Goal: Information Seeking & Learning: Check status

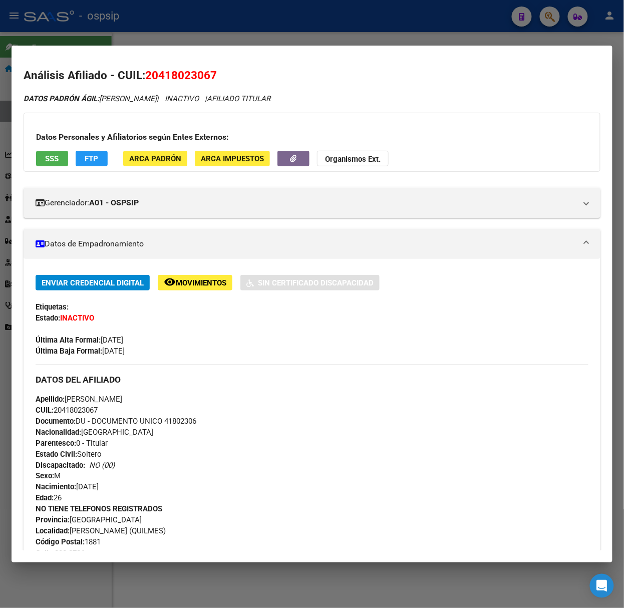
scroll to position [606, 0]
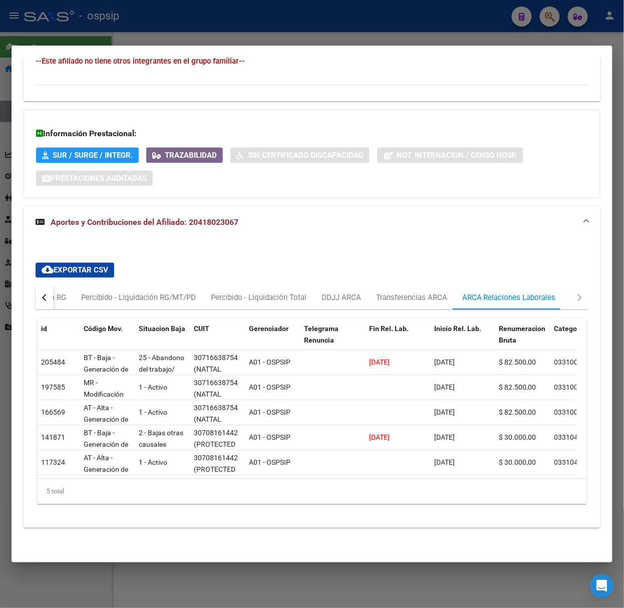
click at [209, 20] on div at bounding box center [312, 304] width 624 height 608
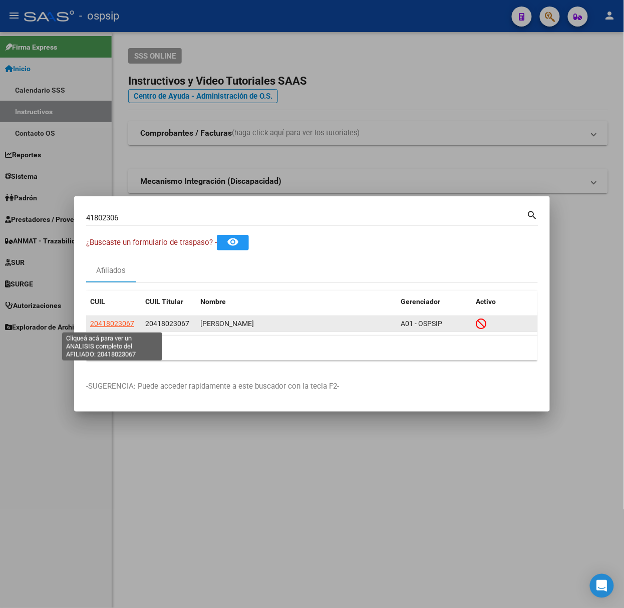
click at [119, 324] on span "20418023067" at bounding box center [112, 324] width 44 height 8
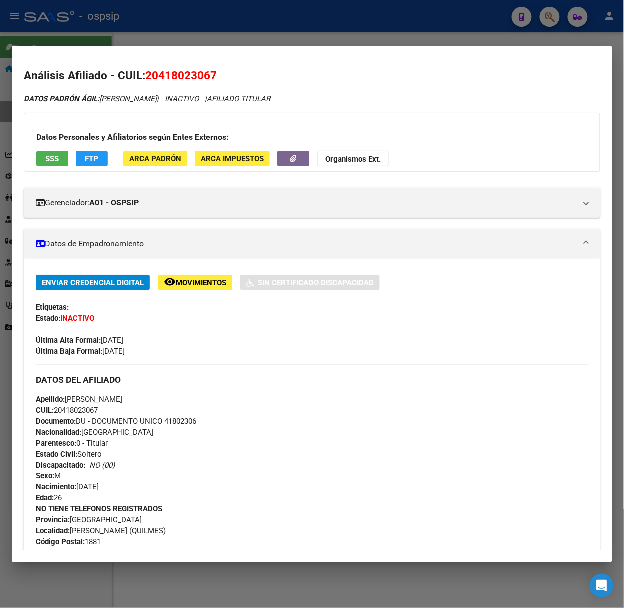
click at [261, 33] on div at bounding box center [312, 304] width 624 height 608
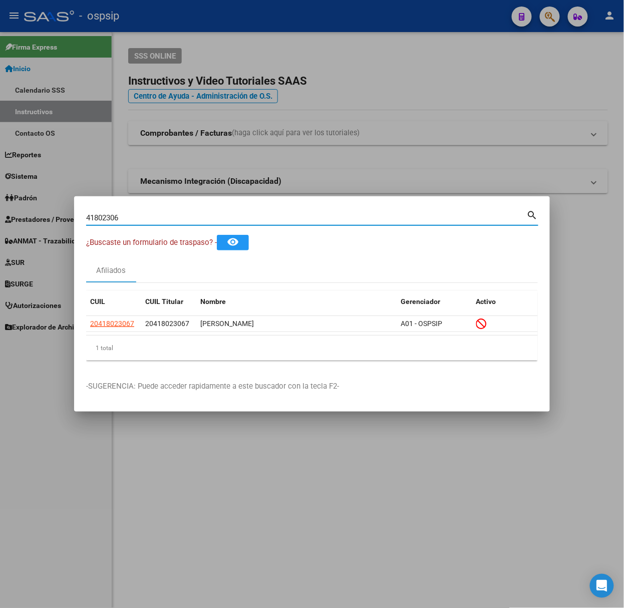
click at [150, 221] on input "41802306" at bounding box center [306, 217] width 441 height 9
type input "45738616"
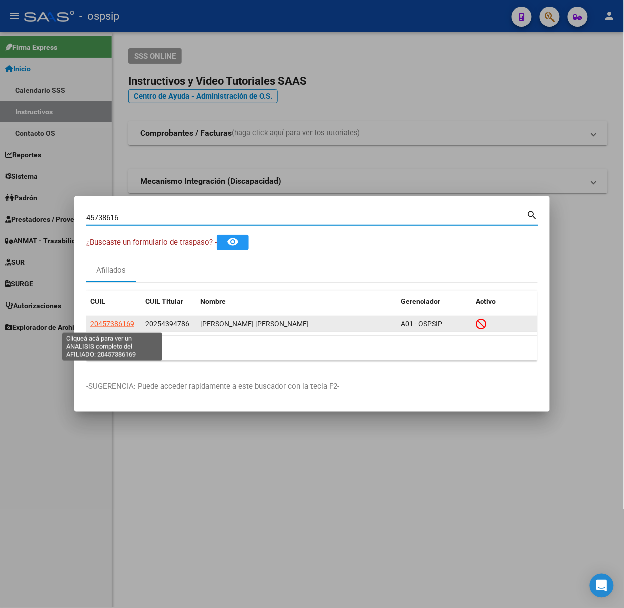
click at [124, 326] on span "20457386169" at bounding box center [112, 324] width 44 height 8
type textarea "20457386169"
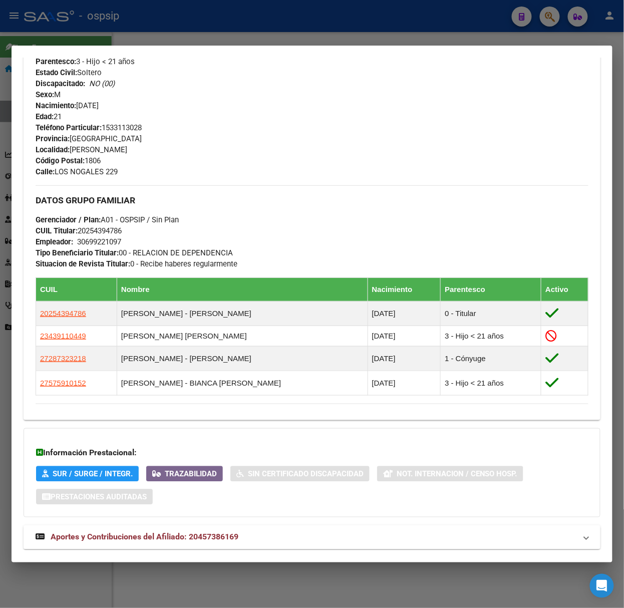
scroll to position [450, 0]
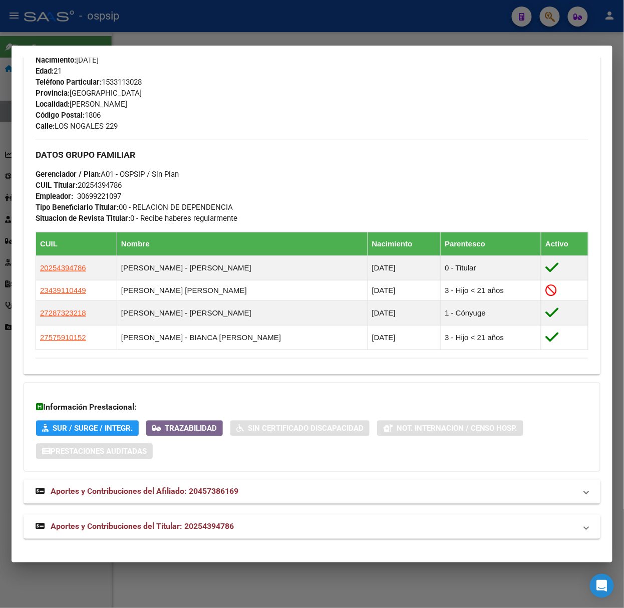
click at [177, 523] on span "Aportes y Contribuciones del Titular: 20254394786" at bounding box center [142, 527] width 183 height 10
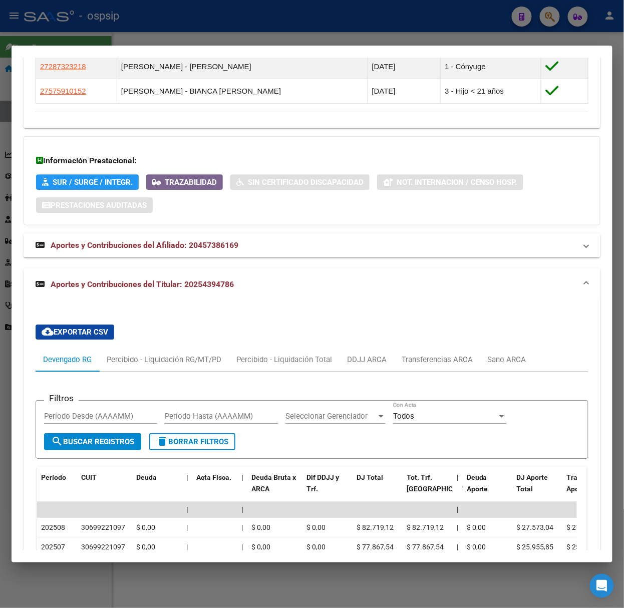
scroll to position [910, 0]
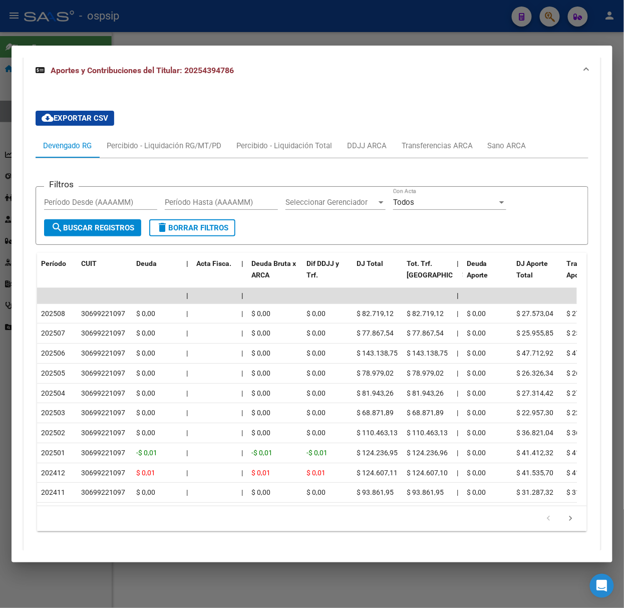
click at [141, 33] on div at bounding box center [312, 304] width 624 height 608
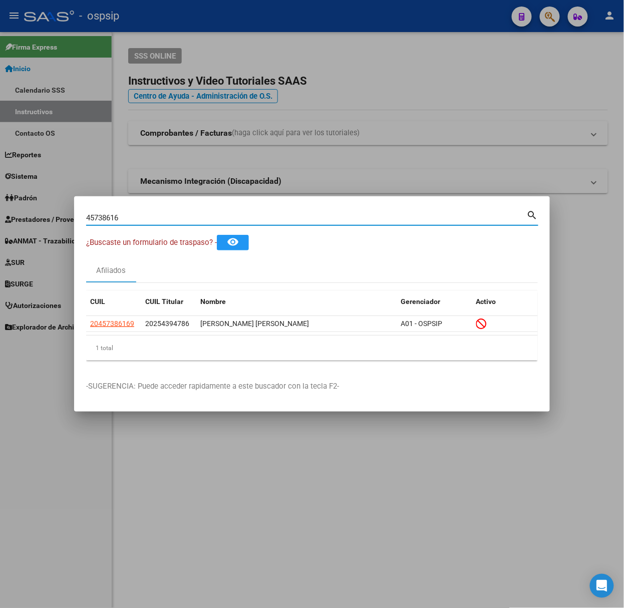
click at [169, 221] on input "45738616" at bounding box center [306, 217] width 441 height 9
type input "21700107"
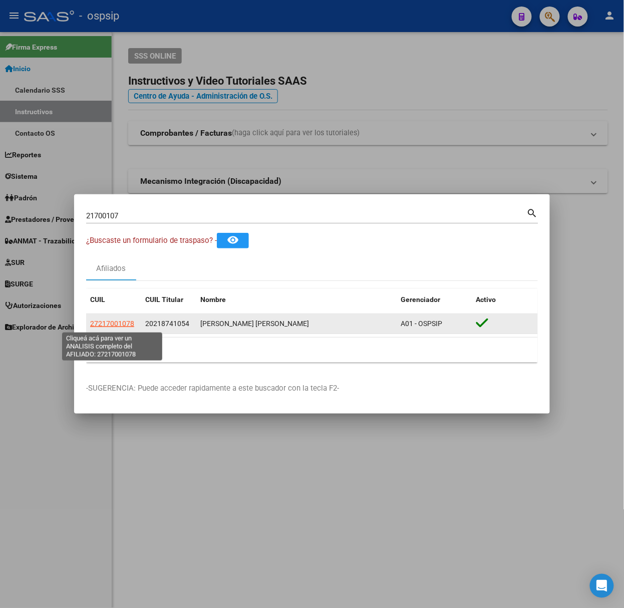
click at [115, 323] on span "27217001078" at bounding box center [112, 324] width 44 height 8
type textarea "27217001078"
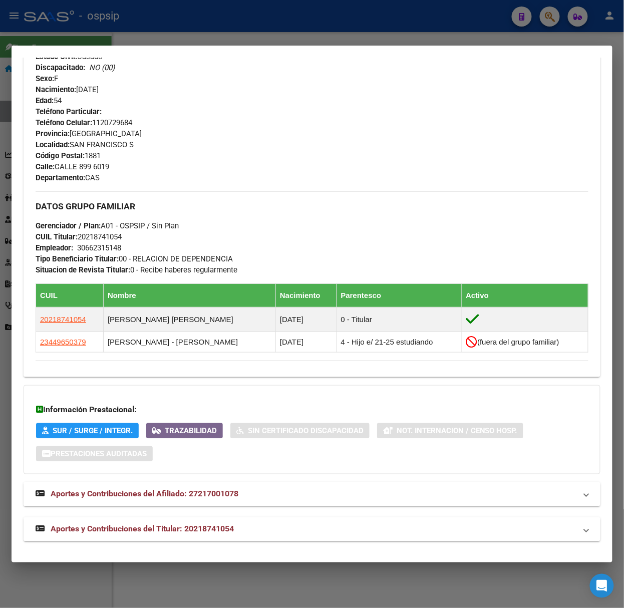
scroll to position [409, 0]
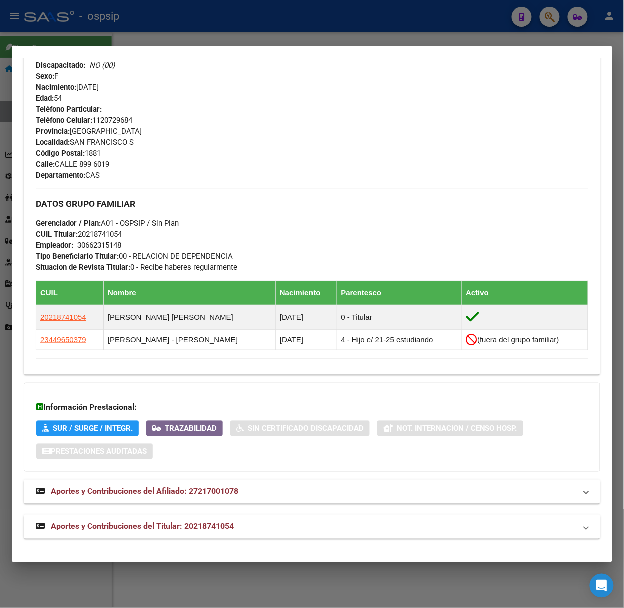
click at [223, 521] on mat-expansion-panel-header "Aportes y Contribuciones del Titular: 20218741054" at bounding box center [312, 527] width 577 height 24
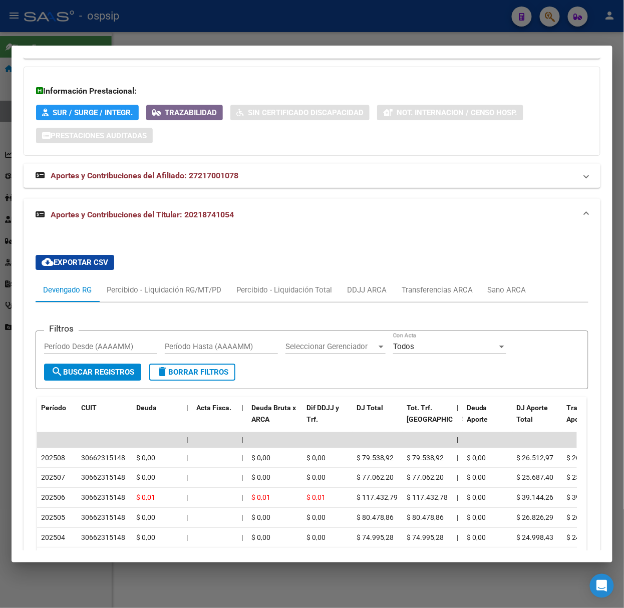
scroll to position [858, 0]
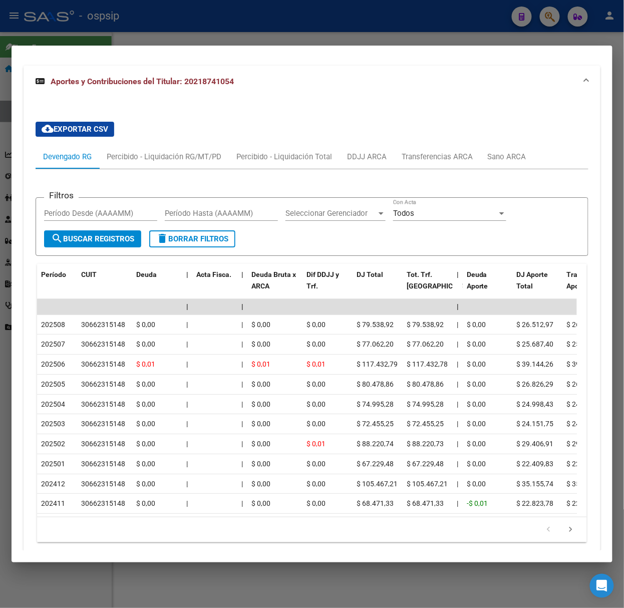
click at [132, 37] on div at bounding box center [312, 304] width 624 height 608
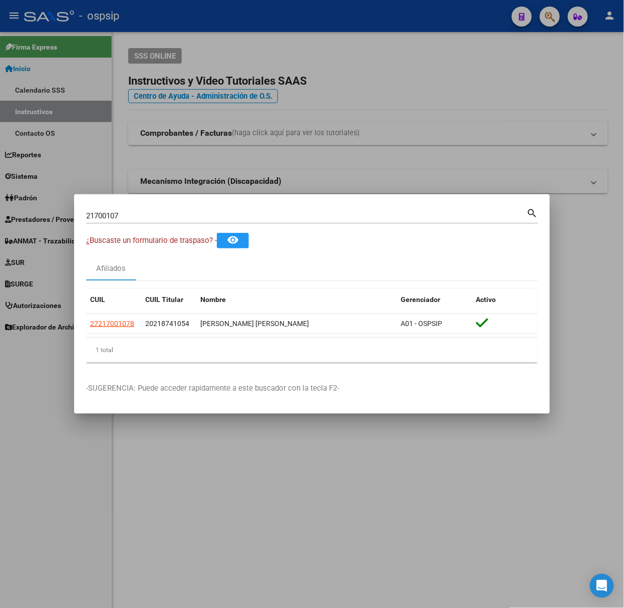
click at [138, 220] on input "21700107" at bounding box center [306, 215] width 441 height 9
type input "37935379"
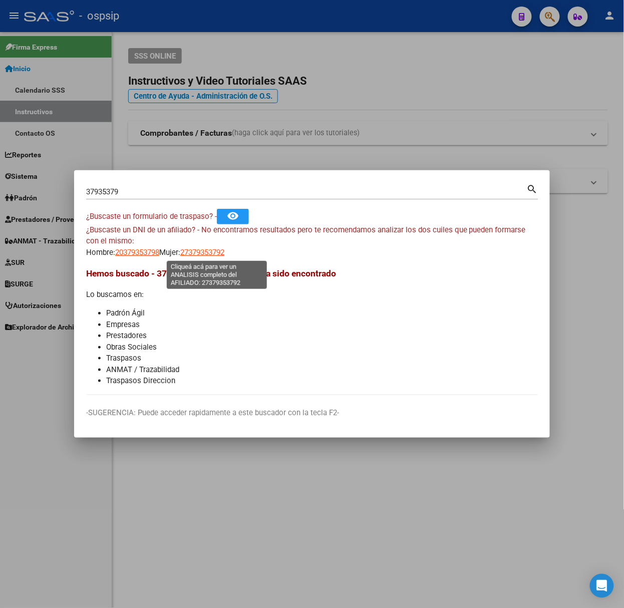
click at [218, 251] on span "27379353792" at bounding box center [202, 252] width 44 height 9
type textarea "27379353792"
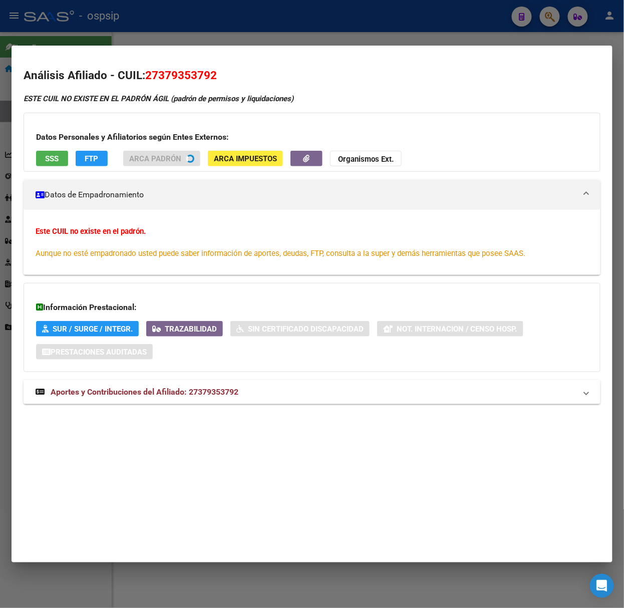
click at [211, 403] on mat-expansion-panel-header "Aportes y Contribuciones del Afiliado: 27379353792" at bounding box center [312, 392] width 577 height 24
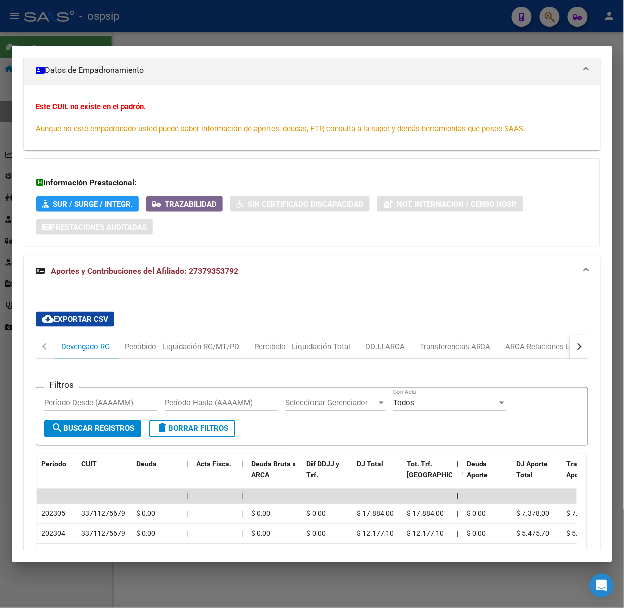
scroll to position [279, 0]
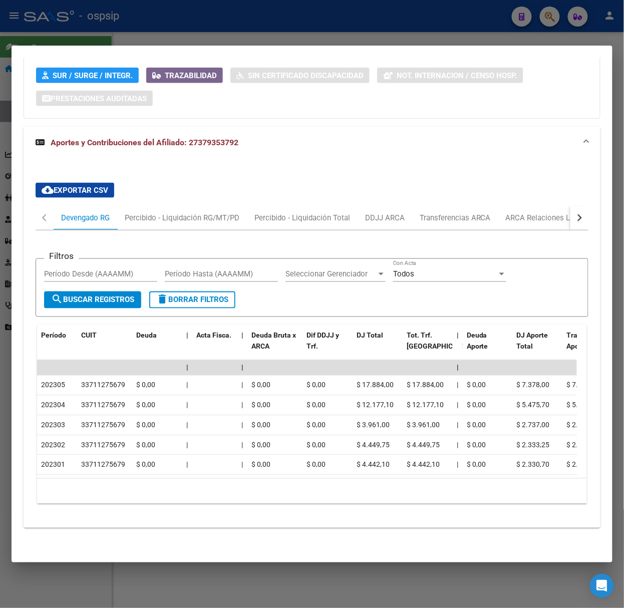
click at [191, 18] on div at bounding box center [312, 304] width 624 height 608
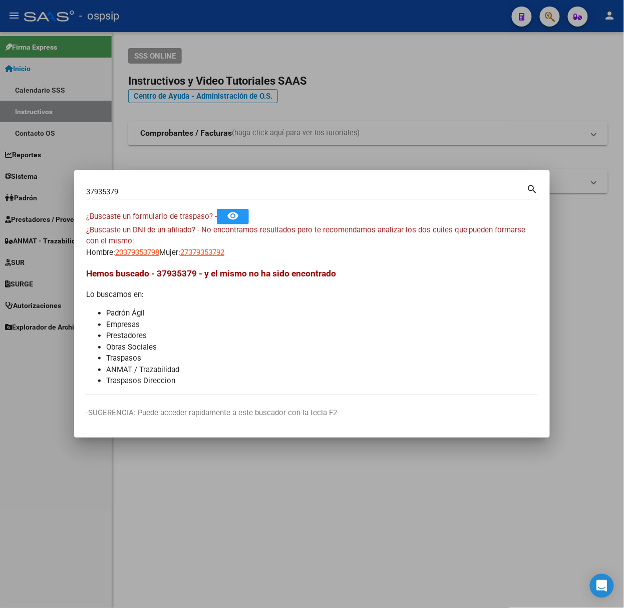
click at [177, 185] on div "37935379 Buscar (apellido, dni, cuil, nro traspaso, cuit, obra social)" at bounding box center [306, 191] width 441 height 15
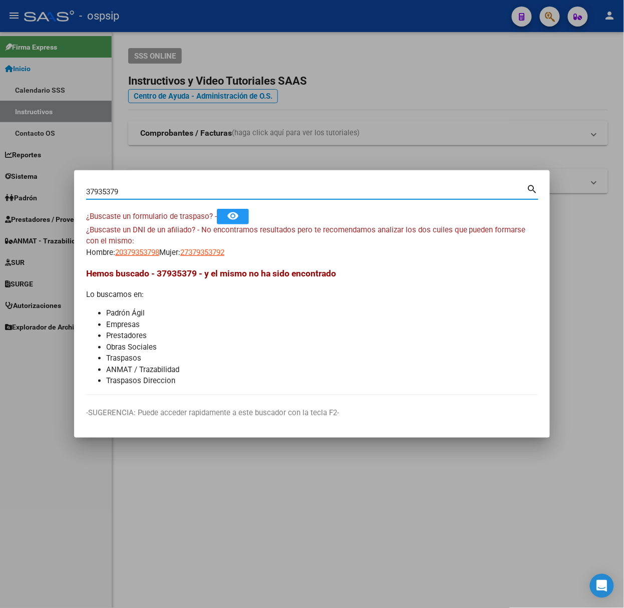
click at [173, 194] on input "37935379" at bounding box center [306, 191] width 441 height 9
type input "30535670"
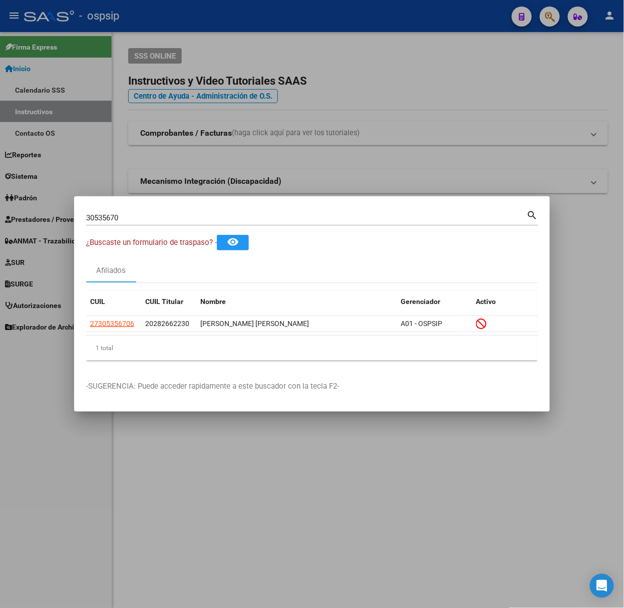
click at [121, 341] on div "1 total" at bounding box center [312, 348] width 452 height 25
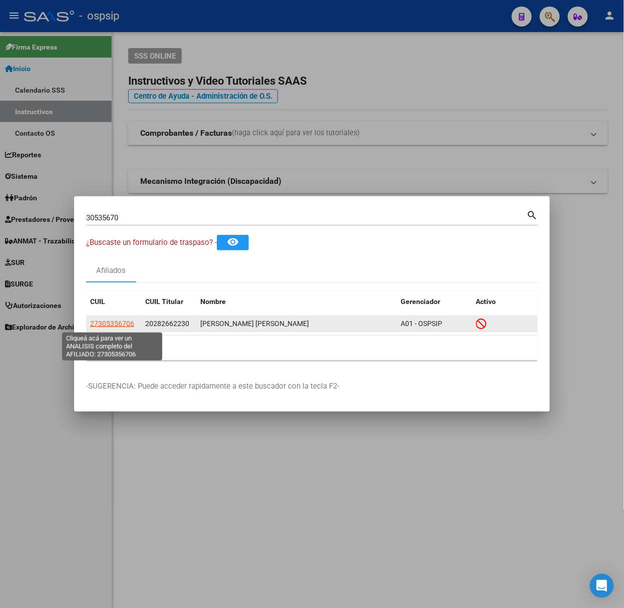
click at [125, 325] on span "27305356706" at bounding box center [112, 324] width 44 height 8
type textarea "27305356706"
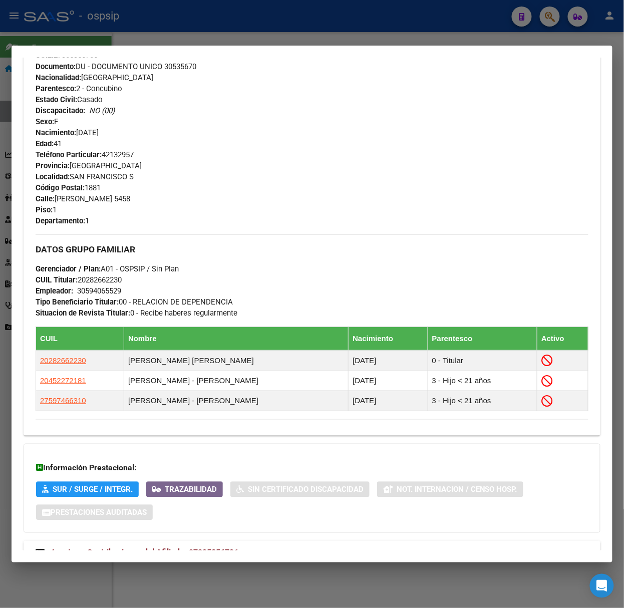
scroll to position [428, 0]
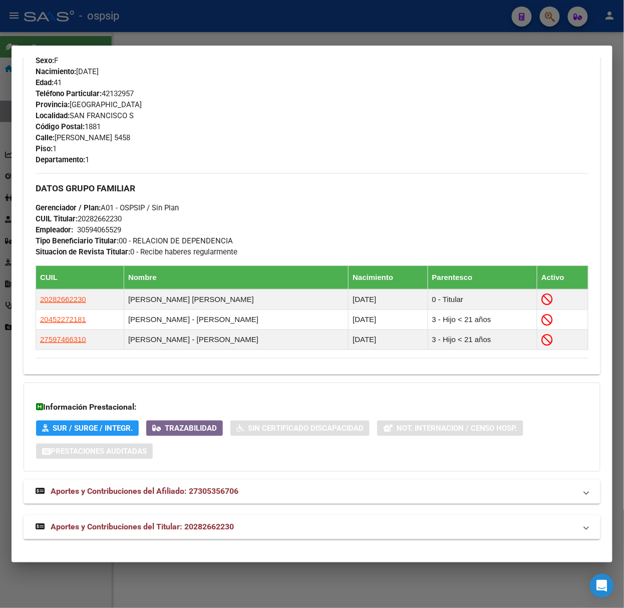
click at [274, 499] on mat-expansion-panel-header "Aportes y Contribuciones del Afiliado: 27305356706" at bounding box center [312, 492] width 577 height 24
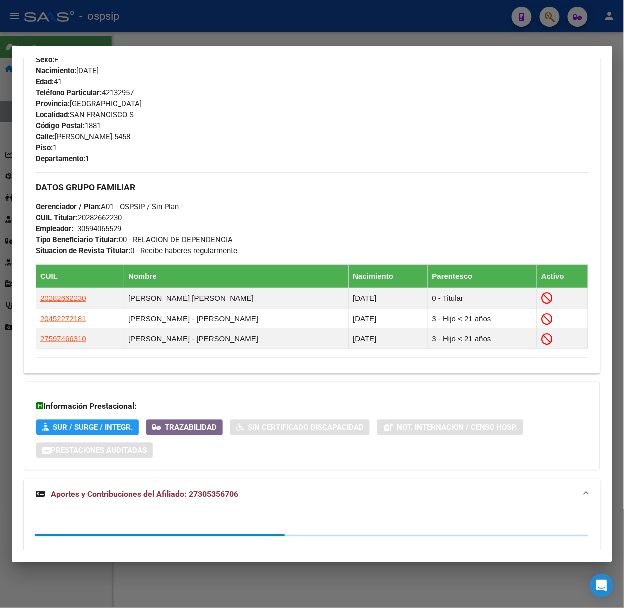
click at [273, 504] on mat-expansion-panel-header "Aportes y Contribuciones del Afiliado: 27305356706" at bounding box center [312, 495] width 577 height 32
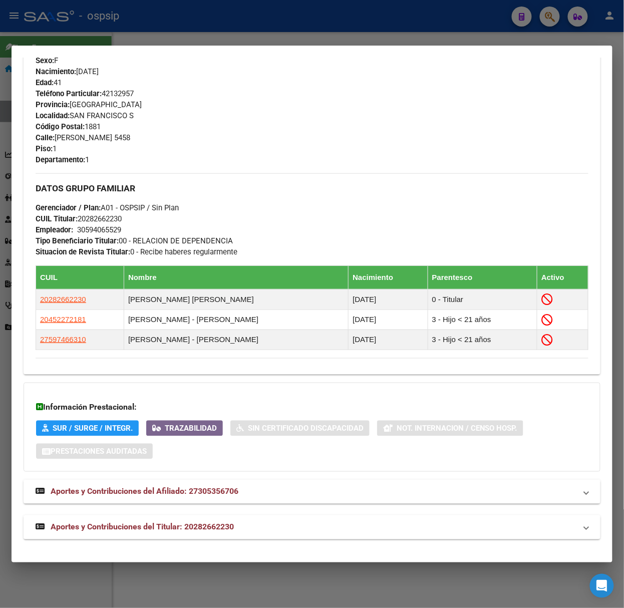
click at [282, 519] on mat-expansion-panel-header "Aportes y Contribuciones del Titular: 20282662230" at bounding box center [312, 528] width 577 height 24
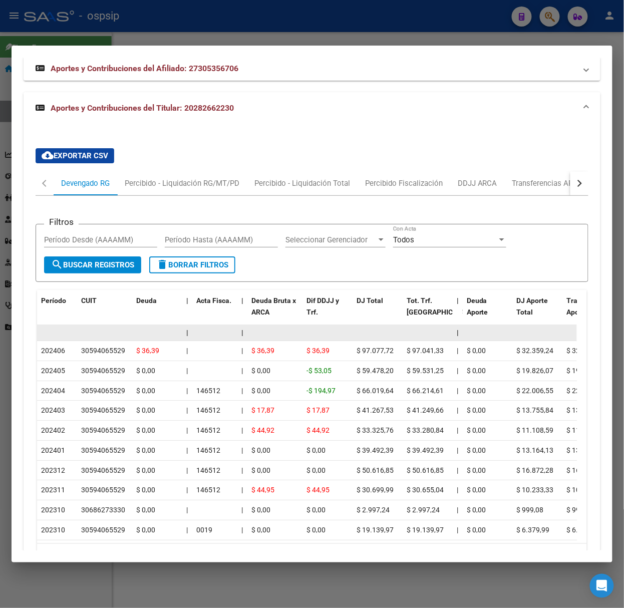
scroll to position [917, 0]
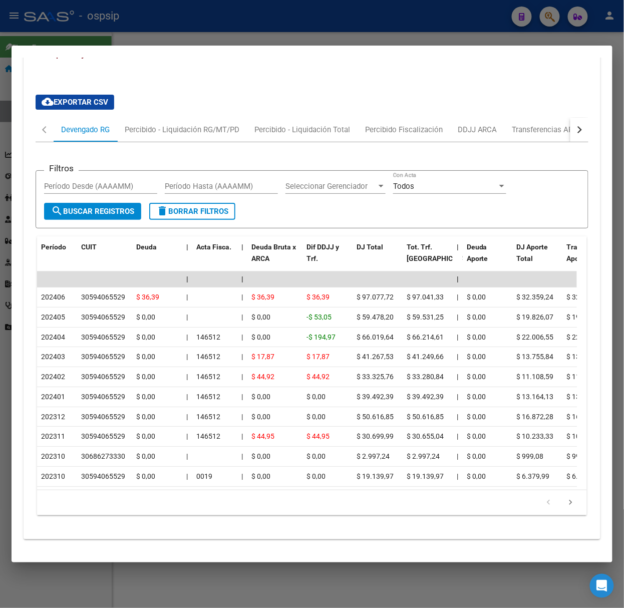
click at [567, 501] on icon "go to next page" at bounding box center [571, 504] width 13 height 12
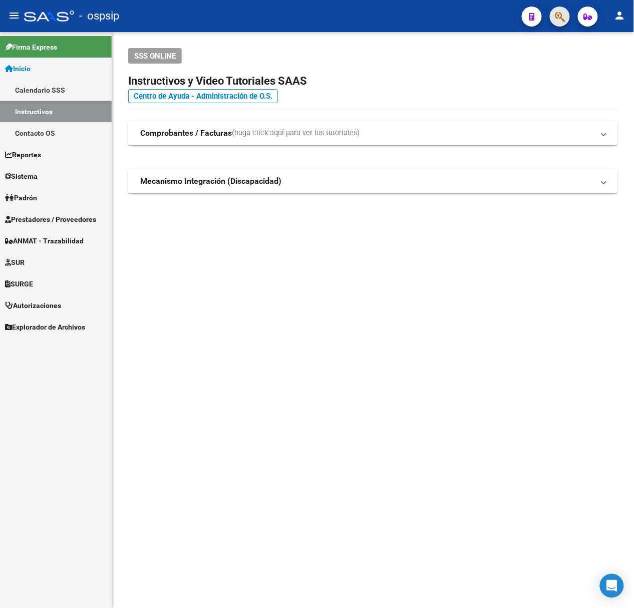
click at [554, 14] on button "button" at bounding box center [560, 17] width 20 height 20
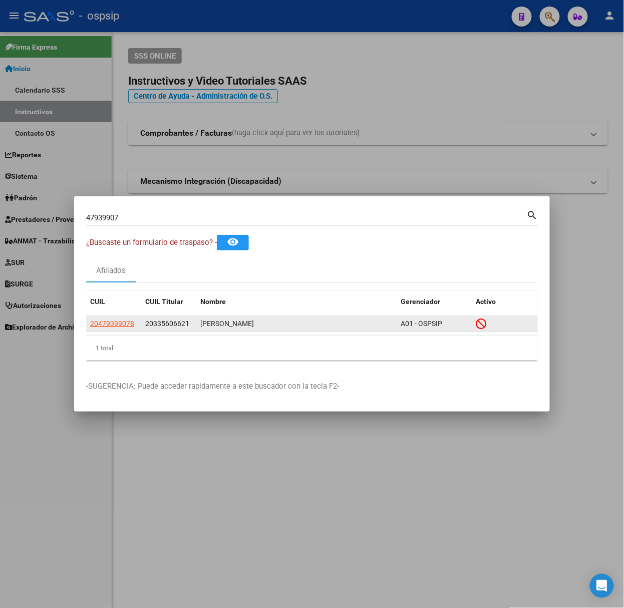
click at [137, 331] on datatable-body-cell "20479399078" at bounding box center [113, 324] width 55 height 16
click at [129, 330] on datatable-body-cell "20479399078" at bounding box center [113, 324] width 55 height 16
click at [126, 327] on span "20479399078" at bounding box center [112, 324] width 44 height 8
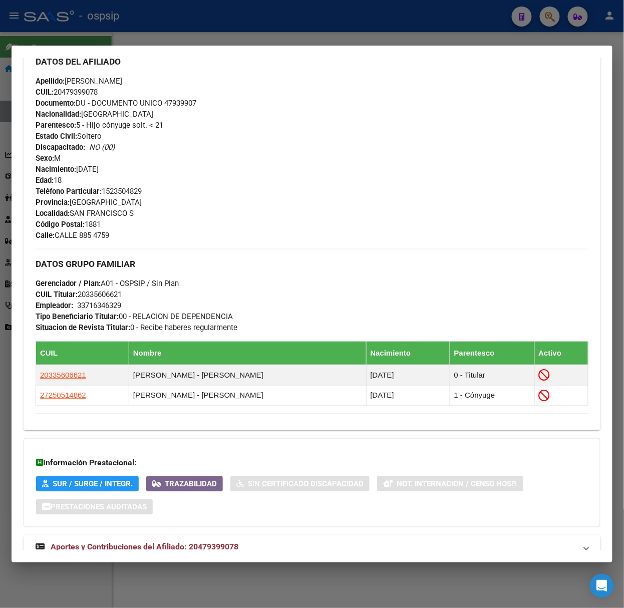
scroll to position [386, 0]
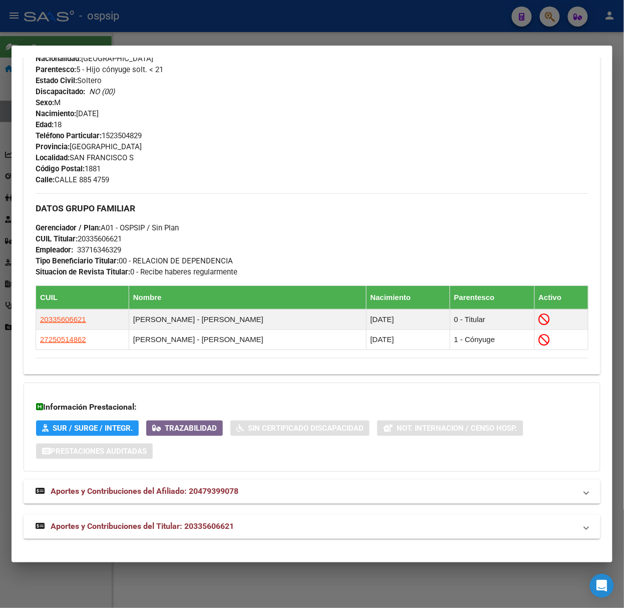
click at [239, 526] on mat-panel-title "Aportes y Contribuciones del Titular: 20335606621" at bounding box center [306, 527] width 541 height 12
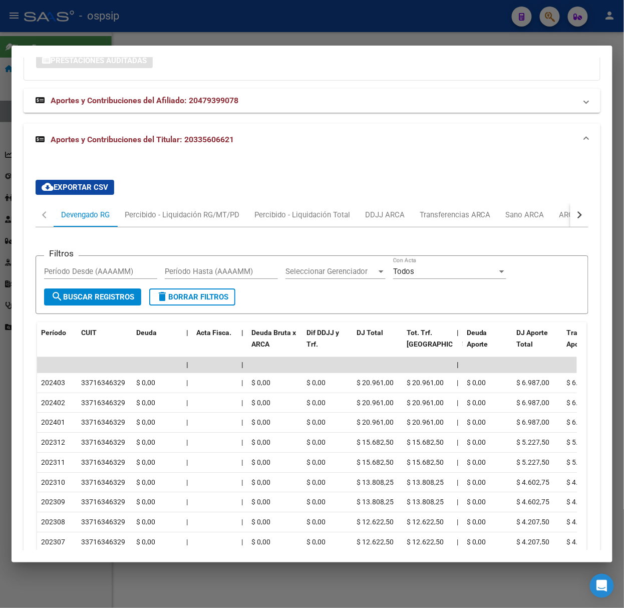
scroll to position [875, 0]
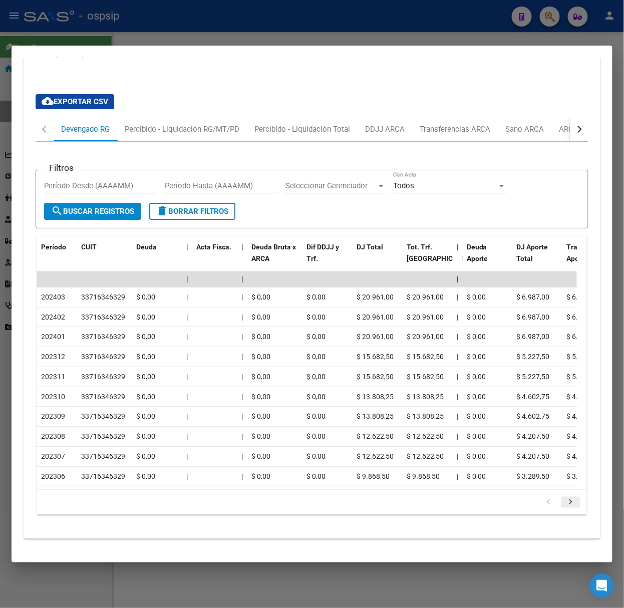
click at [568, 504] on link "go to next page" at bounding box center [571, 502] width 19 height 11
click at [543, 504] on icon "go to previous page" at bounding box center [549, 504] width 13 height 12
click at [565, 504] on icon "go to next page" at bounding box center [571, 504] width 13 height 12
click at [311, 24] on div at bounding box center [312, 304] width 624 height 608
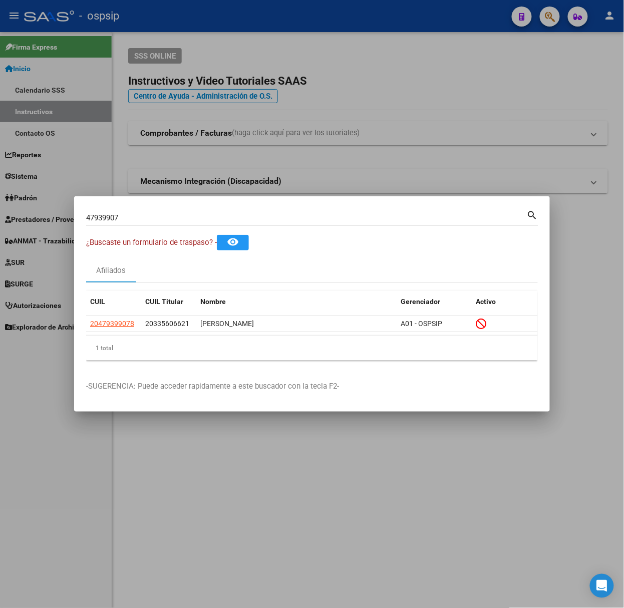
click at [268, 223] on div "47939907 Buscar (apellido, dni, [PERSON_NAME], [PERSON_NAME], cuit, obra social)" at bounding box center [306, 217] width 441 height 15
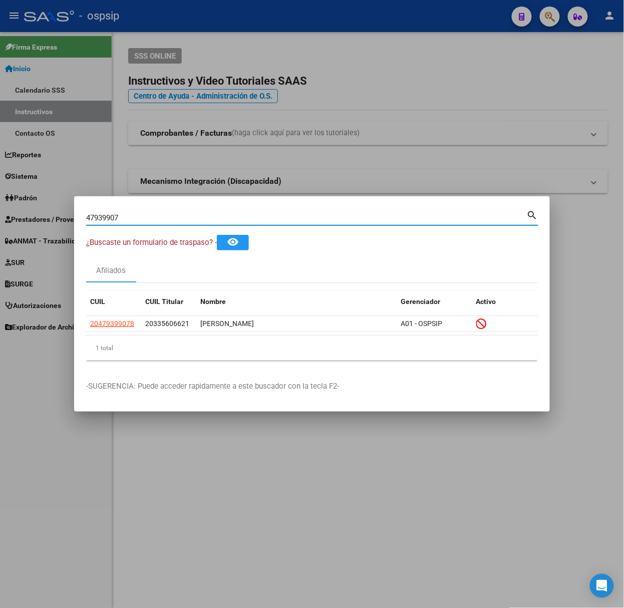
click at [263, 219] on input "47939907" at bounding box center [306, 217] width 441 height 9
type input "21700107"
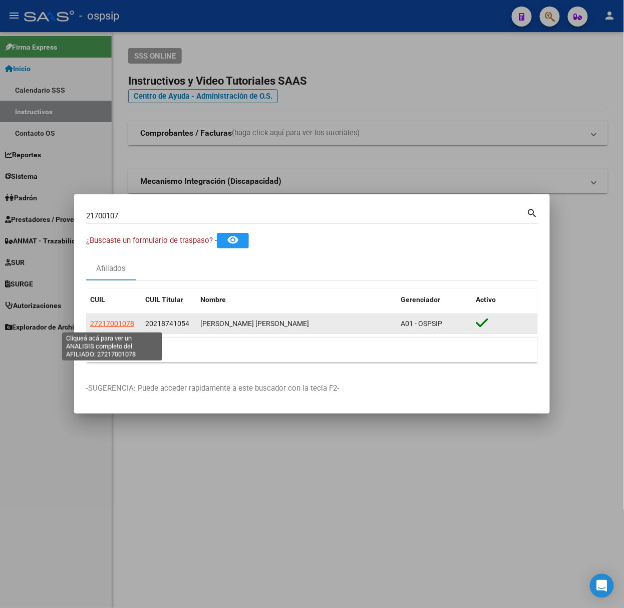
click at [129, 321] on span "27217001078" at bounding box center [112, 324] width 44 height 8
type textarea "27217001078"
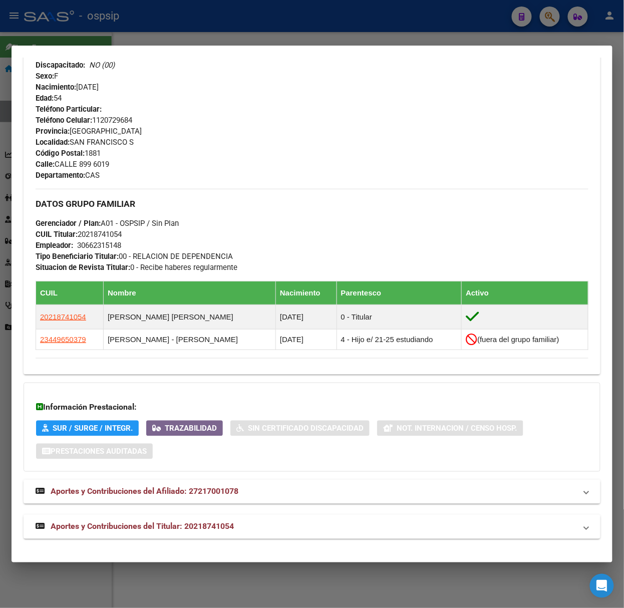
click at [225, 533] on strong "Aportes y Contribuciones del Titular: 20218741054" at bounding box center [135, 527] width 198 height 12
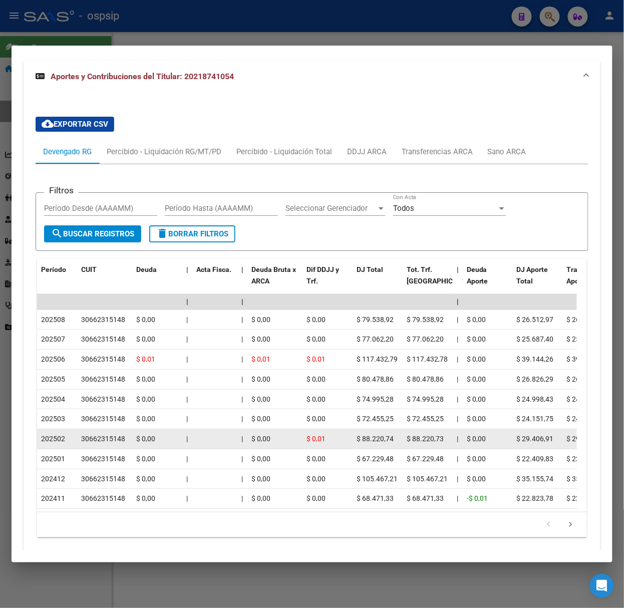
scroll to position [898, 0]
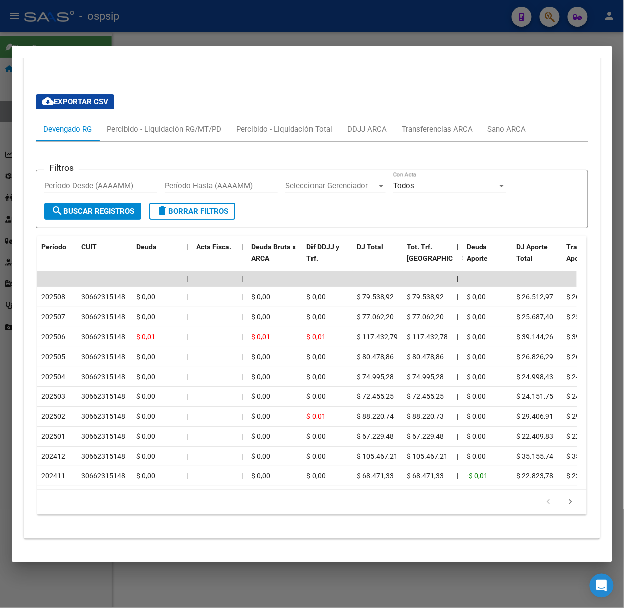
click at [565, 500] on icon "go to next page" at bounding box center [571, 504] width 13 height 12
drag, startPoint x: 270, startPoint y: 37, endPoint x: 262, endPoint y: 41, distance: 9.2
click at [262, 41] on div at bounding box center [312, 304] width 624 height 608
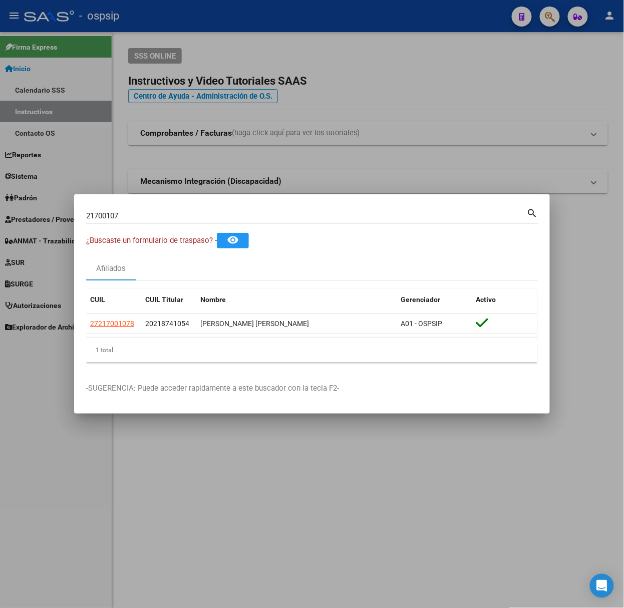
click at [249, 207] on div "21700107 Buscar (apellido, dni, cuil, [PERSON_NAME], cuit, obra social) search" at bounding box center [312, 214] width 453 height 17
click at [249, 217] on input "21700107" at bounding box center [306, 215] width 441 height 9
click at [248, 218] on input "21700107" at bounding box center [306, 215] width 441 height 9
type input "41389131"
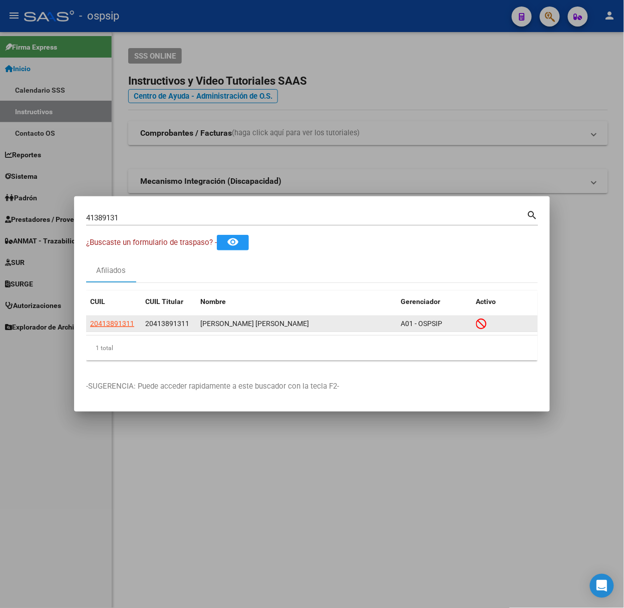
click at [121, 329] on app-link-go-to "20413891311" at bounding box center [112, 324] width 44 height 12
click at [121, 327] on span "20413891311" at bounding box center [112, 324] width 44 height 8
type textarea "20413891311"
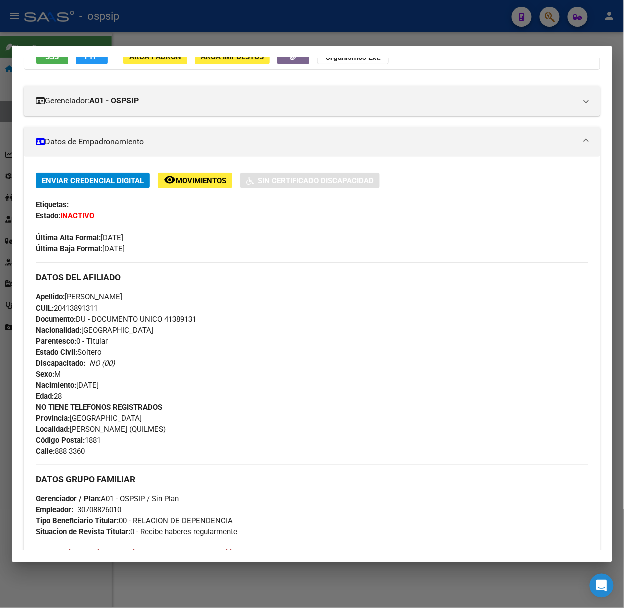
scroll to position [298, 0]
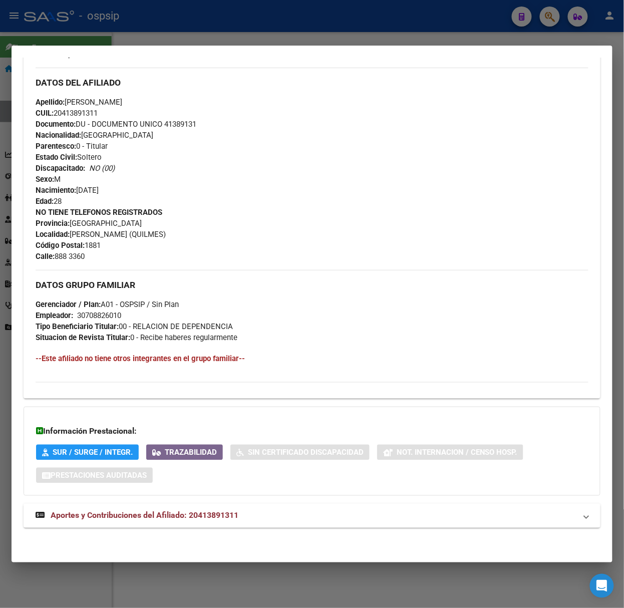
click at [235, 510] on strong "Aportes y Contribuciones del Afiliado: 20413891311" at bounding box center [137, 516] width 203 height 12
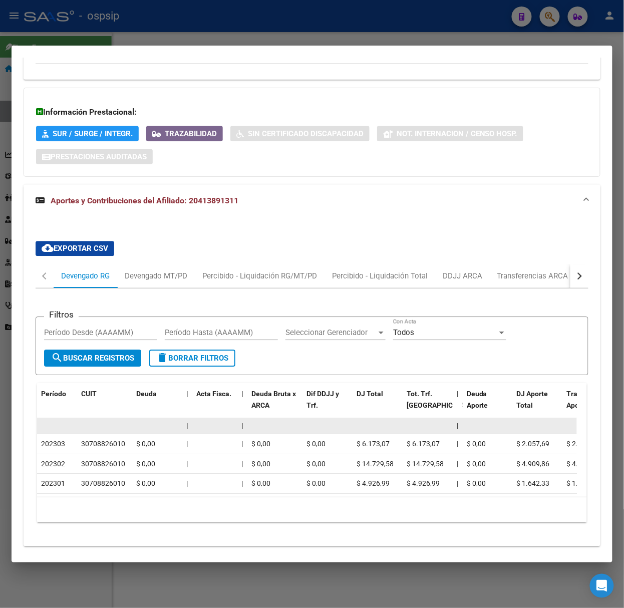
scroll to position [646, 0]
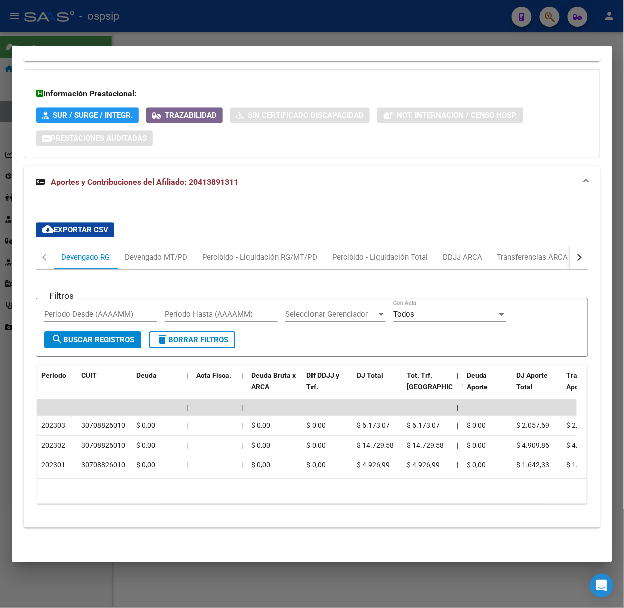
click at [518, 270] on div "Filtros Período Desde (AAAAMM) Período Hasta (AAAAMM) Seleccionar Gerenciador S…" at bounding box center [312, 391] width 553 height 242
click at [576, 255] on button "button" at bounding box center [580, 258] width 18 height 24
click at [560, 255] on mat-tab-header "Devengado RG Devengado MT/PD Percibido - Liquidación RG/MT/PD Percibido - Liqui…" at bounding box center [312, 258] width 553 height 25
drag, startPoint x: 554, startPoint y: 255, endPoint x: 547, endPoint y: 255, distance: 6.5
click at [551, 255] on div "ARCA Relaciones Laborales" at bounding box center [509, 258] width 109 height 24
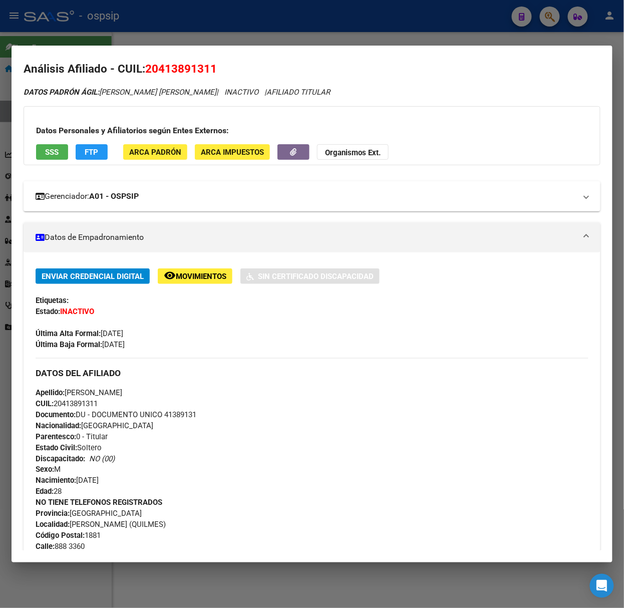
scroll to position [0, 0]
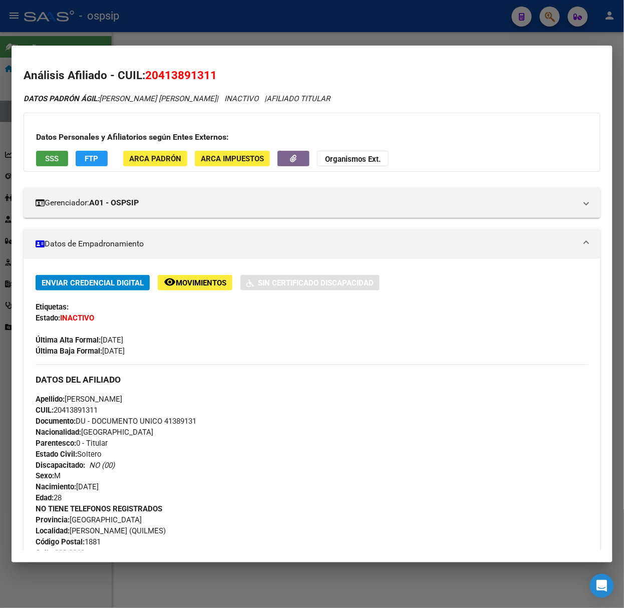
click at [55, 154] on span "SSS" at bounding box center [53, 158] width 14 height 9
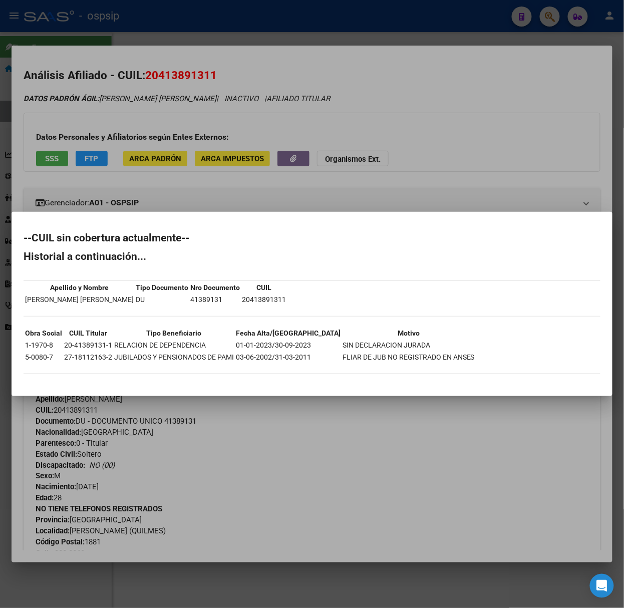
click at [145, 171] on div at bounding box center [312, 304] width 624 height 608
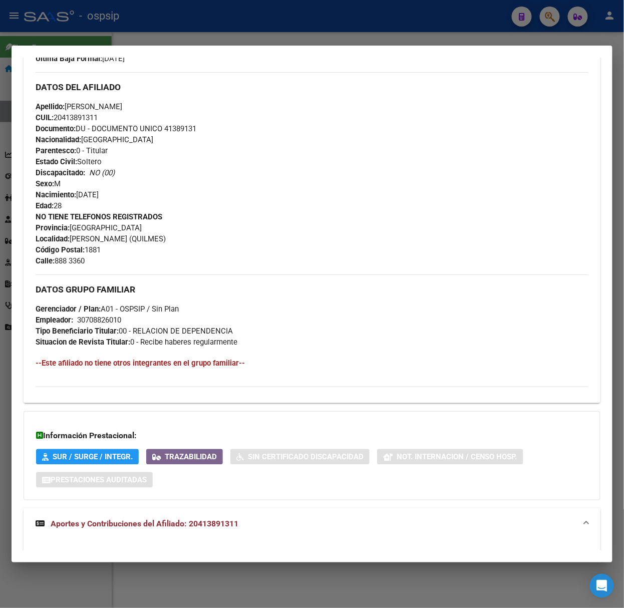
scroll to position [556, 0]
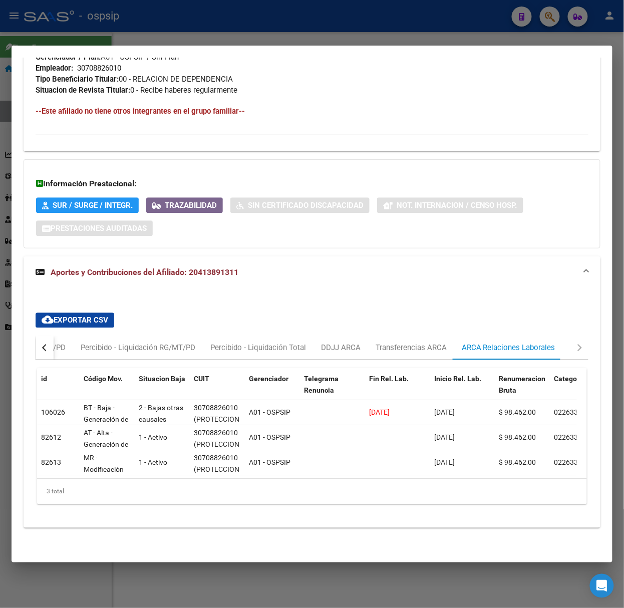
click at [221, 13] on div at bounding box center [312, 304] width 624 height 608
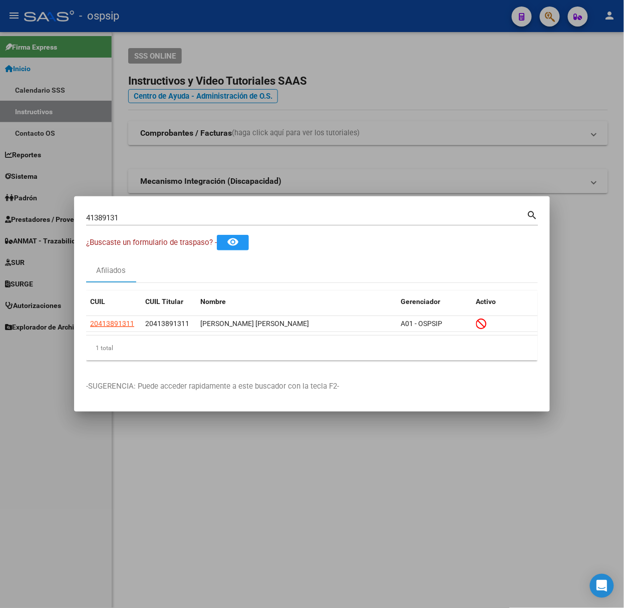
click at [190, 219] on input "41389131" at bounding box center [306, 217] width 441 height 9
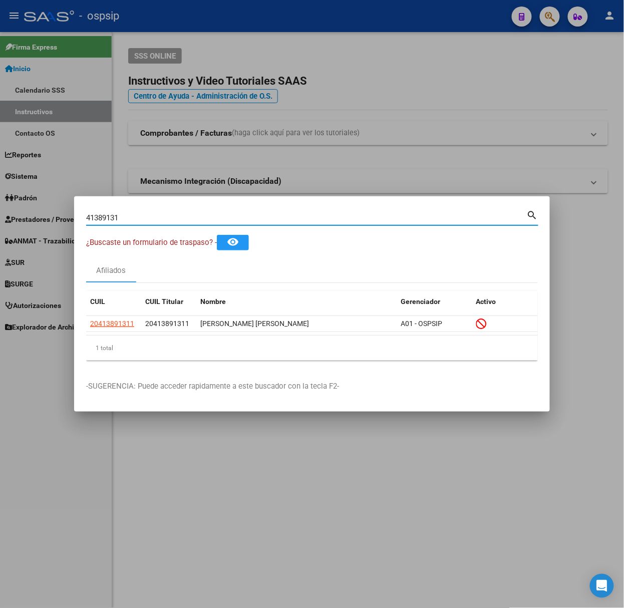
click at [190, 219] on input "41389131" at bounding box center [306, 217] width 441 height 9
type input "41670067"
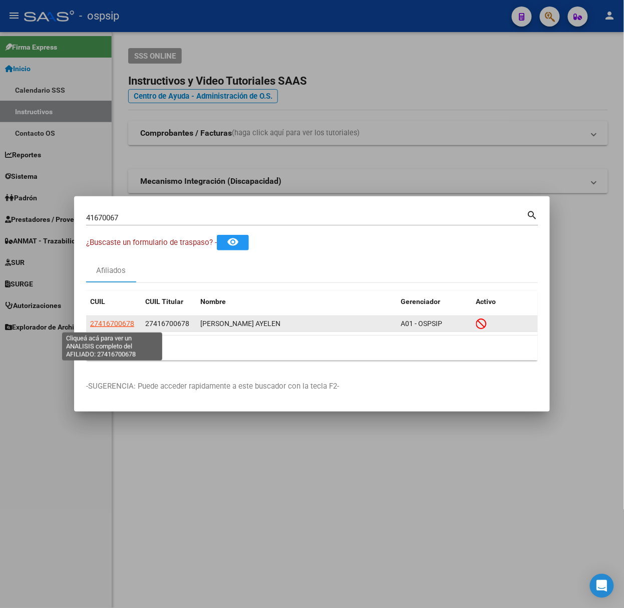
click at [113, 325] on span "27416700678" at bounding box center [112, 324] width 44 height 8
type textarea "27416700678"
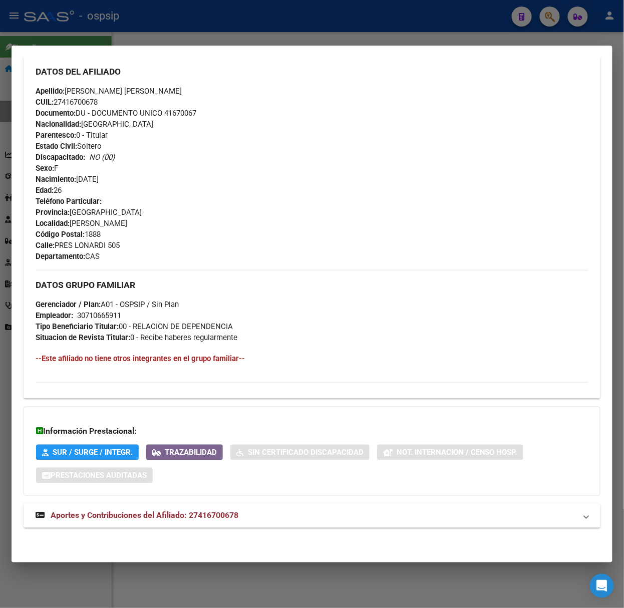
click at [241, 520] on mat-panel-title "Aportes y Contribuciones del Afiliado: 27416700678" at bounding box center [306, 516] width 541 height 12
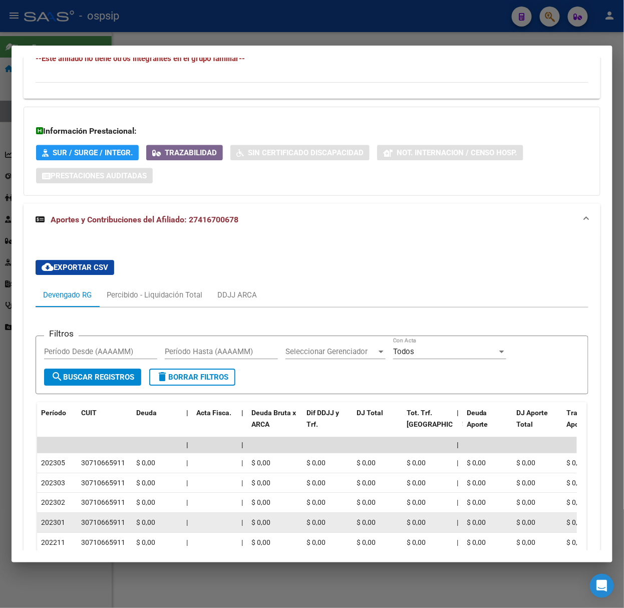
scroll to position [710, 0]
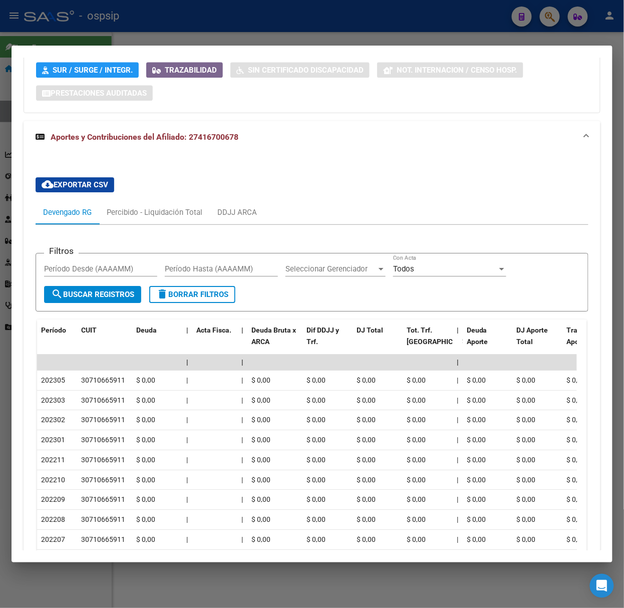
click at [199, 27] on div at bounding box center [312, 304] width 624 height 608
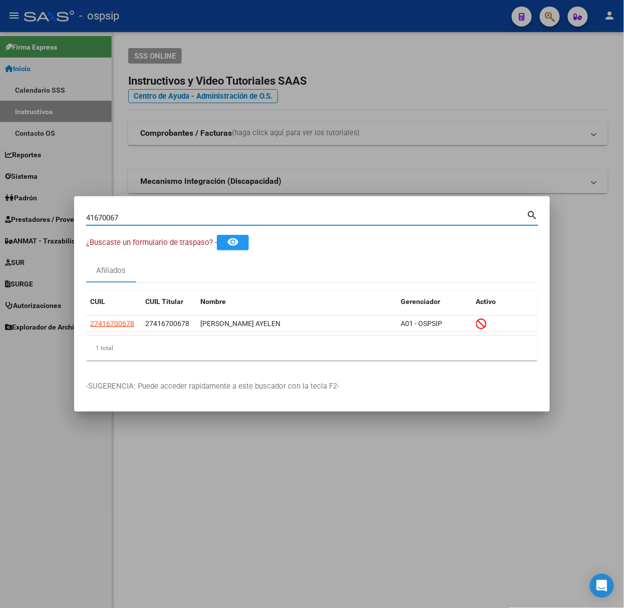
click at [179, 215] on input "41670067" at bounding box center [306, 217] width 441 height 9
type input "39406391"
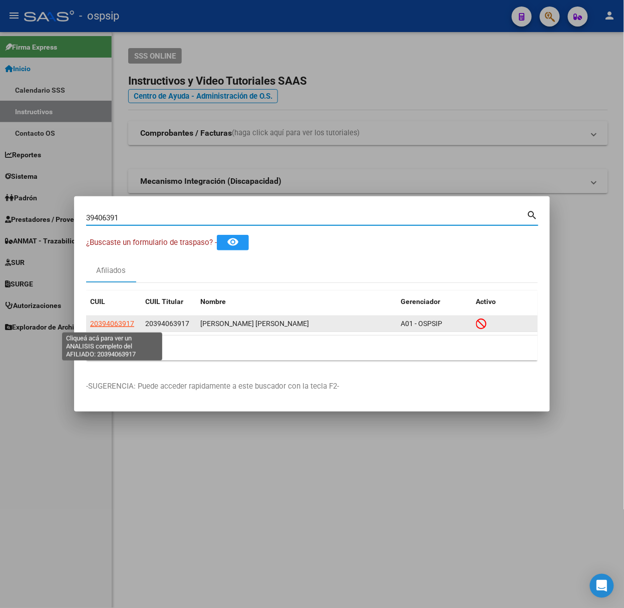
click at [118, 328] on span "20394063917" at bounding box center [112, 324] width 44 height 8
type textarea "20394063917"
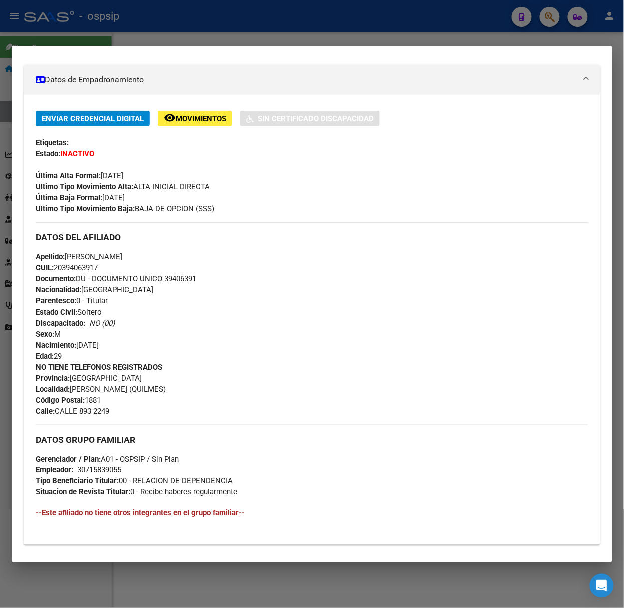
scroll to position [311, 0]
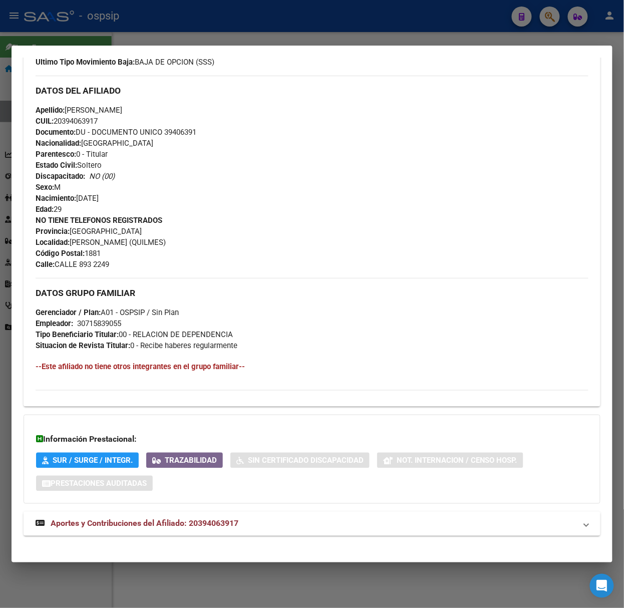
click at [230, 527] on span "Aportes y Contribuciones del Afiliado: 20394063917" at bounding box center [145, 524] width 188 height 10
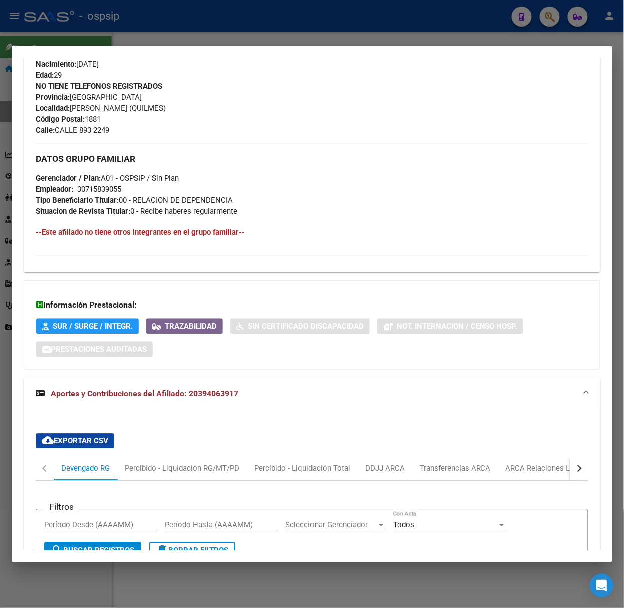
scroll to position [769, 0]
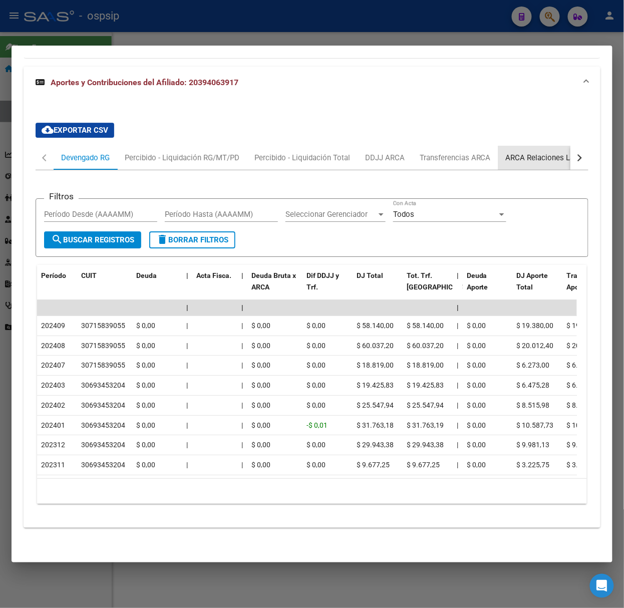
drag, startPoint x: 532, startPoint y: 143, endPoint x: 525, endPoint y: 146, distance: 7.4
click at [525, 152] on div "ARCA Relaciones Laborales" at bounding box center [553, 157] width 94 height 11
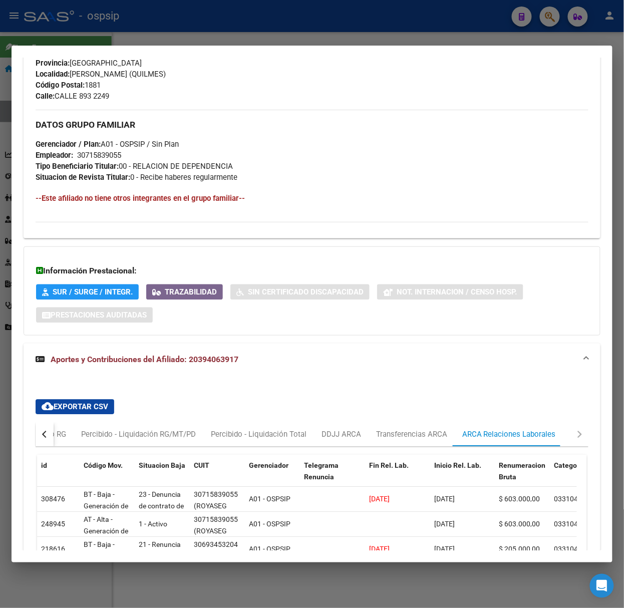
scroll to position [603, 0]
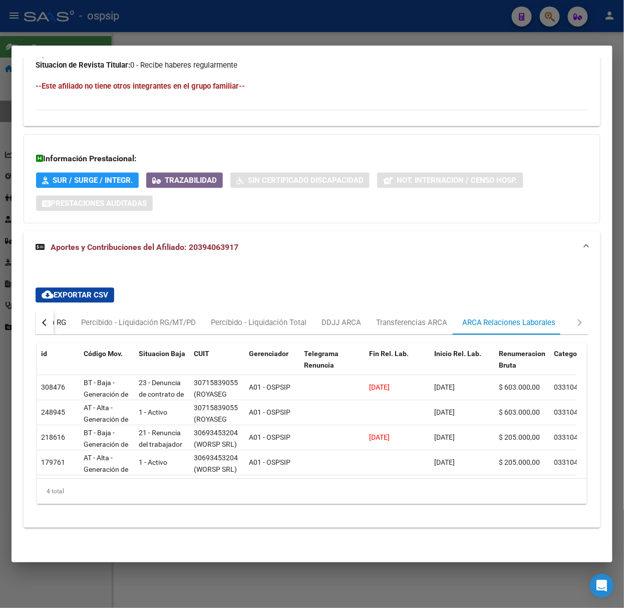
click at [58, 317] on div "Devengado RG" at bounding box center [42, 322] width 49 height 11
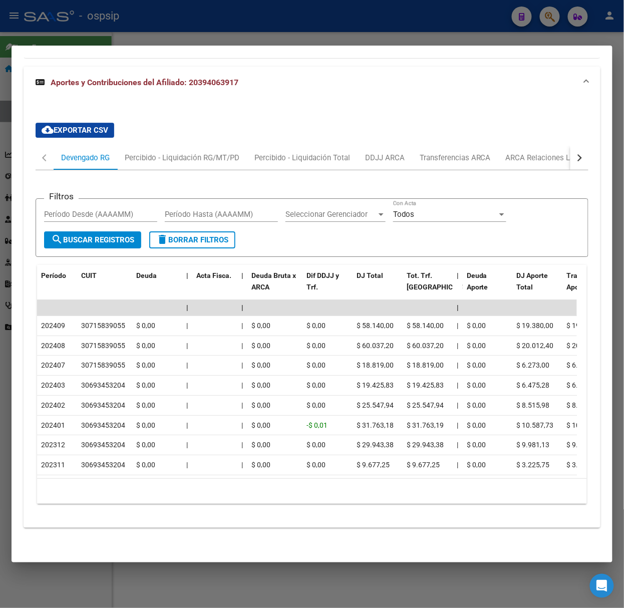
scroll to position [769, 0]
click at [199, 12] on div at bounding box center [312, 304] width 624 height 608
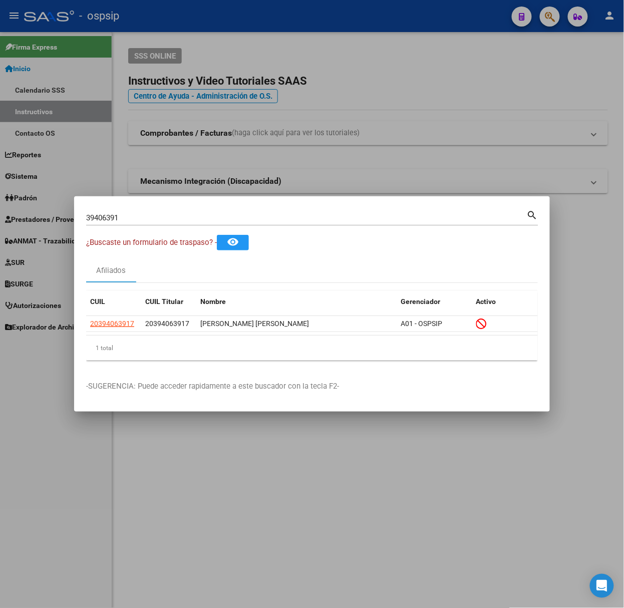
click at [152, 217] on input "39406391" at bounding box center [306, 217] width 441 height 9
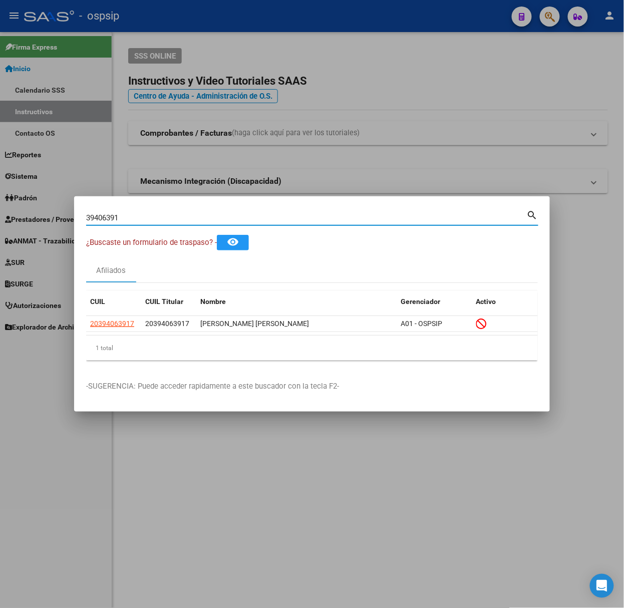
click at [152, 217] on input "39406391" at bounding box center [306, 217] width 441 height 9
type input "22466206"
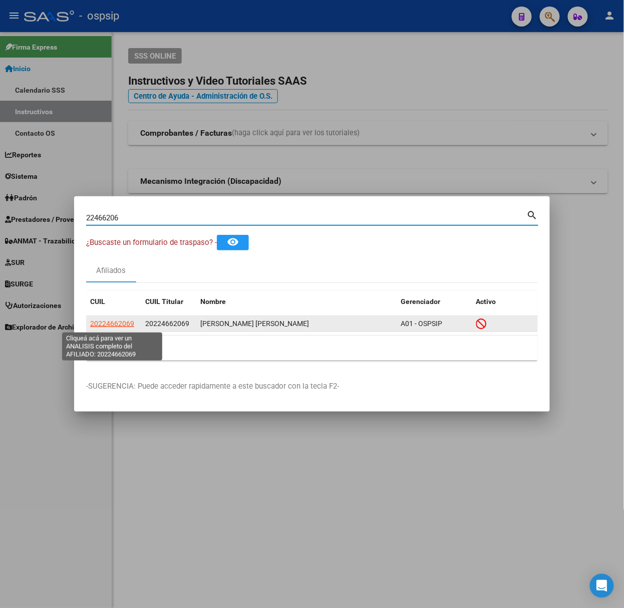
click at [128, 323] on span "20224662069" at bounding box center [112, 324] width 44 height 8
type textarea "20224662069"
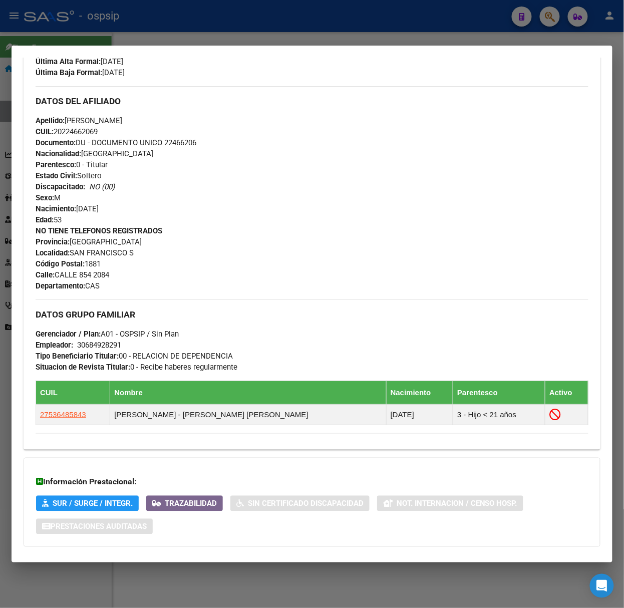
scroll to position [331, 0]
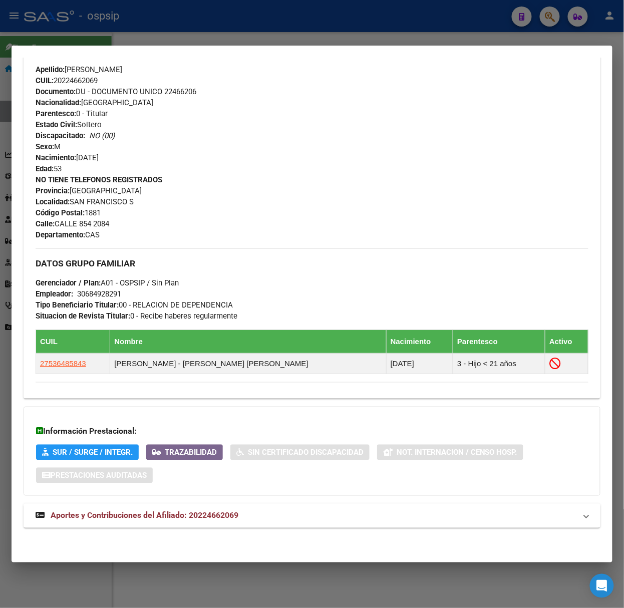
click at [181, 511] on strong "Aportes y Contribuciones del Afiliado: 20224662069" at bounding box center [137, 516] width 203 height 12
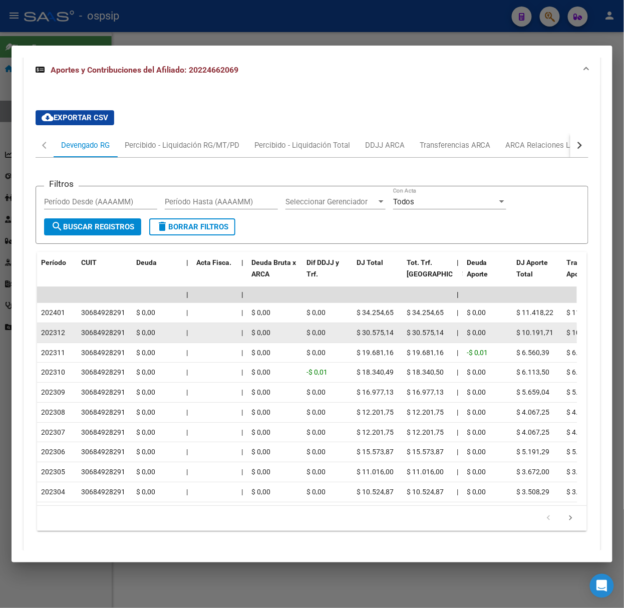
scroll to position [820, 0]
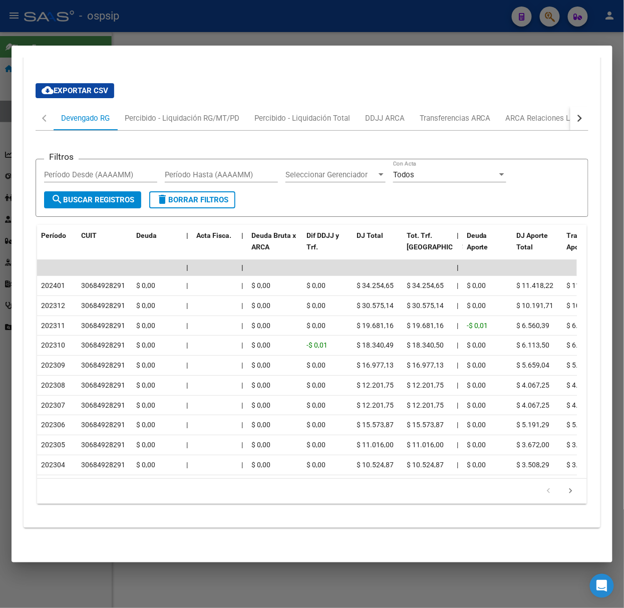
click at [92, 29] on div at bounding box center [312, 304] width 624 height 608
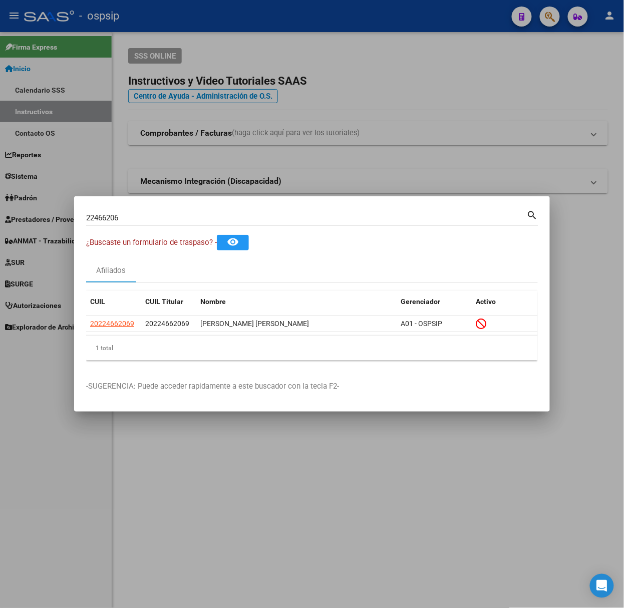
click at [147, 218] on input "22466206" at bounding box center [306, 217] width 441 height 9
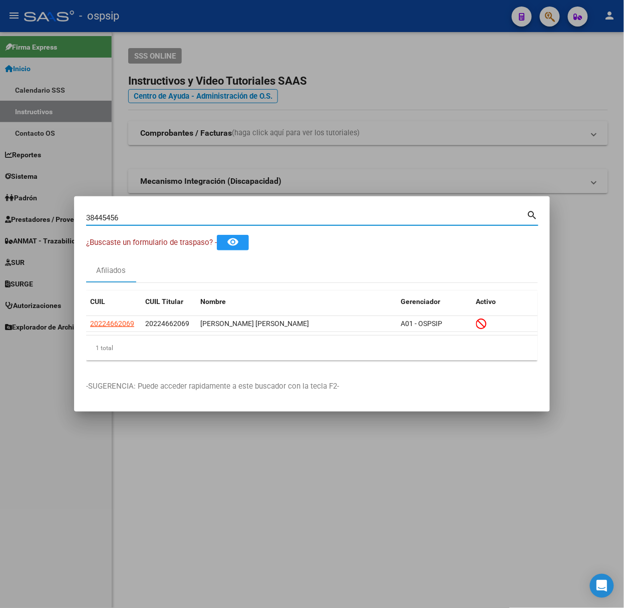
type input "38445456"
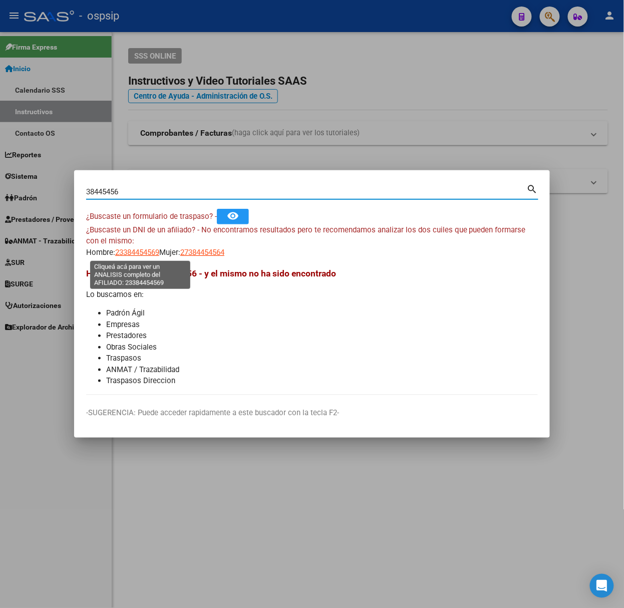
click at [145, 257] on span "23384454569" at bounding box center [137, 252] width 44 height 9
type textarea "23384454569"
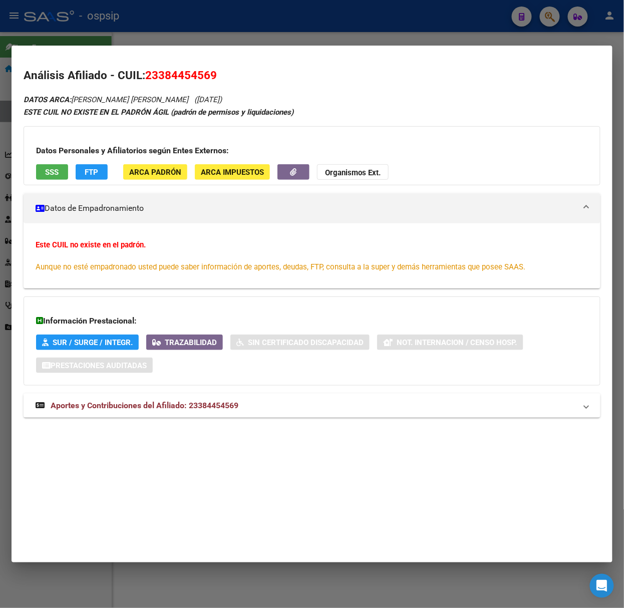
click at [222, 402] on span "Aportes y Contribuciones del Afiliado: 23384454569" at bounding box center [145, 406] width 188 height 10
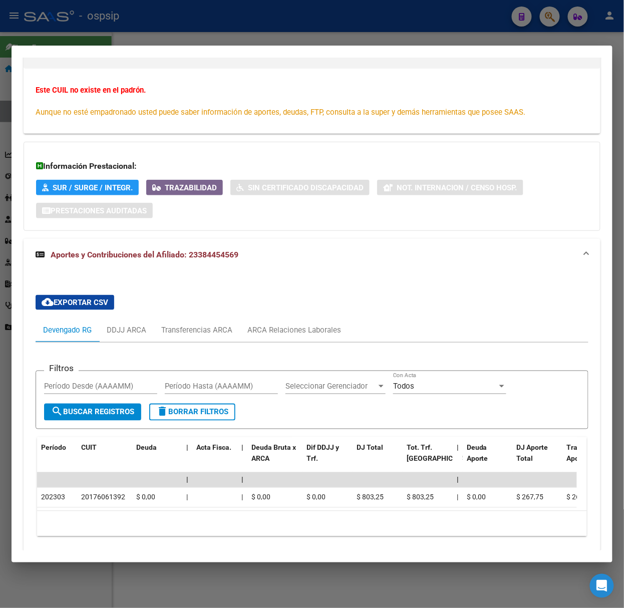
scroll to position [197, 0]
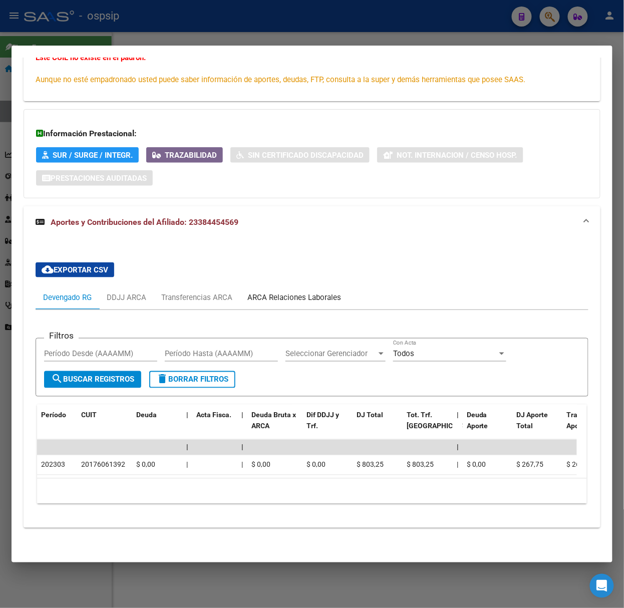
click at [245, 288] on div "ARCA Relaciones Laborales" at bounding box center [294, 298] width 109 height 24
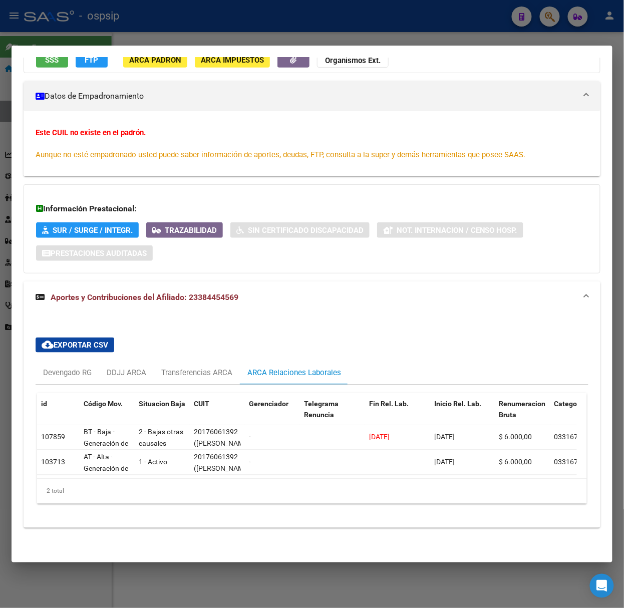
scroll to position [0, 0]
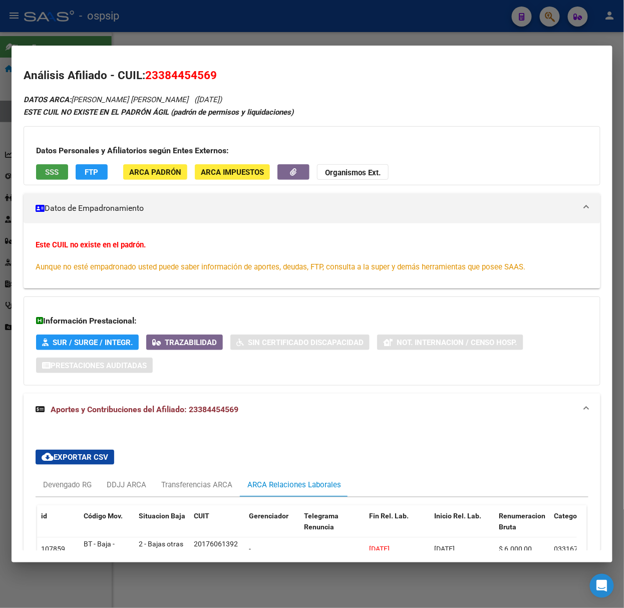
click at [50, 168] on span "SSS" at bounding box center [53, 172] width 14 height 9
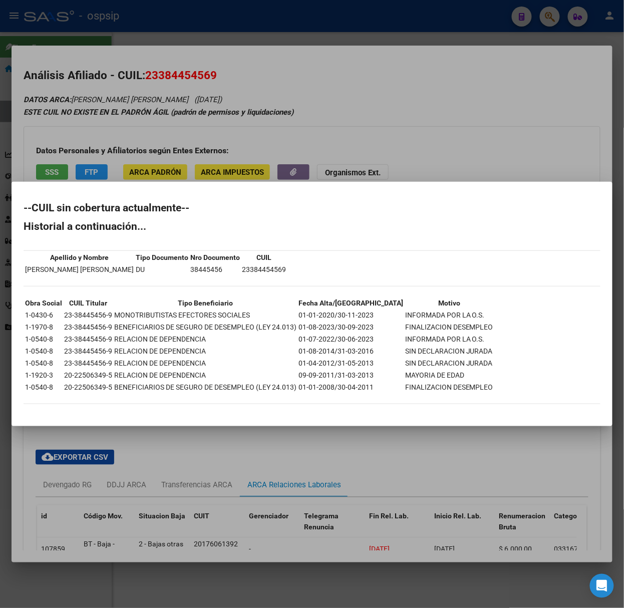
click at [79, 159] on div at bounding box center [312, 304] width 624 height 608
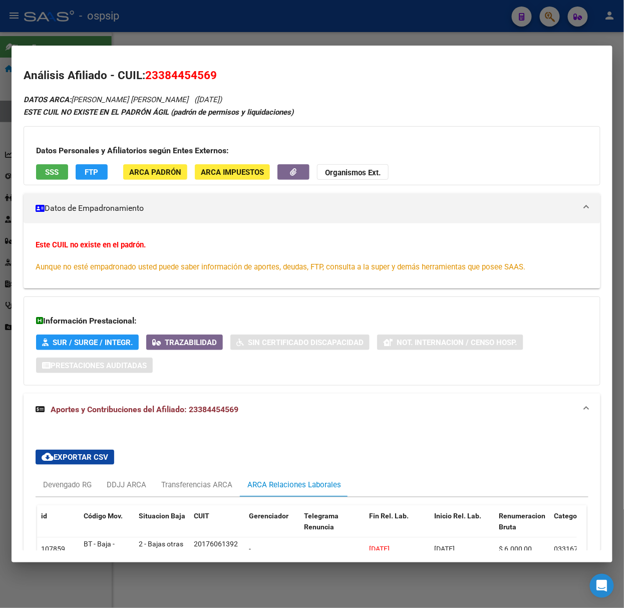
click at [29, 30] on div at bounding box center [312, 304] width 624 height 608
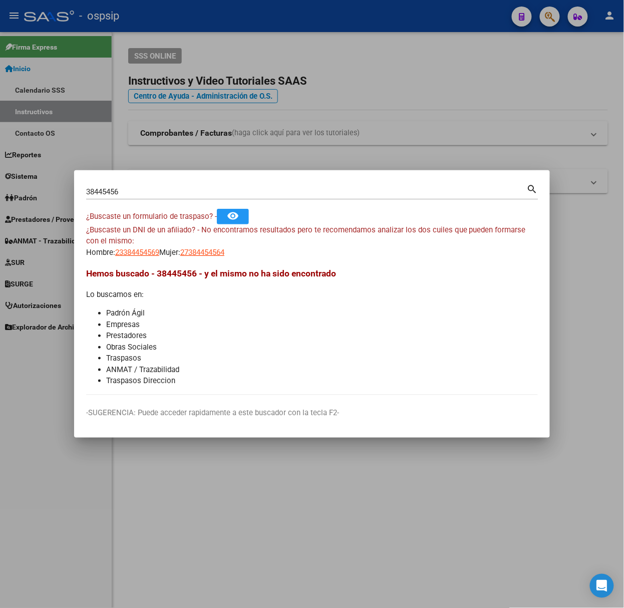
click at [153, 195] on input "38445456" at bounding box center [306, 191] width 441 height 9
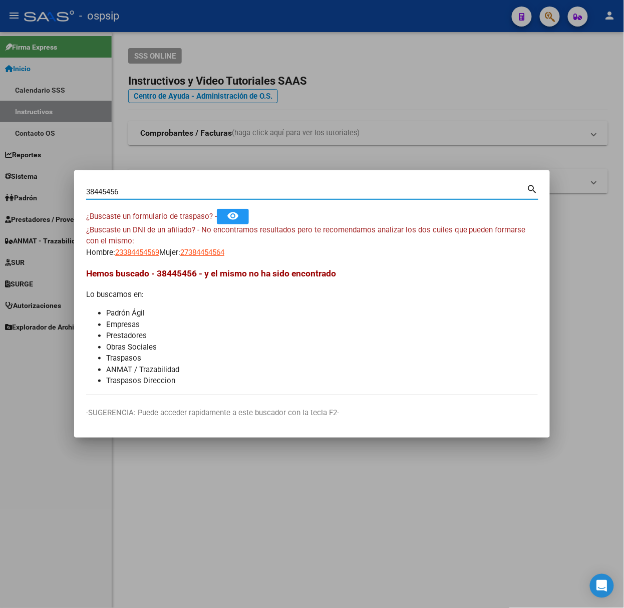
click at [153, 195] on input "38445456" at bounding box center [306, 191] width 441 height 9
type input "16901623"
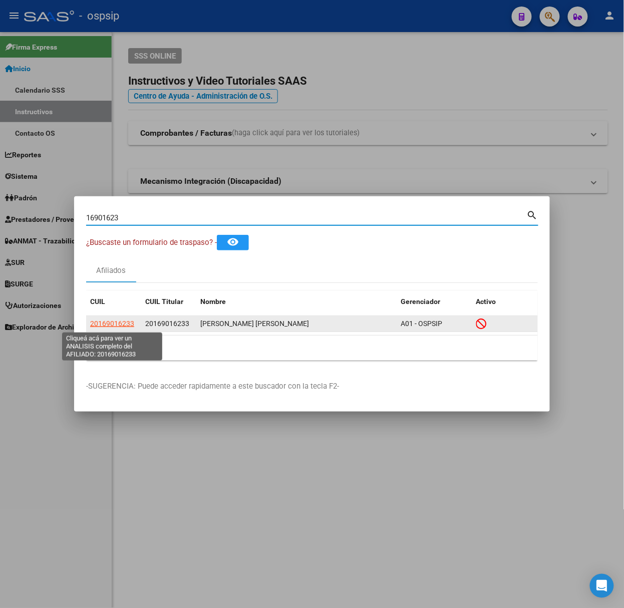
click at [111, 324] on span "20169016233" at bounding box center [112, 324] width 44 height 8
type textarea "20169016233"
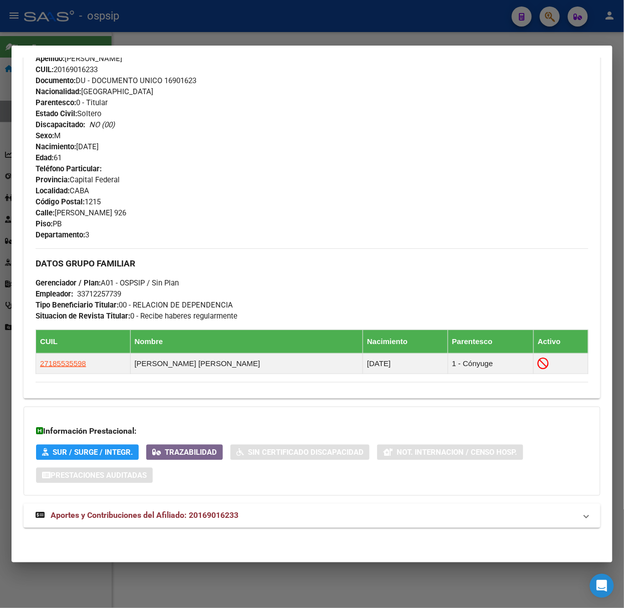
click at [206, 514] on span "Aportes y Contribuciones del Afiliado: 20169016233" at bounding box center [145, 516] width 188 height 10
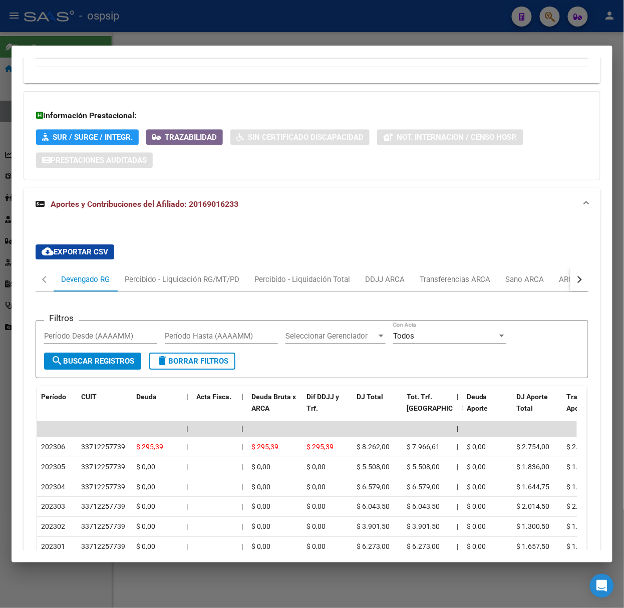
scroll to position [676, 0]
click at [119, 9] on div at bounding box center [312, 304] width 624 height 608
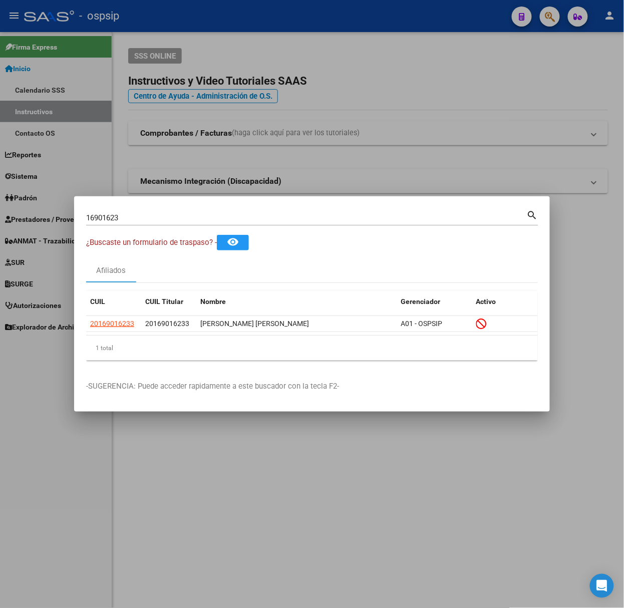
click at [137, 221] on input "16901623" at bounding box center [306, 217] width 441 height 9
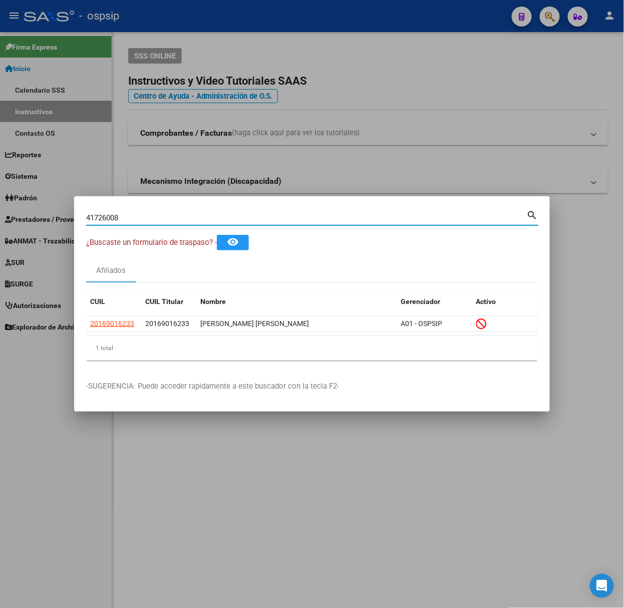
type input "41726008"
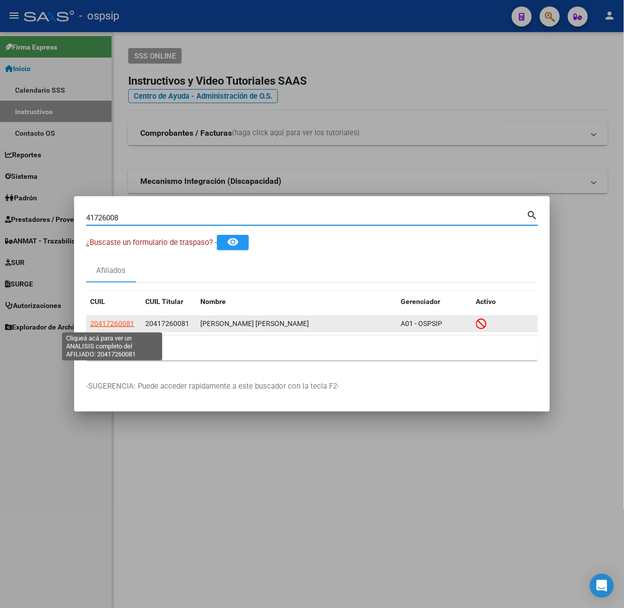
click at [126, 325] on span "20417260081" at bounding box center [112, 324] width 44 height 8
type textarea "20417260081"
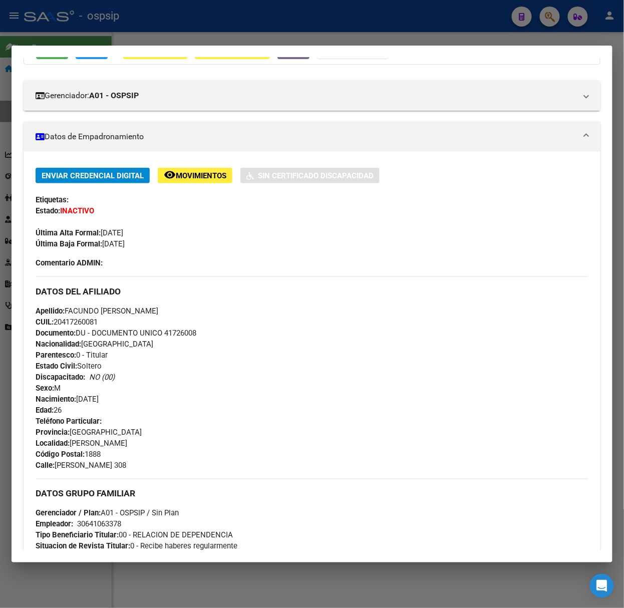
scroll to position [317, 0]
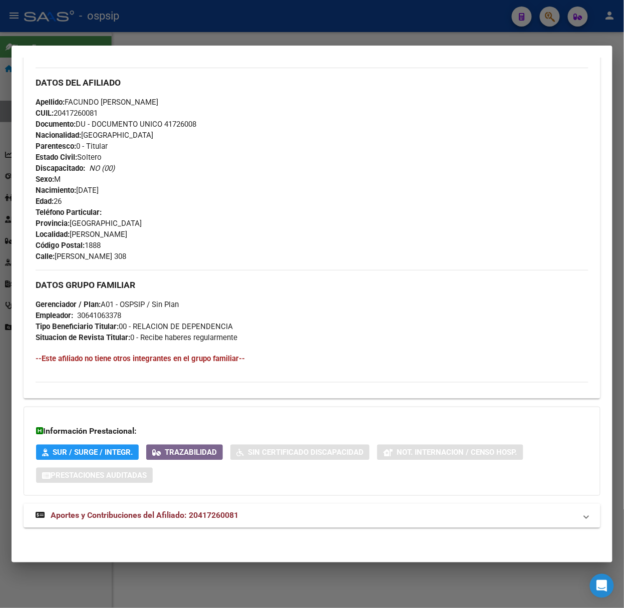
click at [229, 500] on div "DATOS [PERSON_NAME] ÁGIL: [PERSON_NAME] [PERSON_NAME] | INACTIVO | AFILIADO TIT…" at bounding box center [312, 158] width 577 height 763
click at [233, 506] on mat-expansion-panel-header "Aportes y Contribuciones del Afiliado: 20417260081" at bounding box center [312, 516] width 577 height 24
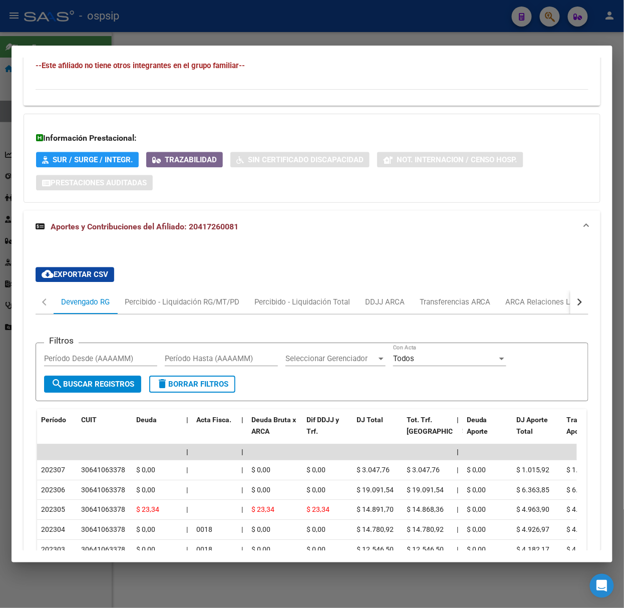
scroll to position [632, 0]
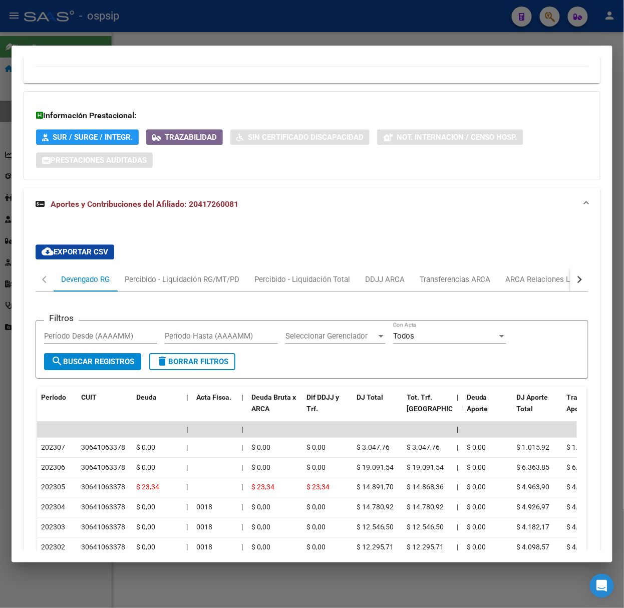
click at [108, 41] on div at bounding box center [312, 304] width 624 height 608
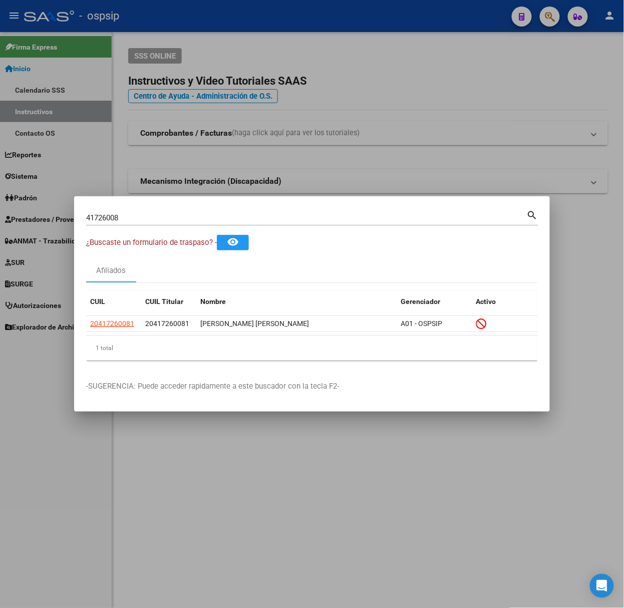
click at [135, 225] on div "41726008 Buscar (apellido, dni, [PERSON_NAME], [PERSON_NAME], cuit, obra social)" at bounding box center [306, 217] width 441 height 15
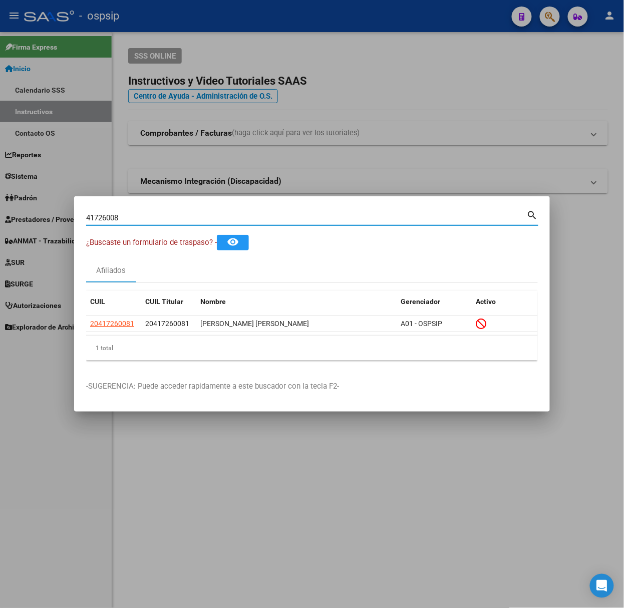
click at [133, 218] on input "41726008" at bounding box center [306, 217] width 441 height 9
type input "38403430"
click at [128, 324] on span "20384034307" at bounding box center [112, 324] width 44 height 8
type textarea "20384034307"
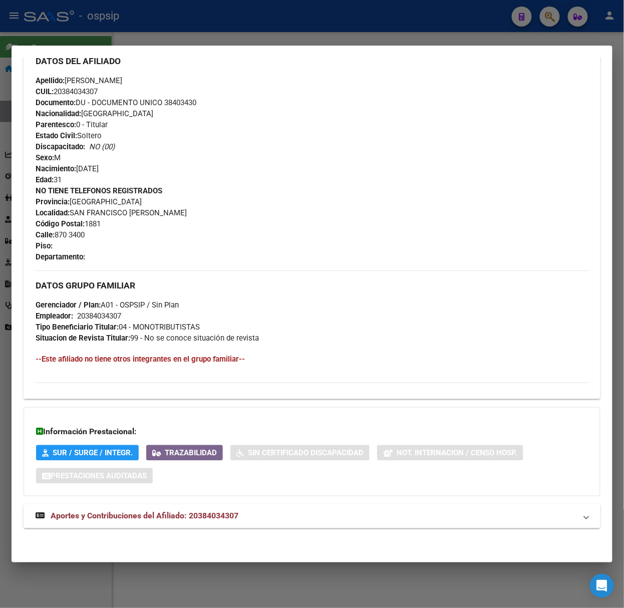
scroll to position [339, 0]
click at [170, 506] on mat-expansion-panel-header "Aportes y Contribuciones del Afiliado: 20384034307" at bounding box center [312, 516] width 577 height 24
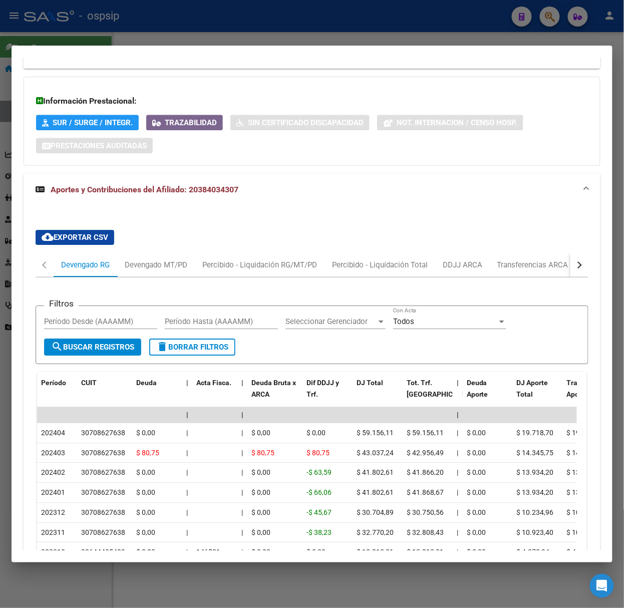
scroll to position [788, 0]
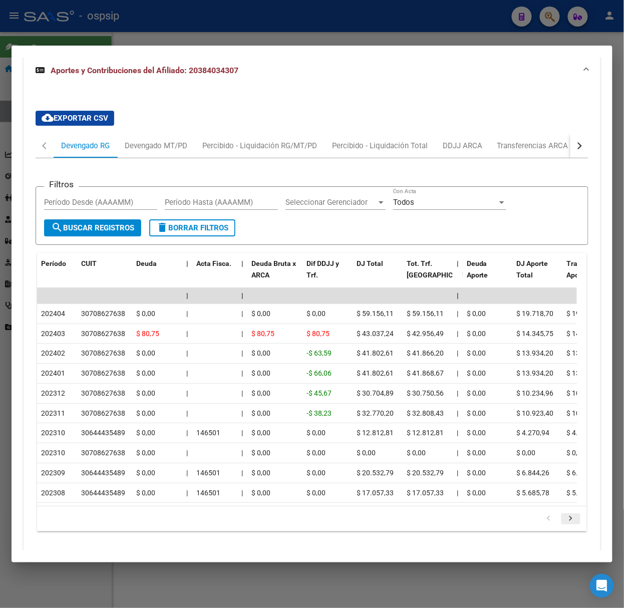
click at [565, 526] on icon "go to next page" at bounding box center [571, 520] width 13 height 12
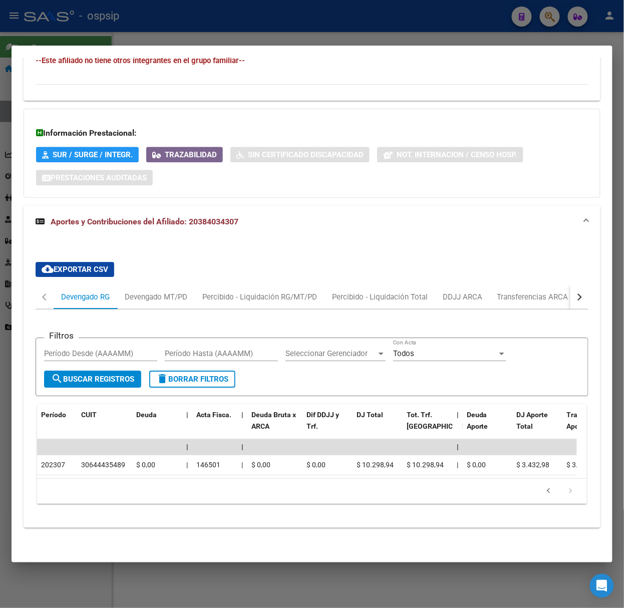
scroll to position [46, 0]
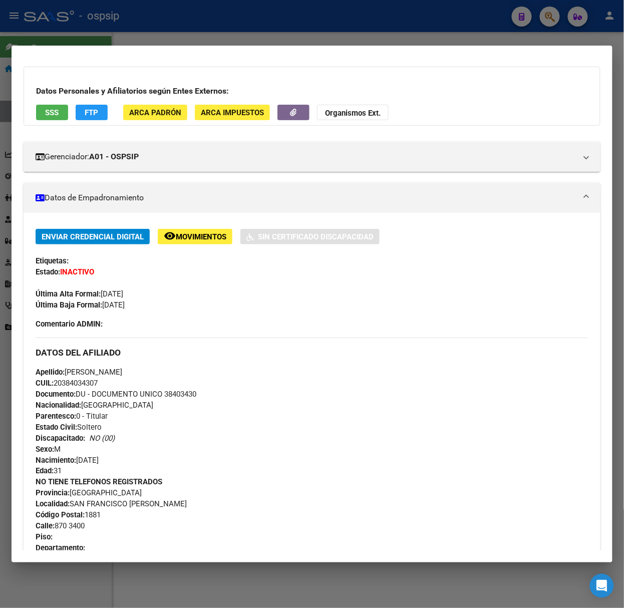
click at [53, 114] on span "SSS" at bounding box center [53, 112] width 14 height 9
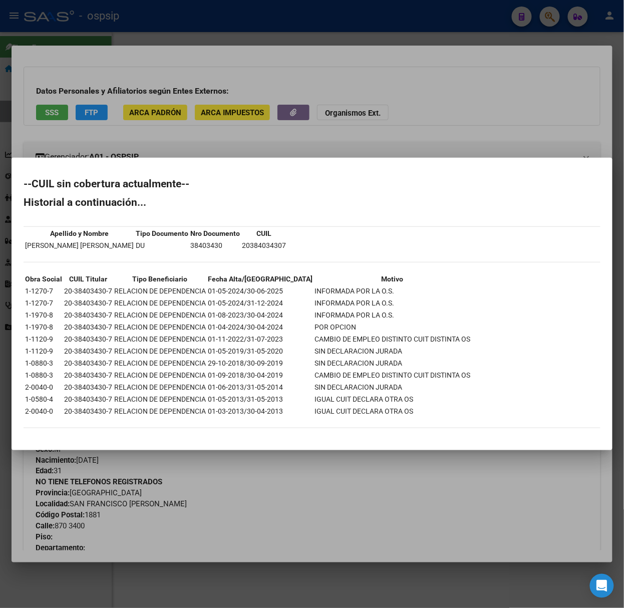
click at [99, 137] on div at bounding box center [312, 304] width 624 height 608
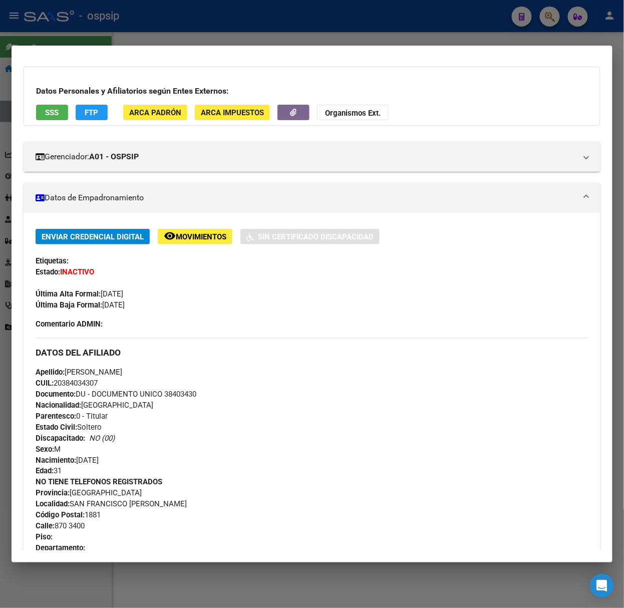
click at [87, 34] on div at bounding box center [312, 304] width 624 height 608
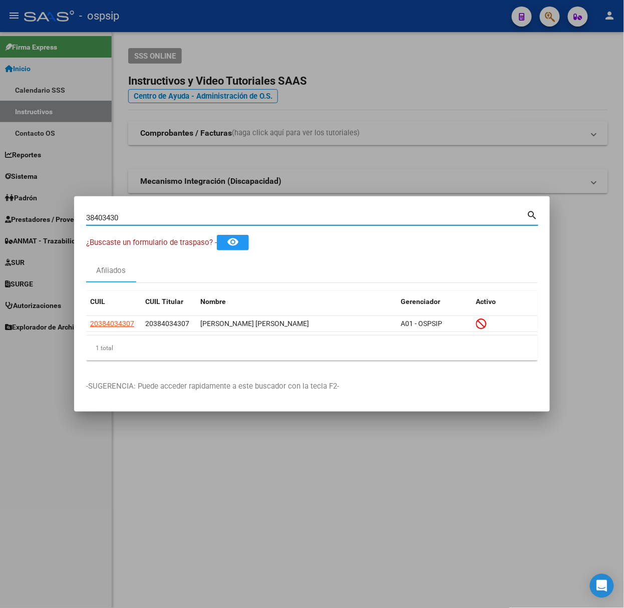
click at [138, 217] on input "38403430" at bounding box center [306, 217] width 441 height 9
type input "25996770"
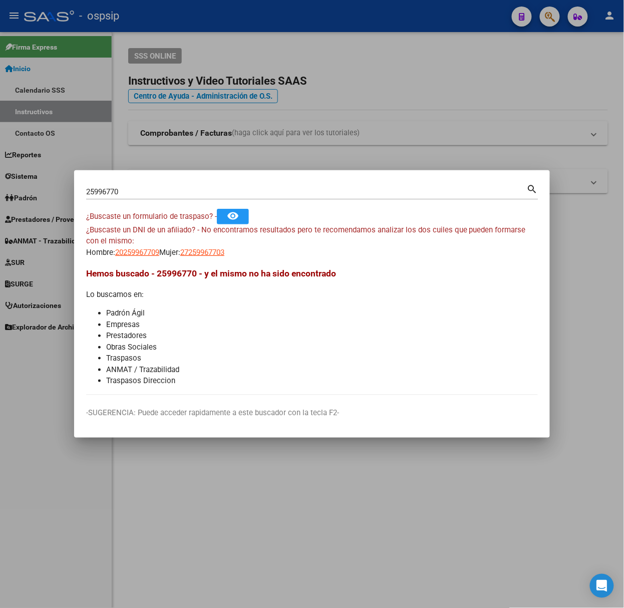
click at [225, 258] on app-link-go-to "27259967703" at bounding box center [202, 253] width 44 height 12
click at [225, 257] on app-link-go-to "27259967703" at bounding box center [202, 253] width 44 height 12
click at [225, 256] on span "27259967703" at bounding box center [202, 252] width 44 height 9
type textarea "27259967703"
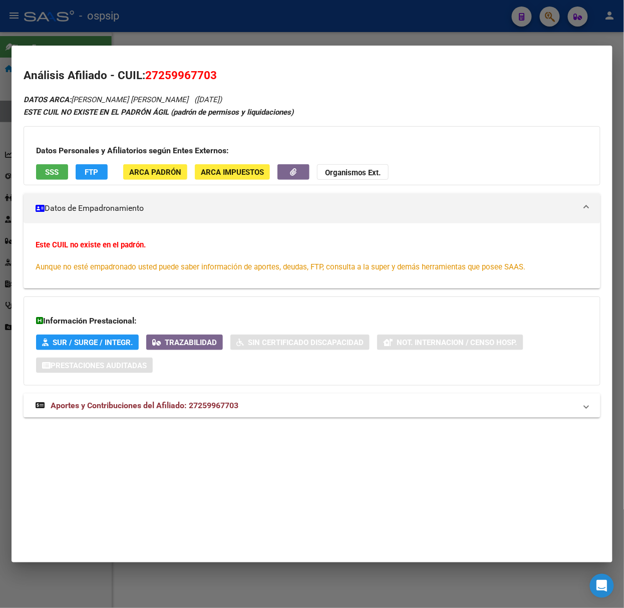
click at [197, 389] on div "DATOS ARCA: [PERSON_NAME] [PERSON_NAME] ([DATE]) ESTE CUIL NO EXISTE EN EL [PER…" at bounding box center [312, 261] width 577 height 336
click at [194, 402] on mat-expansion-panel-header "Aportes y Contribuciones del Afiliado: 27259967703" at bounding box center [312, 406] width 577 height 24
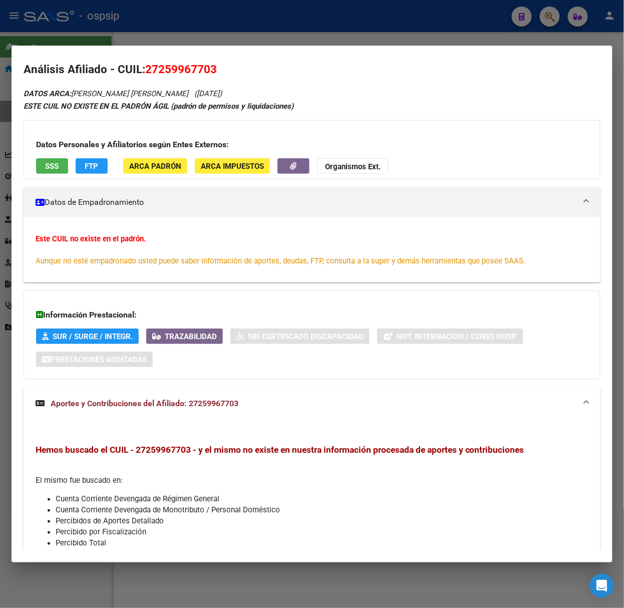
scroll to position [0, 0]
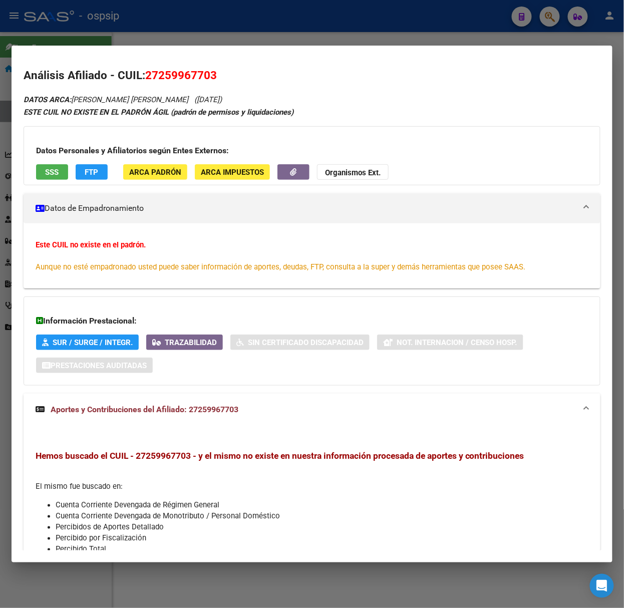
click at [47, 171] on span "SSS" at bounding box center [53, 172] width 14 height 9
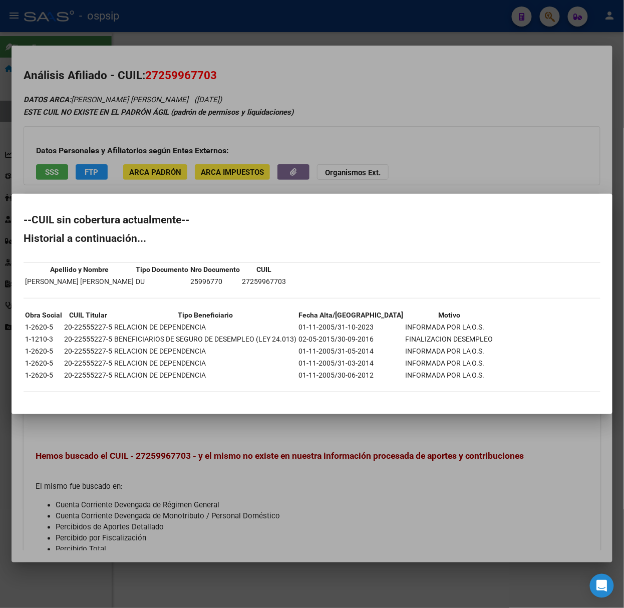
click at [70, 153] on div at bounding box center [312, 304] width 624 height 608
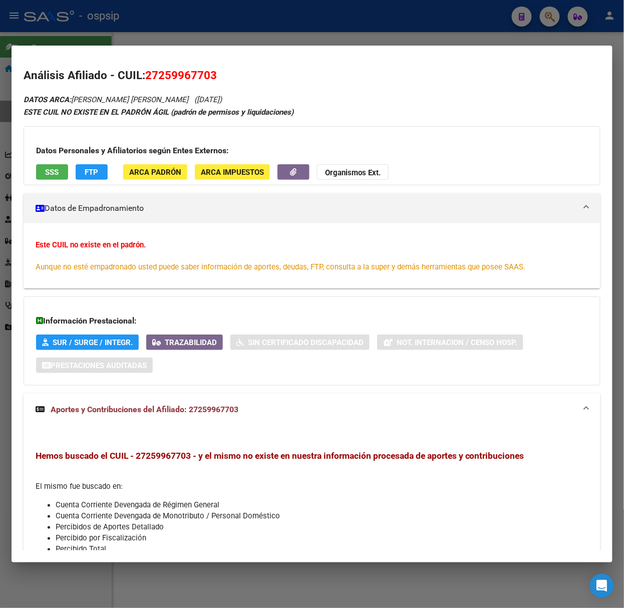
drag, startPoint x: 61, startPoint y: 34, endPoint x: 68, endPoint y: 48, distance: 15.7
click at [61, 34] on div at bounding box center [312, 304] width 624 height 608
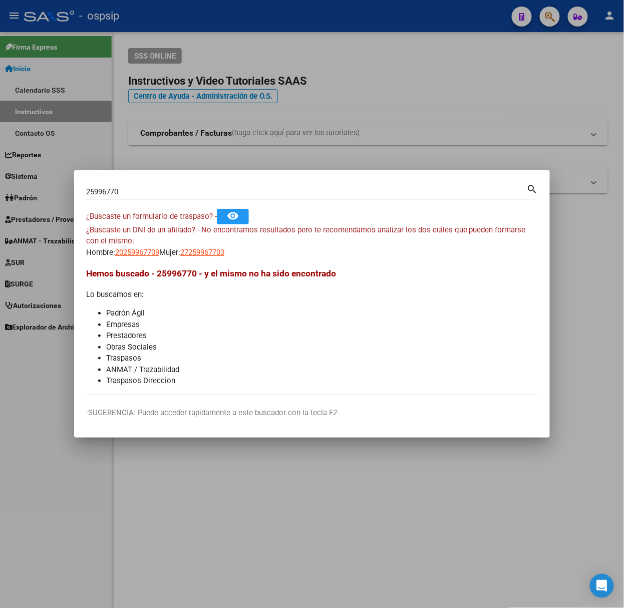
click at [134, 190] on input "25996770" at bounding box center [306, 191] width 441 height 9
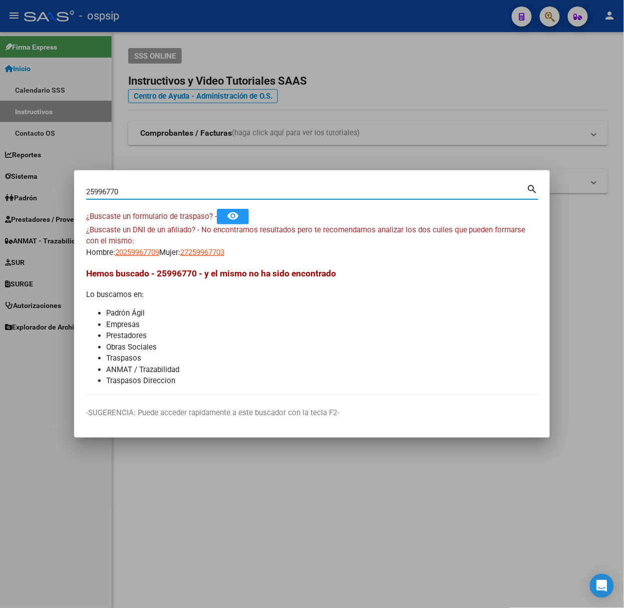
click at [134, 190] on input "25996770" at bounding box center [306, 191] width 441 height 9
type input "13790480"
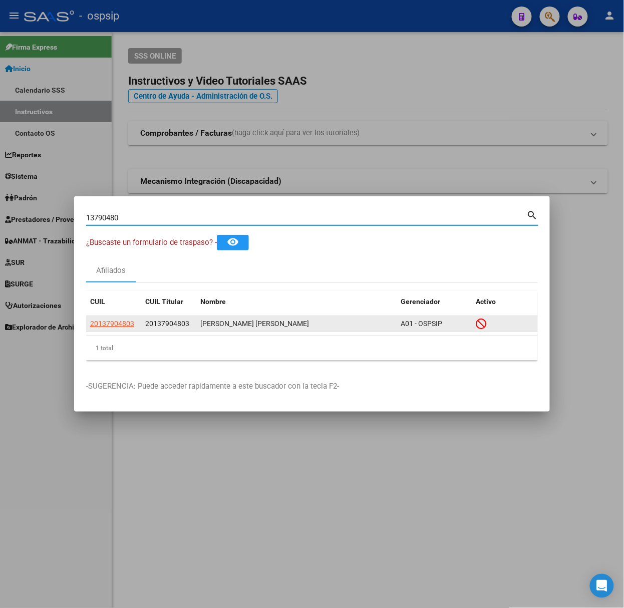
click at [115, 330] on datatable-body-cell "20137904803" at bounding box center [113, 324] width 55 height 16
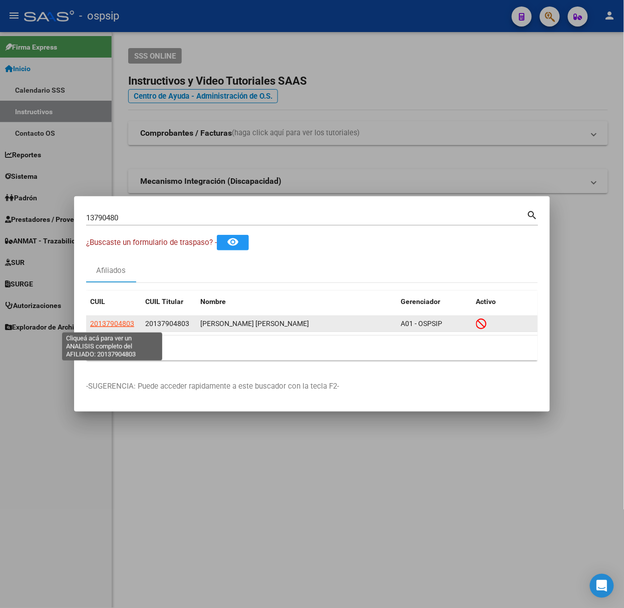
click at [114, 324] on span "20137904803" at bounding box center [112, 324] width 44 height 8
type textarea "20137904803"
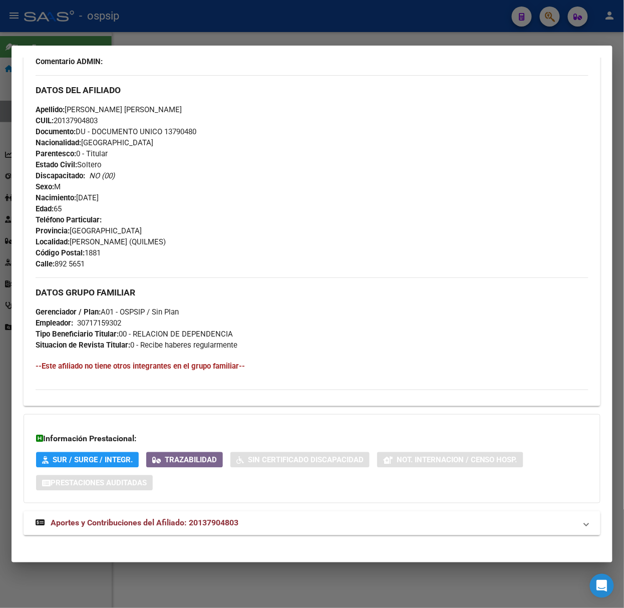
scroll to position [317, 0]
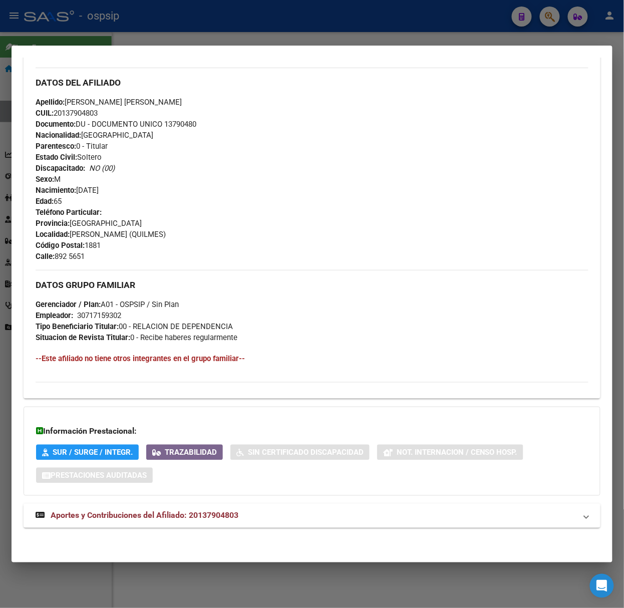
click at [219, 521] on strong "Aportes y Contribuciones del Afiliado: 20137904803" at bounding box center [137, 516] width 203 height 12
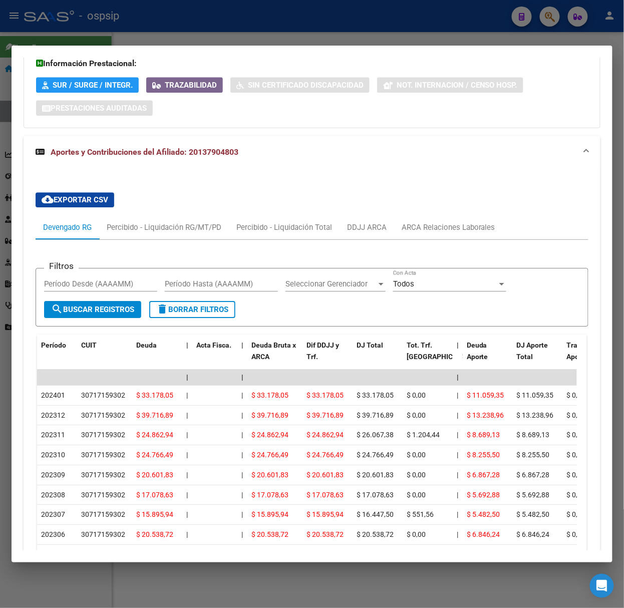
scroll to position [806, 0]
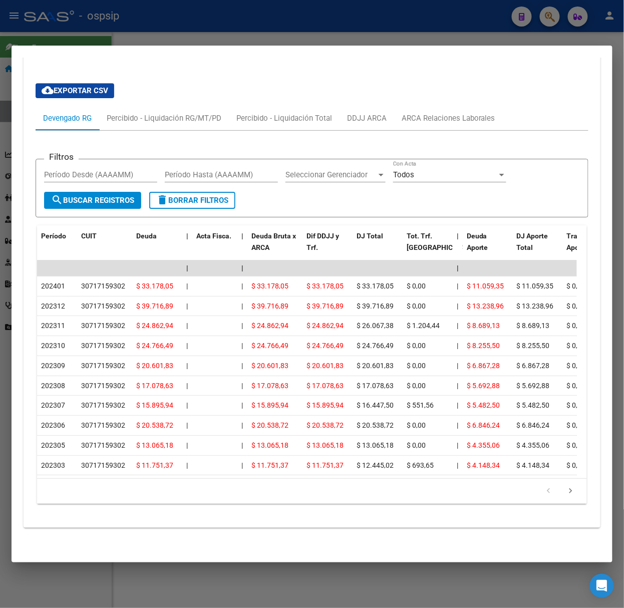
click at [159, 17] on div at bounding box center [312, 304] width 624 height 608
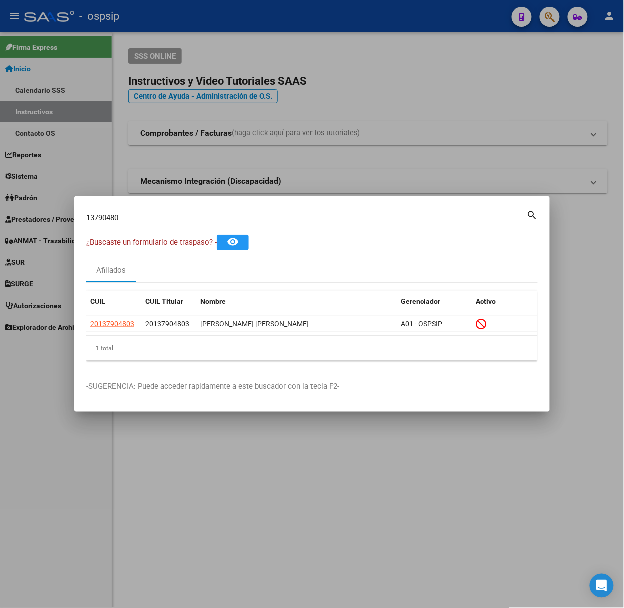
click at [179, 205] on mat-dialog-container "13790480 Buscar (apellido, dni, cuil, nro traspaso, cuit, obra social) search ¿…" at bounding box center [312, 304] width 476 height 216
click at [177, 208] on div "13790480 Buscar (apellido, dni, [PERSON_NAME], [PERSON_NAME], cuit, obra social…" at bounding box center [312, 216] width 453 height 17
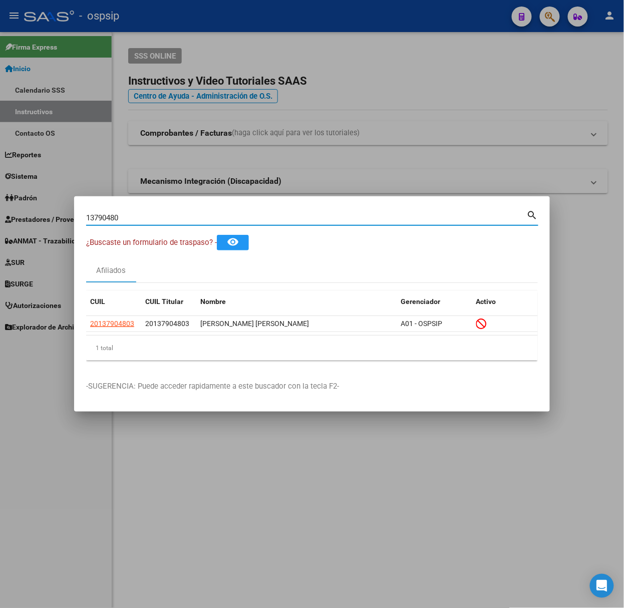
click at [173, 214] on input "13790480" at bounding box center [306, 217] width 441 height 9
type input "37178554"
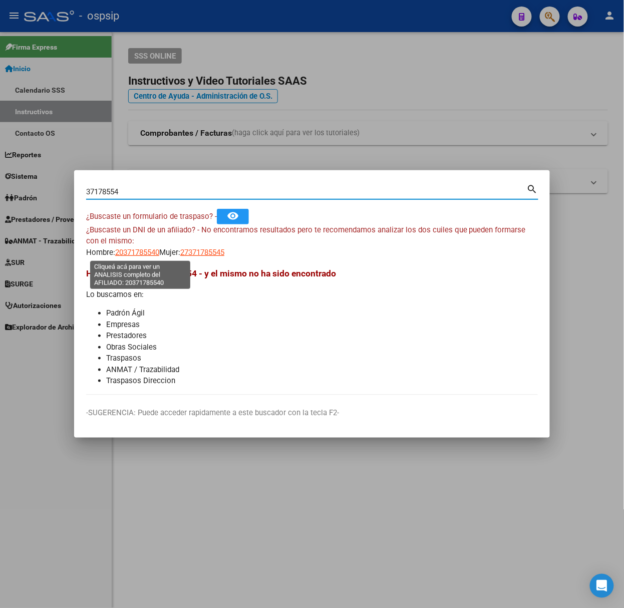
click at [140, 255] on span "20371785540" at bounding box center [137, 252] width 44 height 9
type textarea "20371785540"
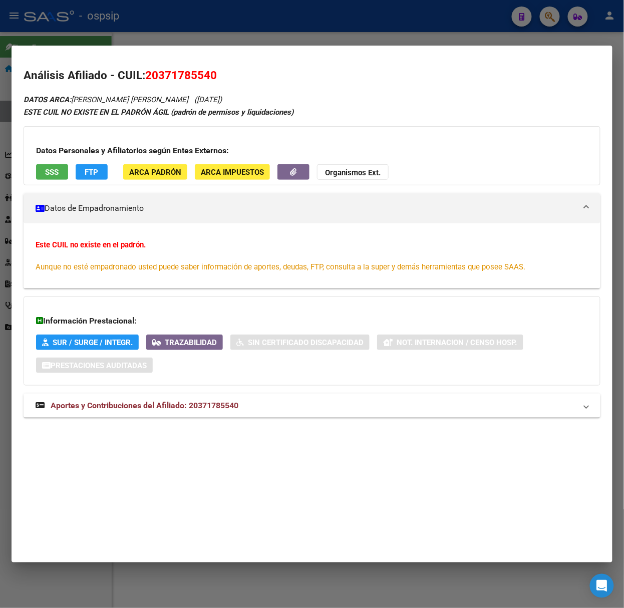
click at [180, 389] on div "DATOS ARCA: [PERSON_NAME] [PERSON_NAME] ([DATE]) ESTE CUIL NO EXISTE EN EL [PER…" at bounding box center [312, 261] width 577 height 336
click at [187, 396] on mat-expansion-panel-header "Aportes y Contribuciones del Afiliado: 20371785540" at bounding box center [312, 406] width 577 height 24
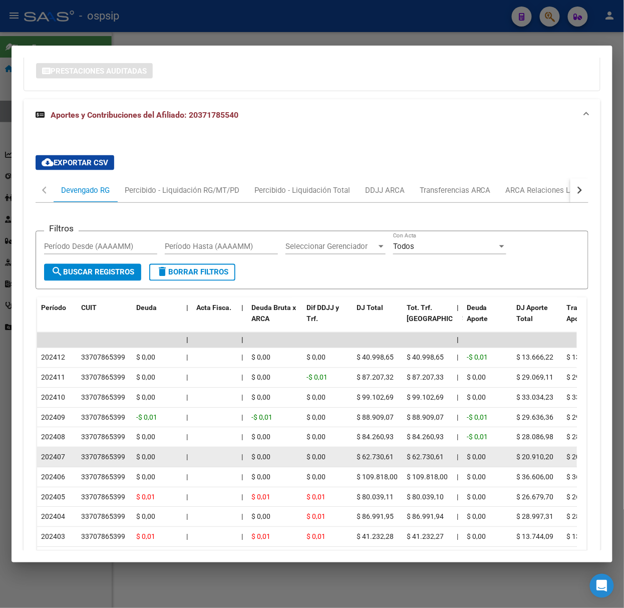
scroll to position [379, 0]
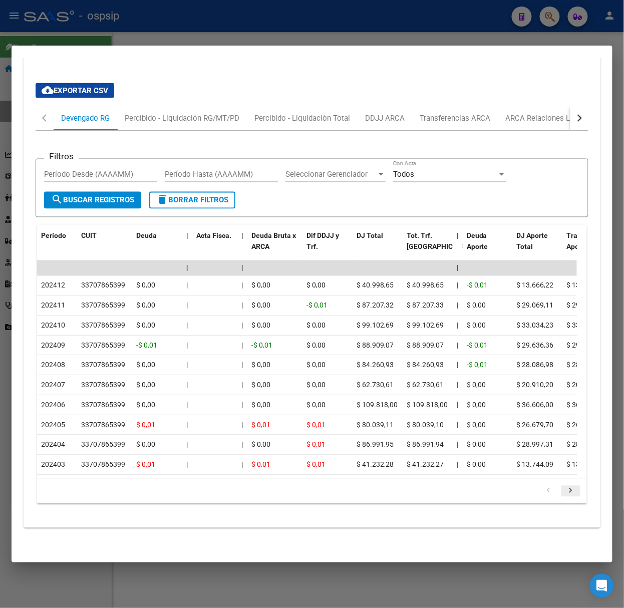
click at [565, 491] on icon "go to next page" at bounding box center [571, 493] width 13 height 12
click at [123, 17] on div at bounding box center [312, 304] width 624 height 608
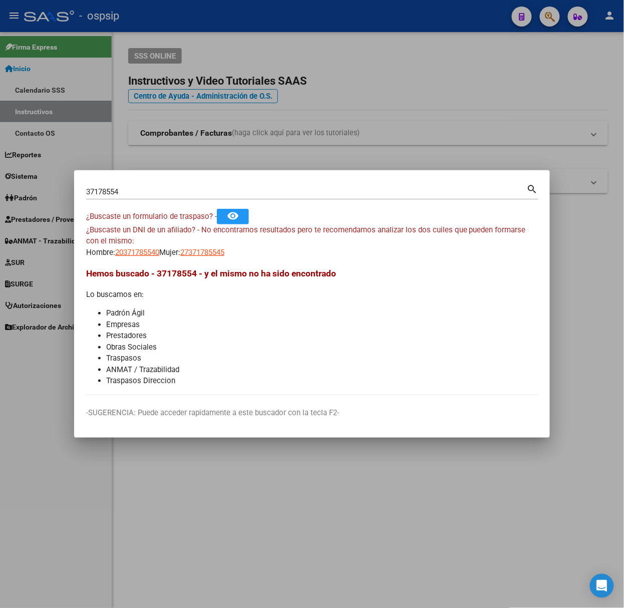
click at [144, 191] on input "37178554" at bounding box center [306, 191] width 441 height 9
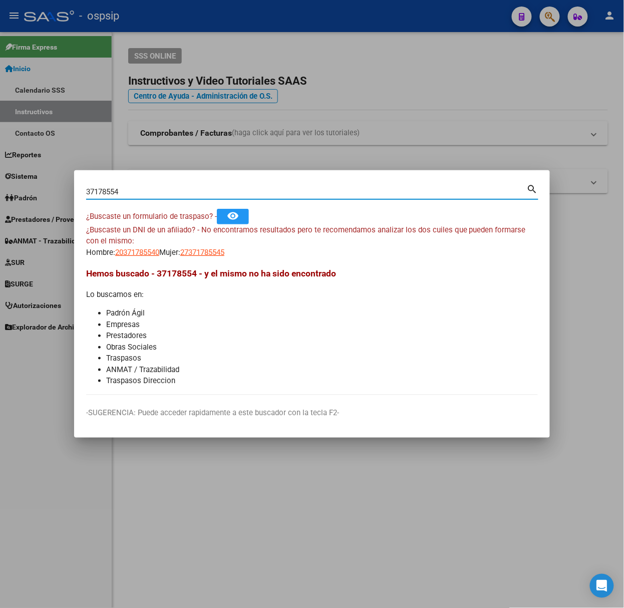
click at [144, 191] on input "37178554" at bounding box center [306, 191] width 441 height 9
type input "58210612"
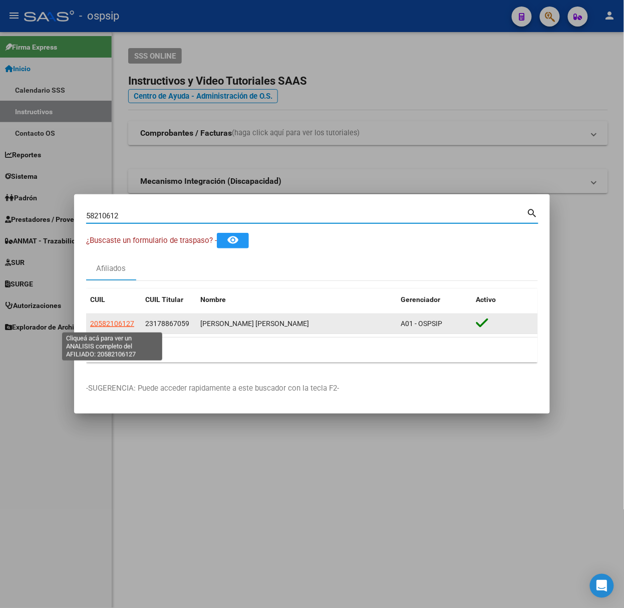
click at [125, 321] on span "20582106127" at bounding box center [112, 324] width 44 height 8
type textarea "20582106127"
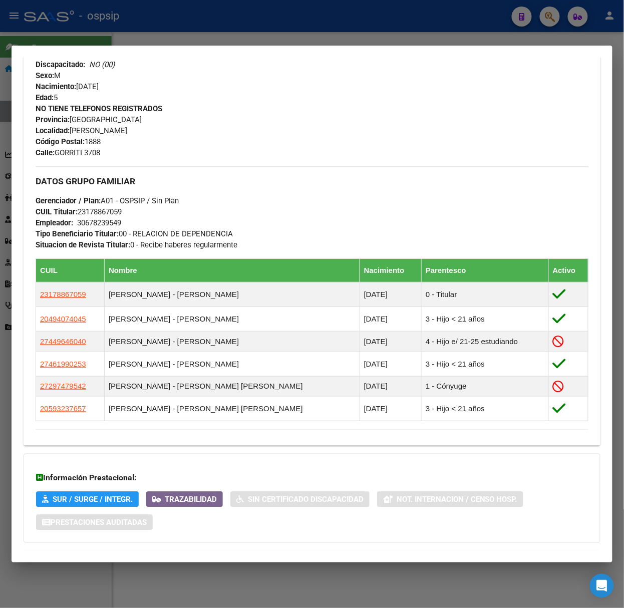
scroll to position [472, 0]
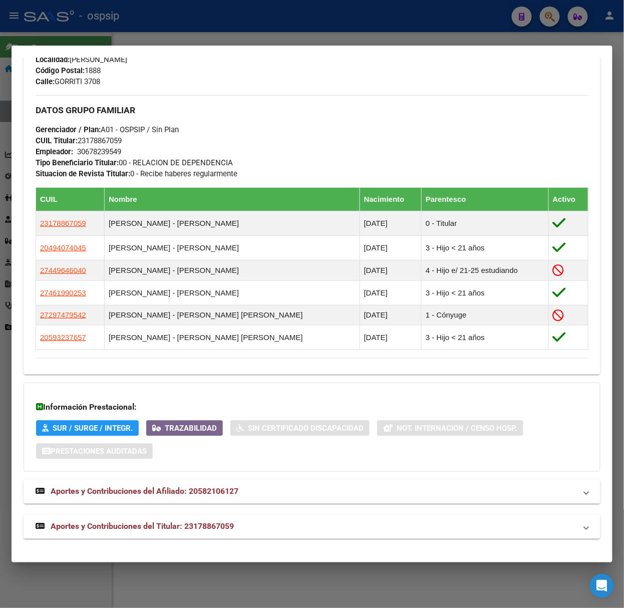
click at [231, 542] on div "Análisis Afiliado - CUIL: 20582106127 DATOS [PERSON_NAME] ÁGIL: [PERSON_NAME] […" at bounding box center [312, 73] width 577 height 956
click at [258, 541] on div "Análisis Afiliado - CUIL: 20582106127 DATOS [PERSON_NAME] ÁGIL: [PERSON_NAME] […" at bounding box center [312, 73] width 577 height 956
click at [257, 536] on mat-expansion-panel-header "Aportes y Contribuciones del Titular: 23178867059" at bounding box center [312, 527] width 577 height 24
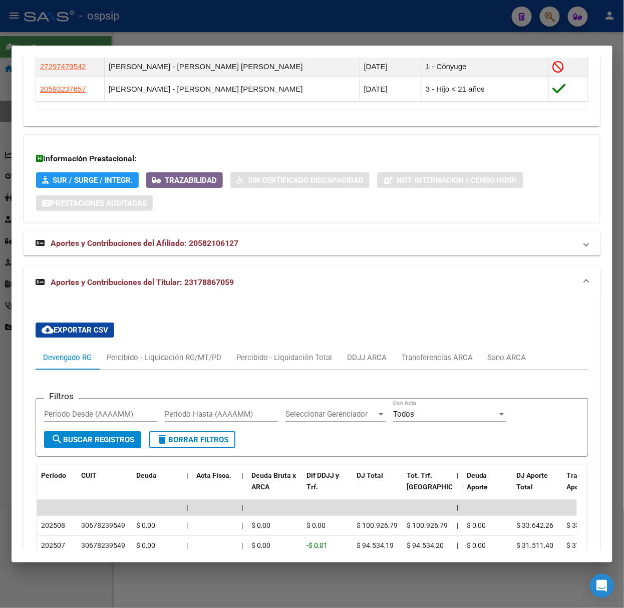
scroll to position [961, 0]
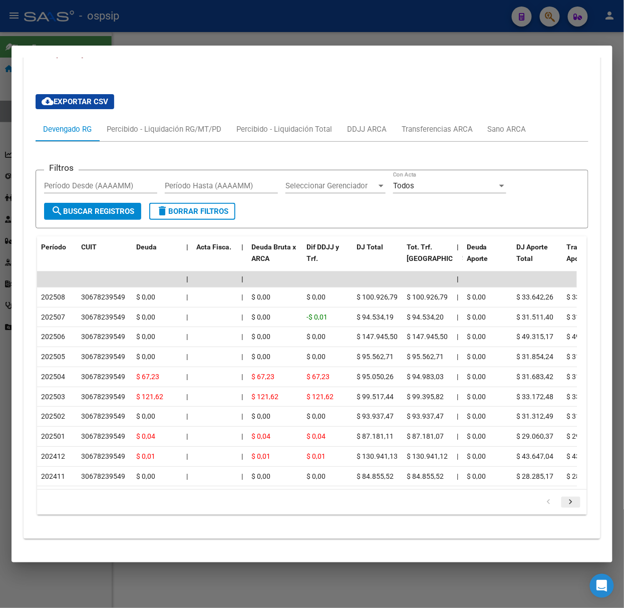
click at [565, 502] on icon "go to next page" at bounding box center [571, 504] width 13 height 12
click at [567, 506] on icon "go to next page" at bounding box center [571, 504] width 13 height 12
click at [122, 59] on mat-expansion-panel-header "Aportes y Contribuciones del Titular: 23178867059" at bounding box center [312, 54] width 577 height 32
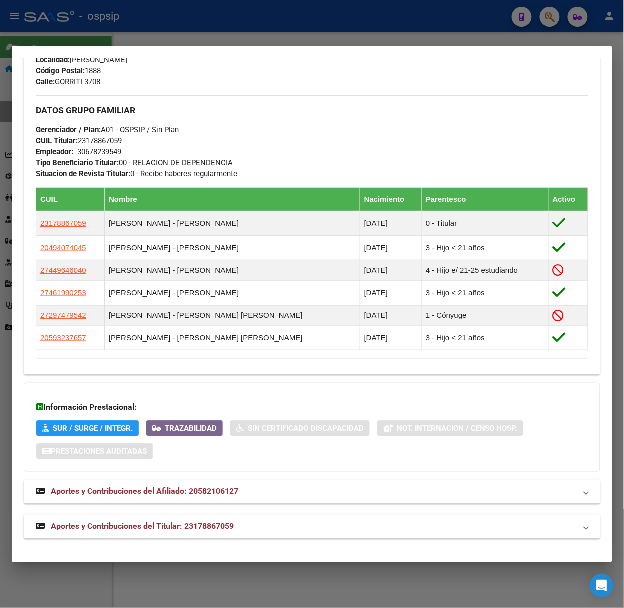
scroll to position [473, 0]
click at [114, 45] on div at bounding box center [312, 304] width 624 height 608
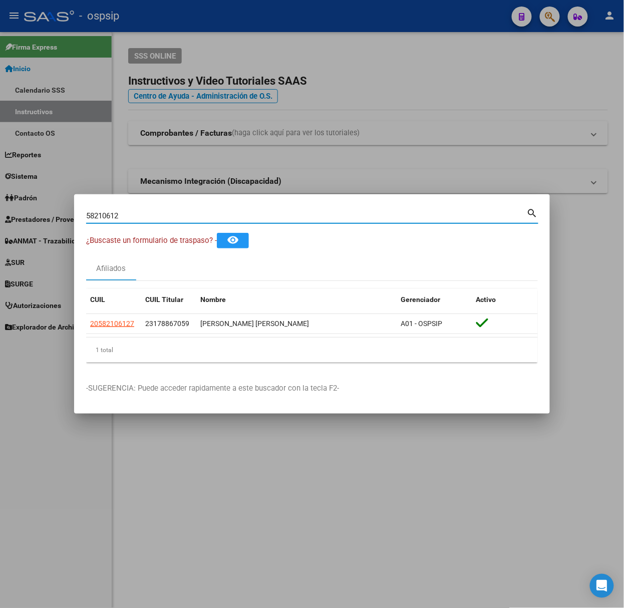
click at [187, 212] on input "58210612" at bounding box center [306, 215] width 441 height 9
type input "41006307"
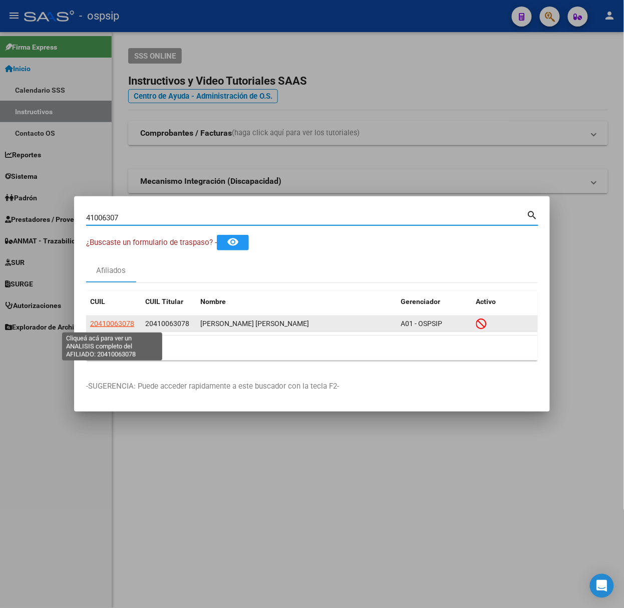
click at [125, 320] on span "20410063078" at bounding box center [112, 324] width 44 height 8
type textarea "20410063078"
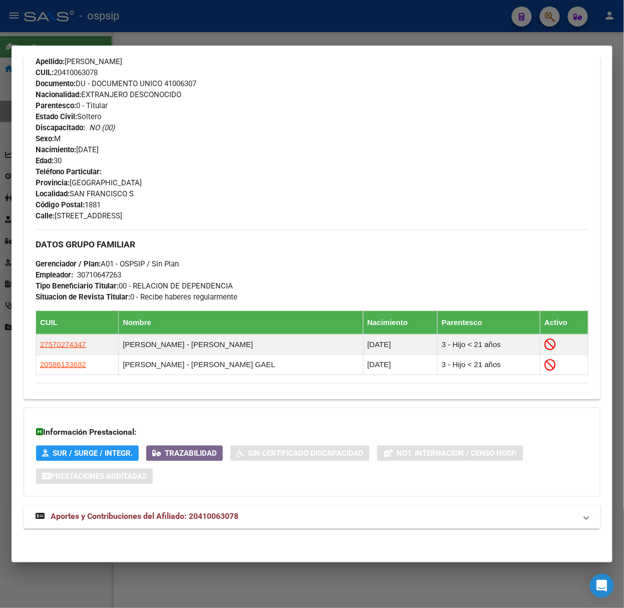
scroll to position [359, 0]
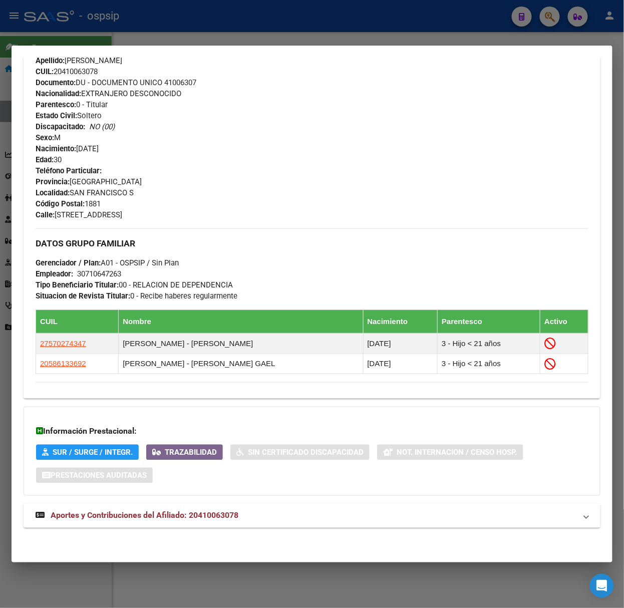
click at [197, 519] on span "Aportes y Contribuciones del Afiliado: 20410063078" at bounding box center [145, 516] width 188 height 10
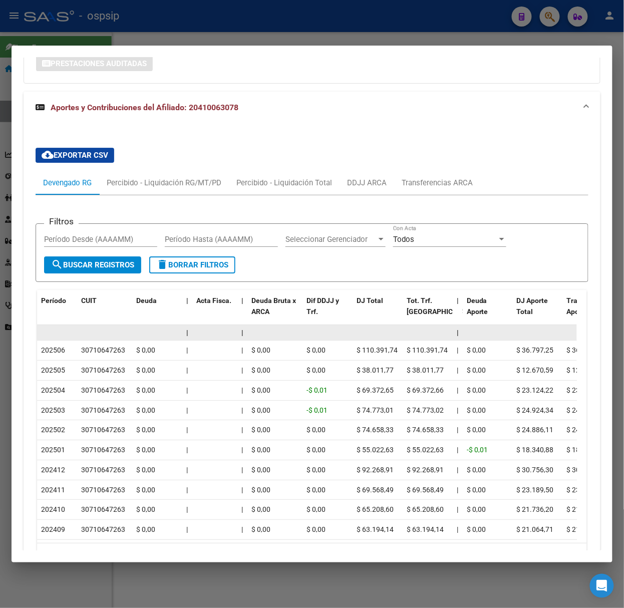
scroll to position [848, 0]
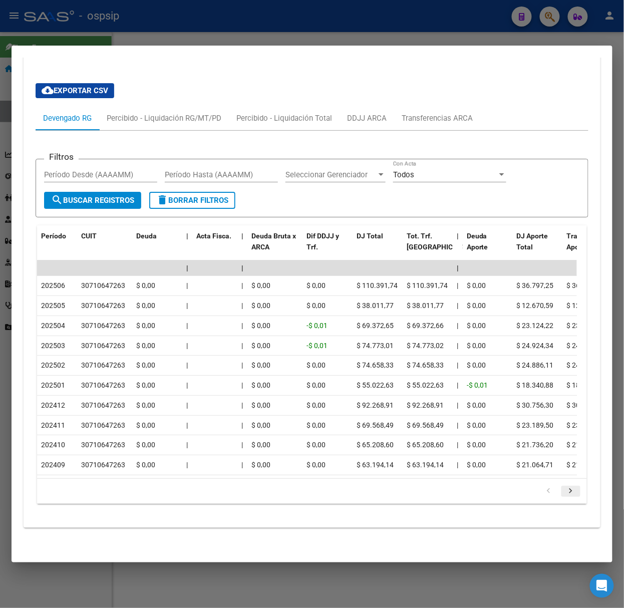
click at [565, 495] on icon "go to next page" at bounding box center [571, 493] width 13 height 12
click at [34, 35] on div at bounding box center [312, 304] width 624 height 608
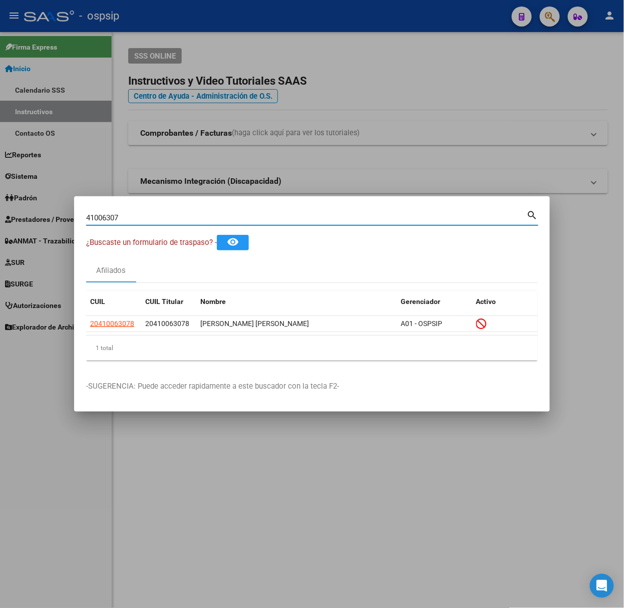
click at [123, 216] on input "41006307" at bounding box center [306, 217] width 441 height 9
type input "39118387"
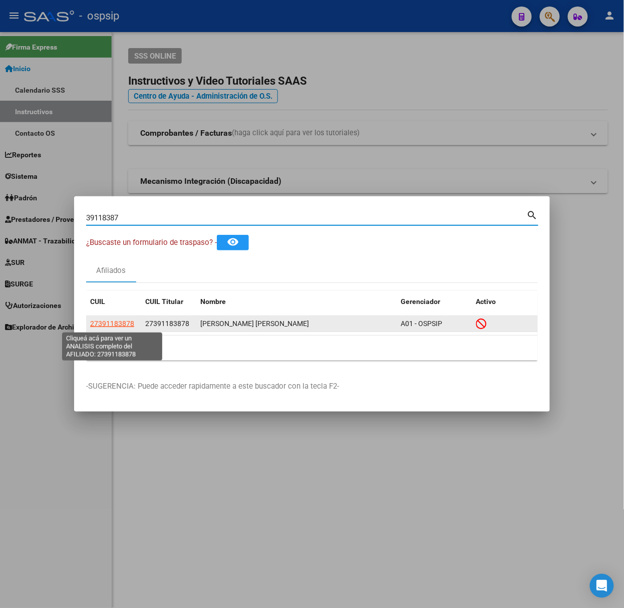
click at [127, 320] on span "27391183878" at bounding box center [112, 324] width 44 height 8
type textarea "27391183878"
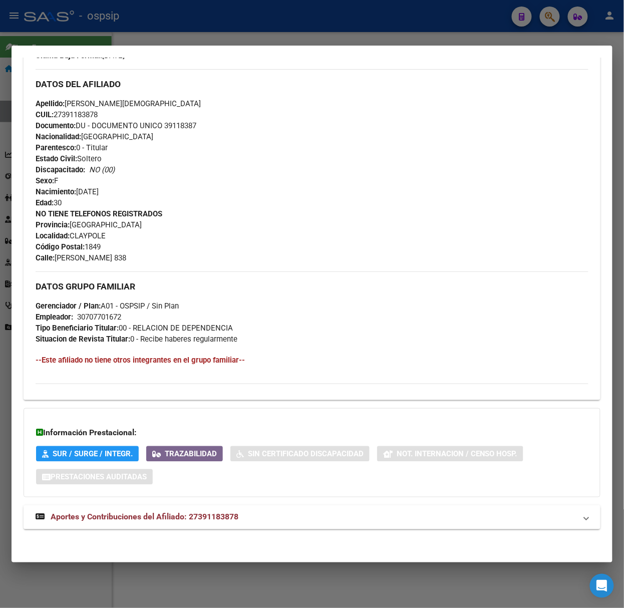
scroll to position [298, 0]
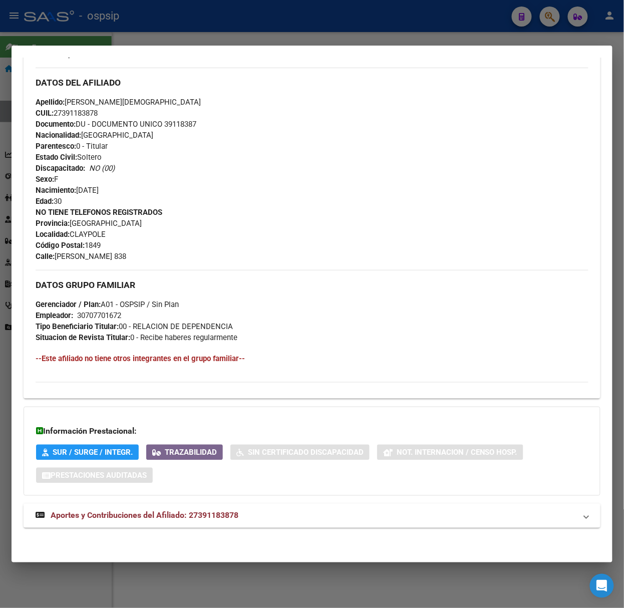
click at [216, 511] on strong "Aportes y Contribuciones del Afiliado: 27391183878" at bounding box center [137, 516] width 203 height 12
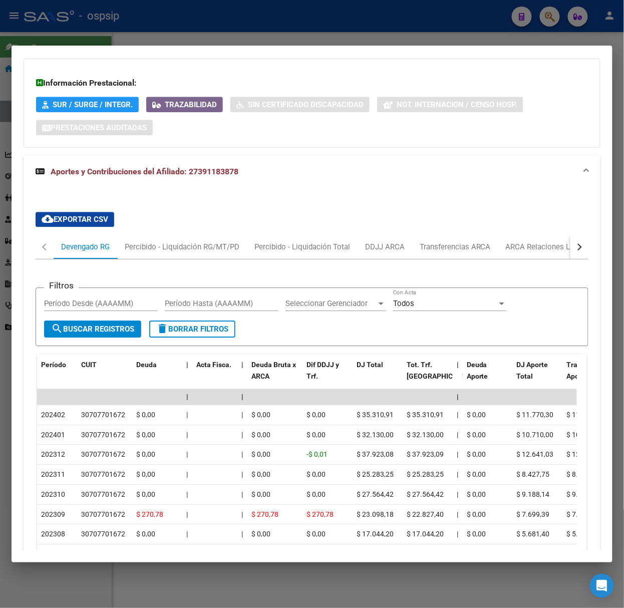
scroll to position [787, 0]
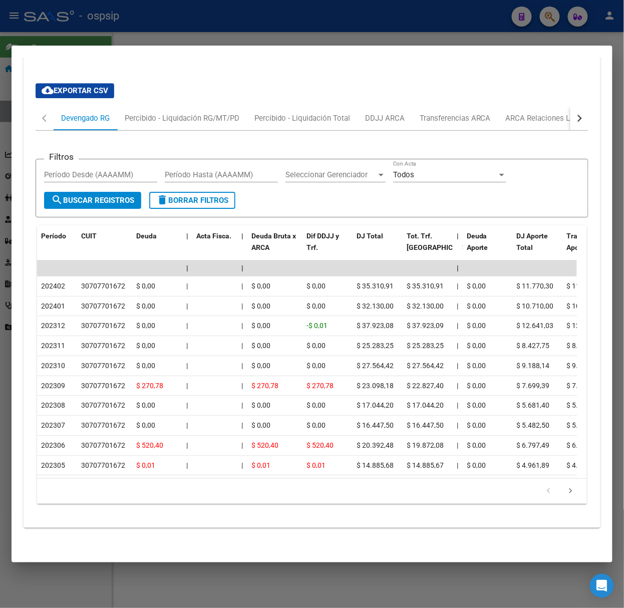
click at [123, 31] on div at bounding box center [312, 304] width 624 height 608
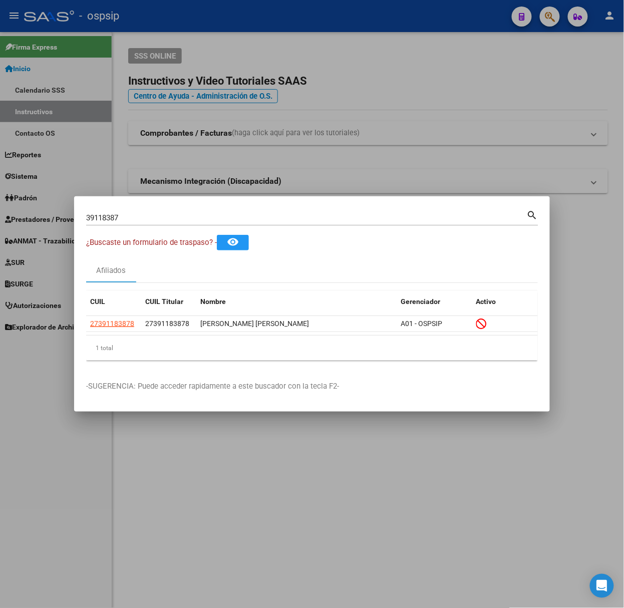
click at [141, 216] on input "39118387" at bounding box center [306, 217] width 441 height 9
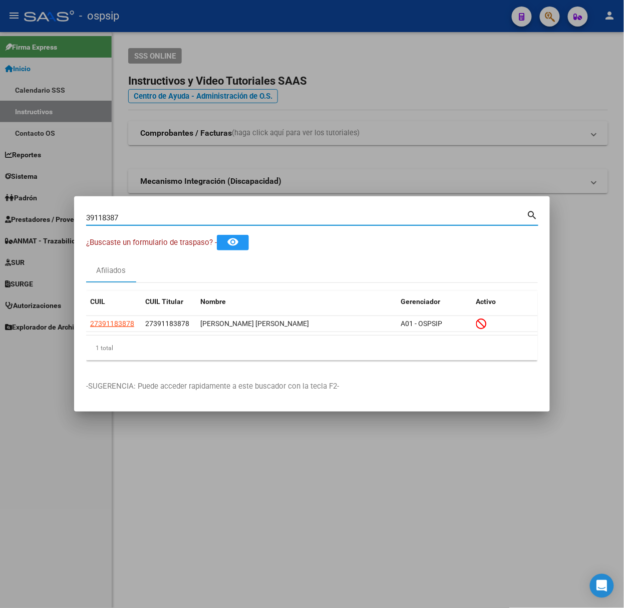
click at [141, 216] on input "39118387" at bounding box center [306, 217] width 441 height 9
type input "24767943"
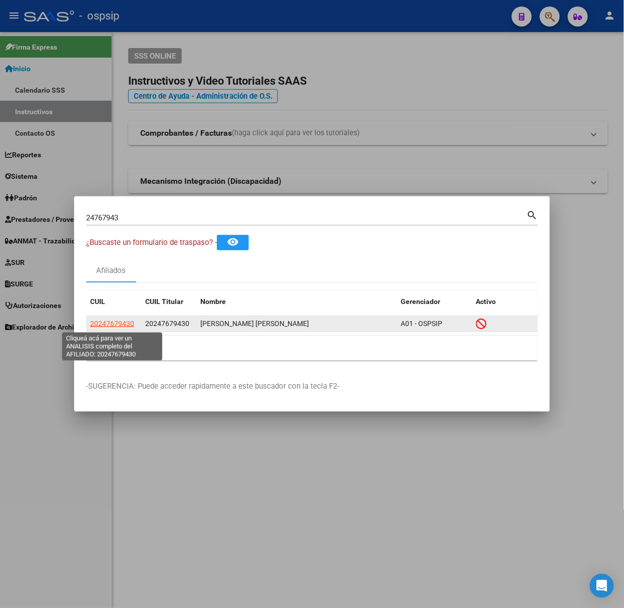
click at [121, 323] on span "20247679430" at bounding box center [112, 324] width 44 height 8
type textarea "20247679430"
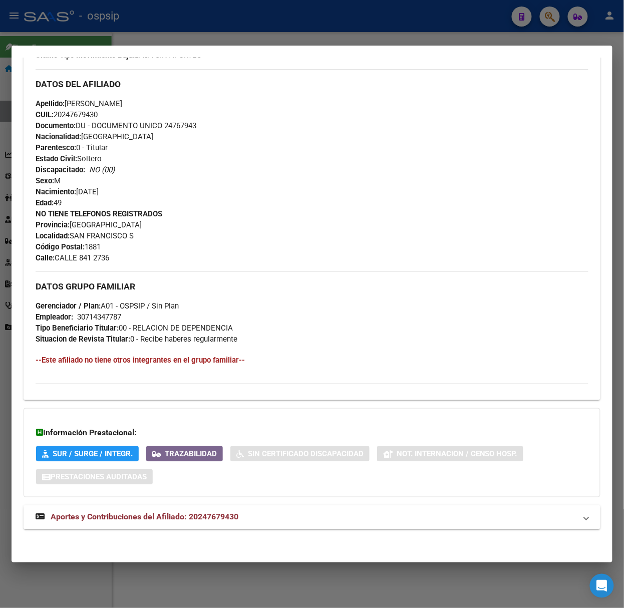
scroll to position [320, 0]
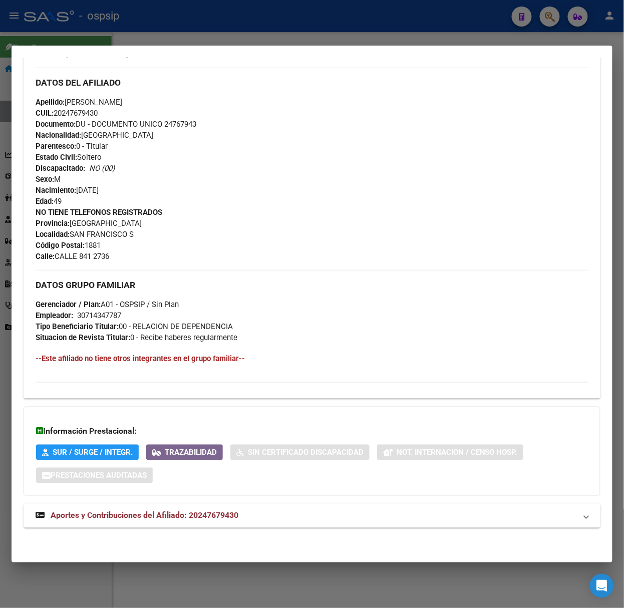
click at [223, 504] on div "DATOS [PERSON_NAME] ÁGIL: [PERSON_NAME] [PERSON_NAME] | INACTIVO | AFILIADO TIT…" at bounding box center [312, 157] width 577 height 766
click at [225, 508] on mat-expansion-panel-header "Aportes y Contribuciones del Afiliado: 20247679430" at bounding box center [312, 516] width 577 height 24
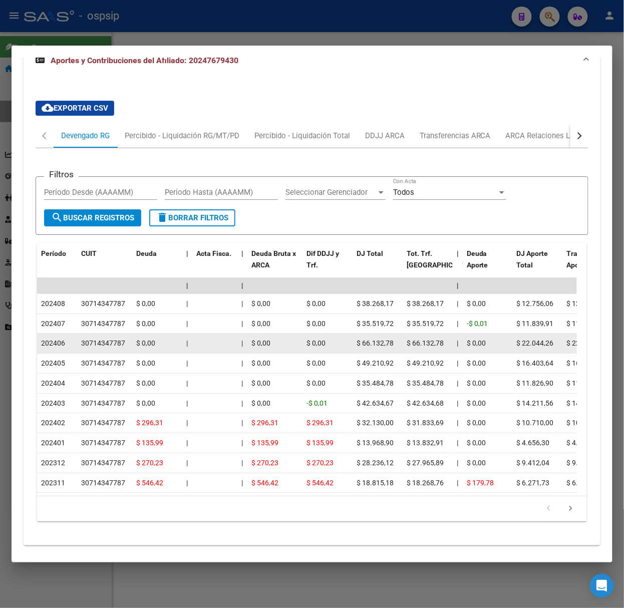
scroll to position [809, 0]
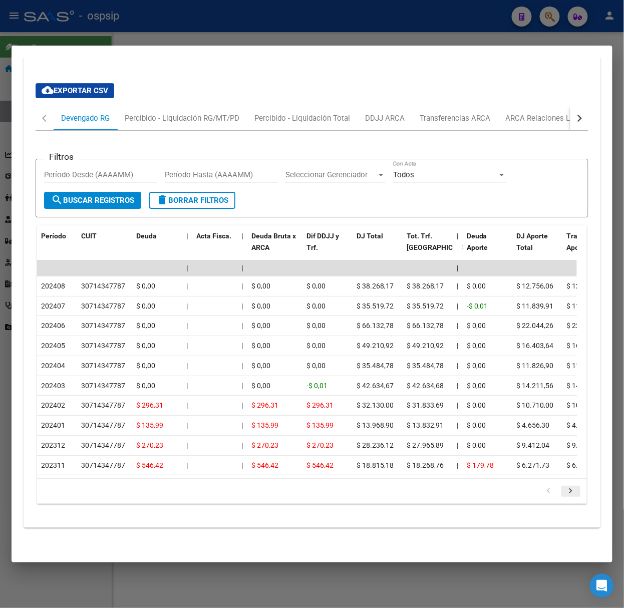
click at [565, 490] on icon "go to next page" at bounding box center [571, 493] width 13 height 12
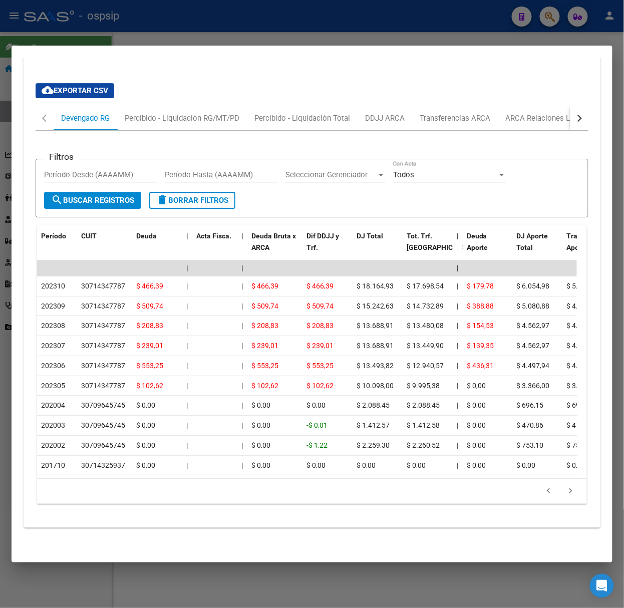
click at [166, 23] on div at bounding box center [312, 304] width 624 height 608
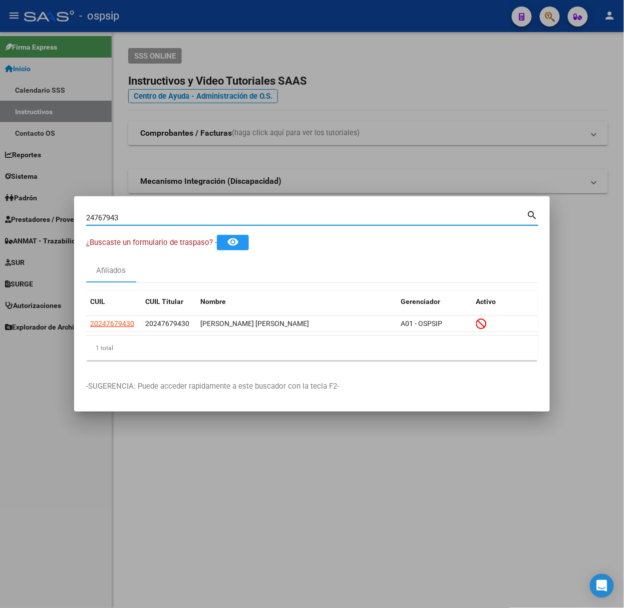
click at [165, 217] on input "24767943" at bounding box center [306, 217] width 441 height 9
type input "36758508"
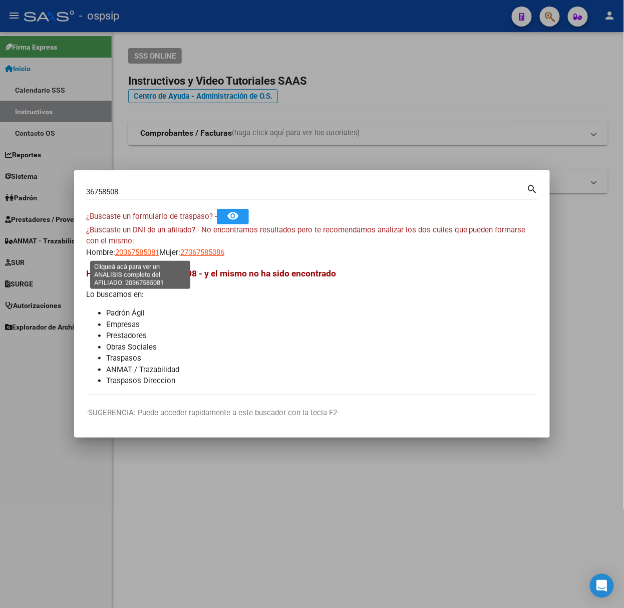
click at [127, 255] on span "20367585081" at bounding box center [137, 252] width 44 height 9
type textarea "20367585081"
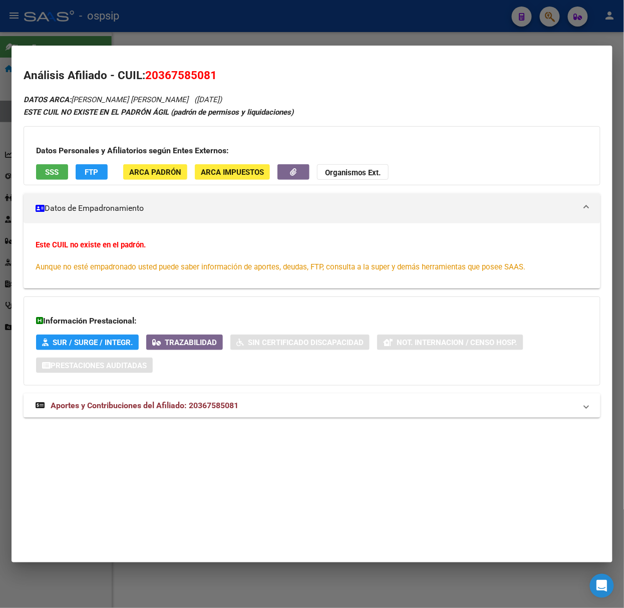
click at [170, 398] on mat-expansion-panel-header "Aportes y Contribuciones del Afiliado: 20367585081" at bounding box center [312, 406] width 577 height 24
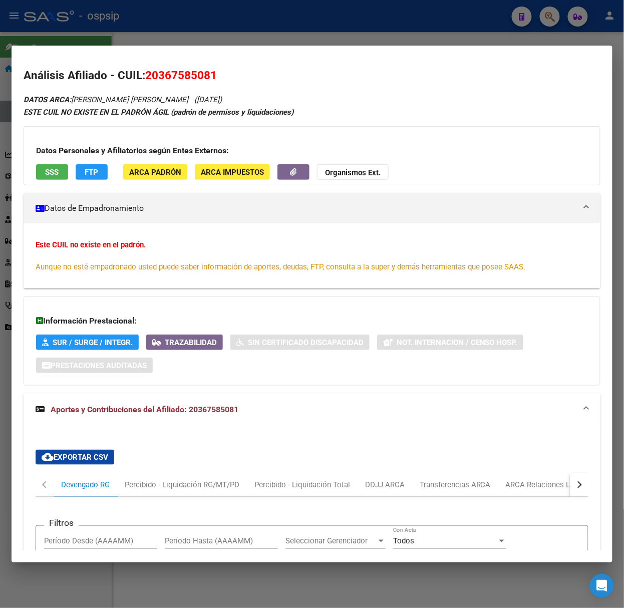
scroll to position [279, 0]
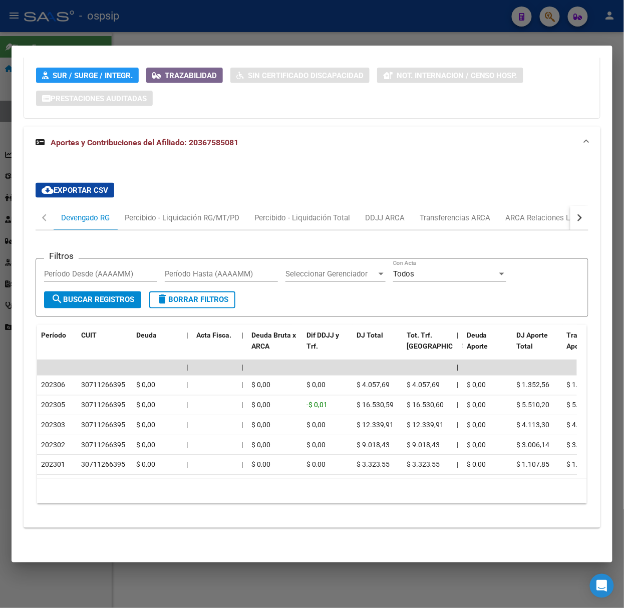
click at [47, 31] on div at bounding box center [312, 304] width 624 height 608
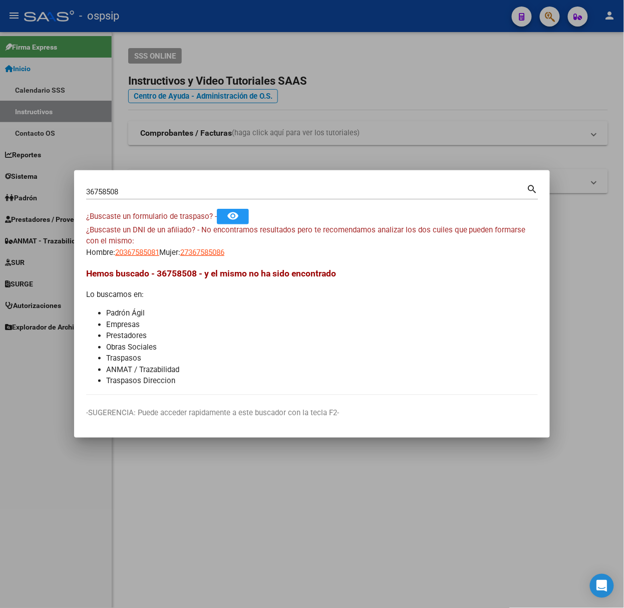
click at [131, 197] on div "36758508 Buscar (apellido, dni, [PERSON_NAME], [PERSON_NAME], cuit, obra social)" at bounding box center [306, 191] width 441 height 15
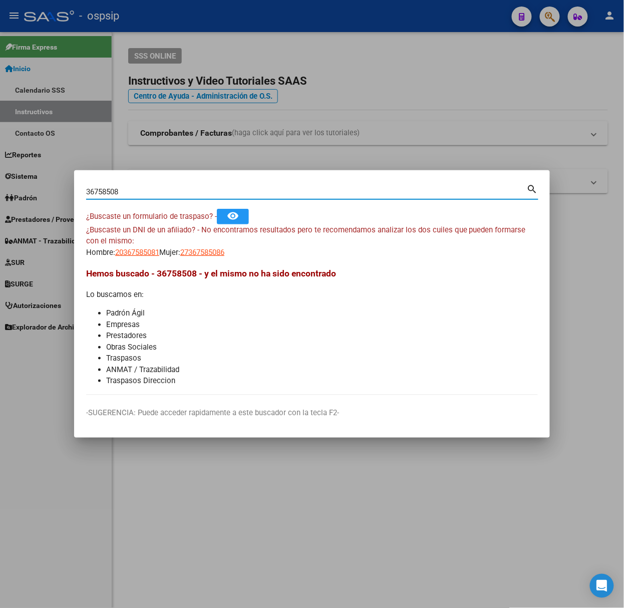
click at [116, 185] on div "36758508 Buscar (apellido, dni, [PERSON_NAME], [PERSON_NAME], cuit, obra social)" at bounding box center [306, 191] width 441 height 15
click at [127, 193] on input "36758508" at bounding box center [306, 191] width 441 height 9
type input "49179093"
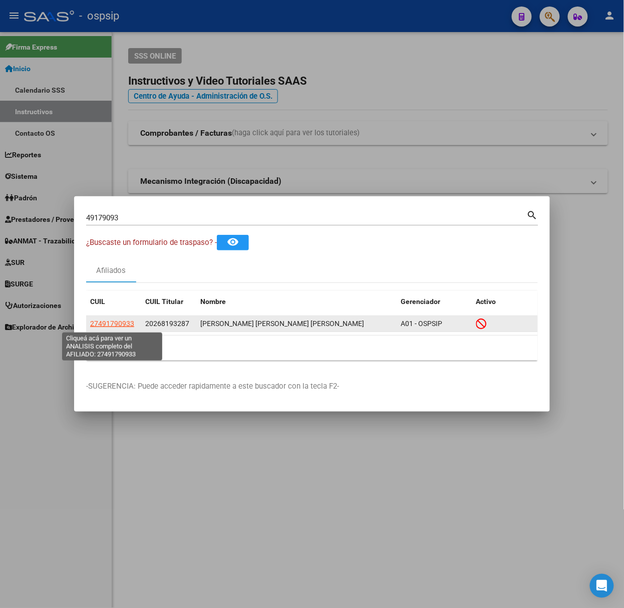
click at [113, 326] on span "27491790933" at bounding box center [112, 324] width 44 height 8
type textarea "27491790933"
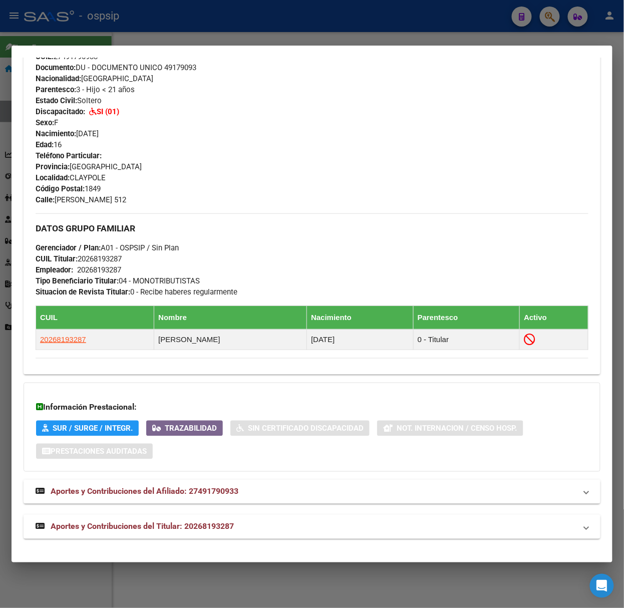
click at [277, 536] on mat-expansion-panel-header "Aportes y Contribuciones del Titular: 20268193287" at bounding box center [312, 527] width 577 height 24
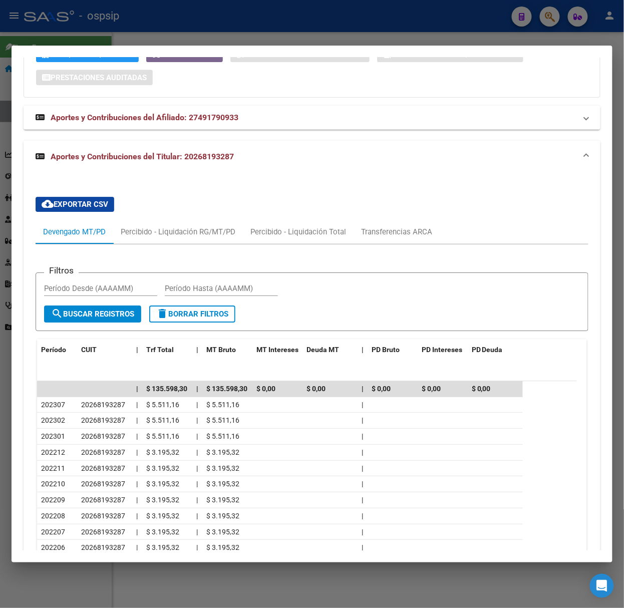
scroll to position [800, 0]
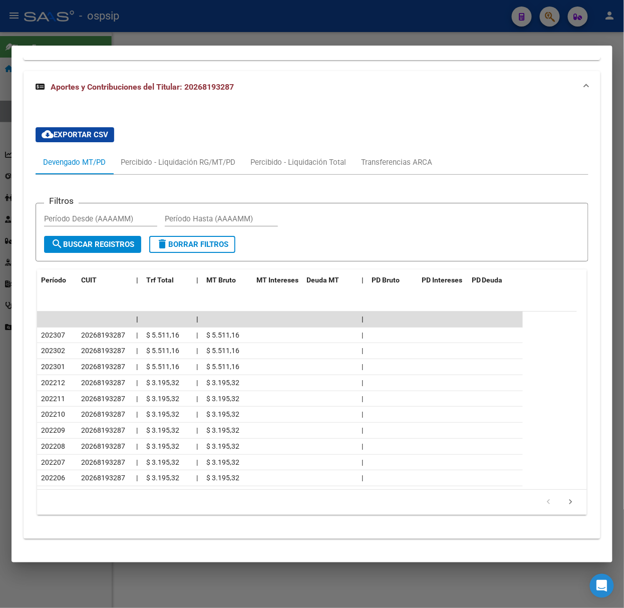
click at [115, 23] on div at bounding box center [312, 304] width 624 height 608
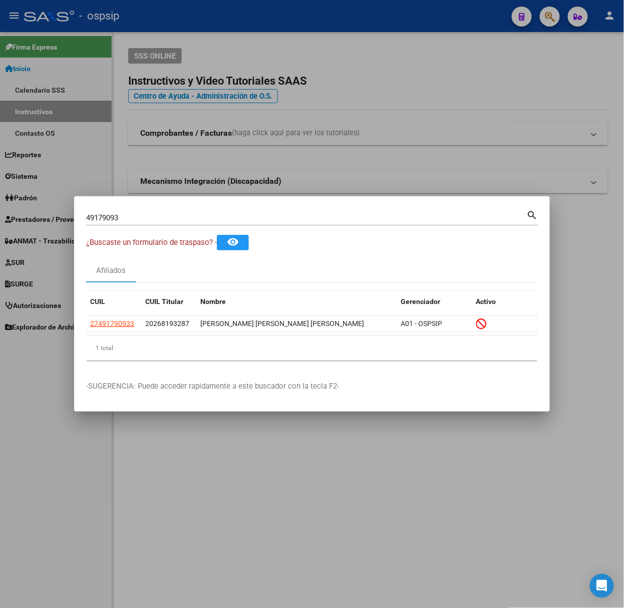
click at [171, 223] on input "49179093" at bounding box center [306, 217] width 441 height 9
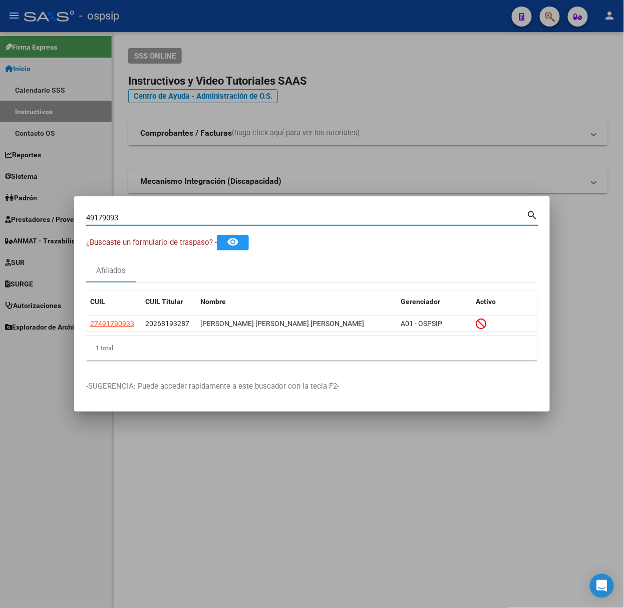
click at [170, 223] on input "49179093" at bounding box center [306, 217] width 441 height 9
type input "32864602"
click at [135, 321] on div "20328646022" at bounding box center [113, 324] width 47 height 12
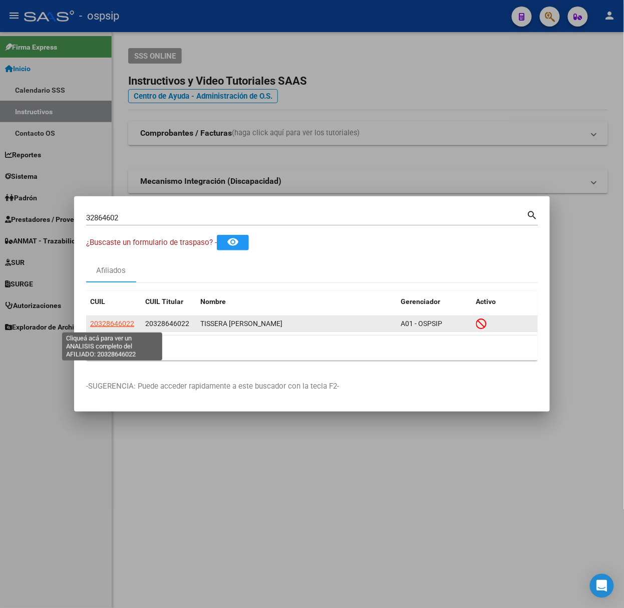
click at [131, 323] on span "20328646022" at bounding box center [112, 324] width 44 height 8
type textarea "20328646022"
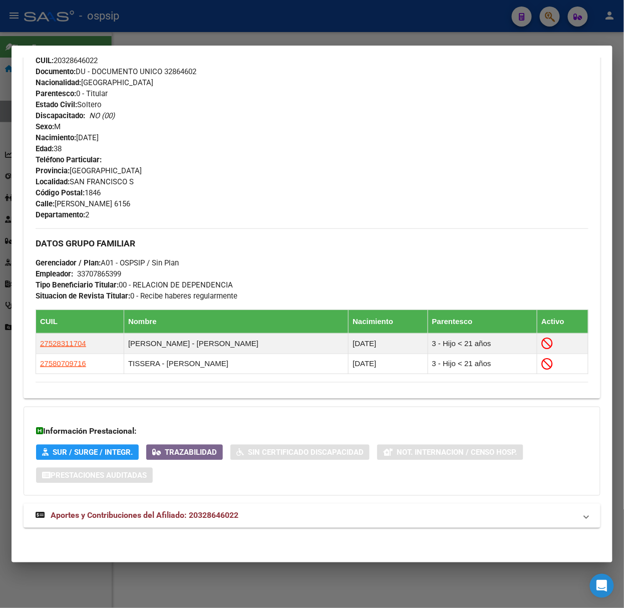
click at [215, 508] on mat-expansion-panel-header "Aportes y Contribuciones del Afiliado: 20328646022" at bounding box center [312, 516] width 577 height 24
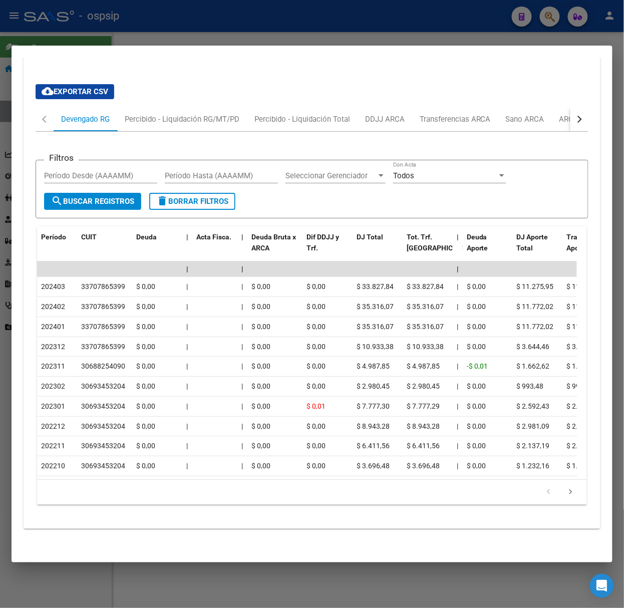
scroll to position [859, 0]
click at [32, 24] on div at bounding box center [312, 304] width 624 height 608
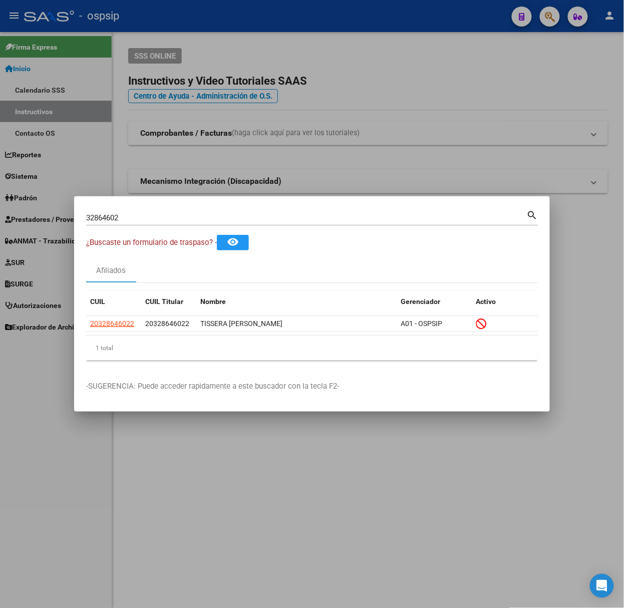
click at [171, 223] on div "32864602 Buscar (apellido, dni, [PERSON_NAME], [PERSON_NAME], cuit, obra social)" at bounding box center [306, 217] width 441 height 15
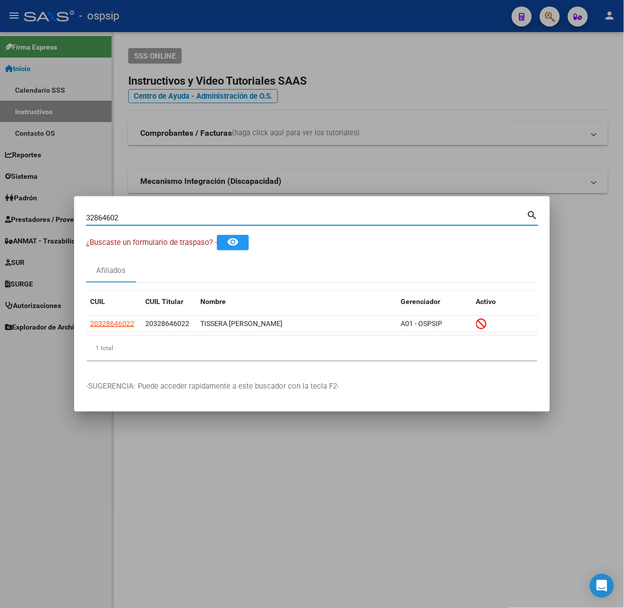
click at [169, 221] on input "32864602" at bounding box center [306, 217] width 441 height 9
type input "26918870"
click at [107, 324] on span "20269188708" at bounding box center [112, 324] width 44 height 8
type textarea "20269188708"
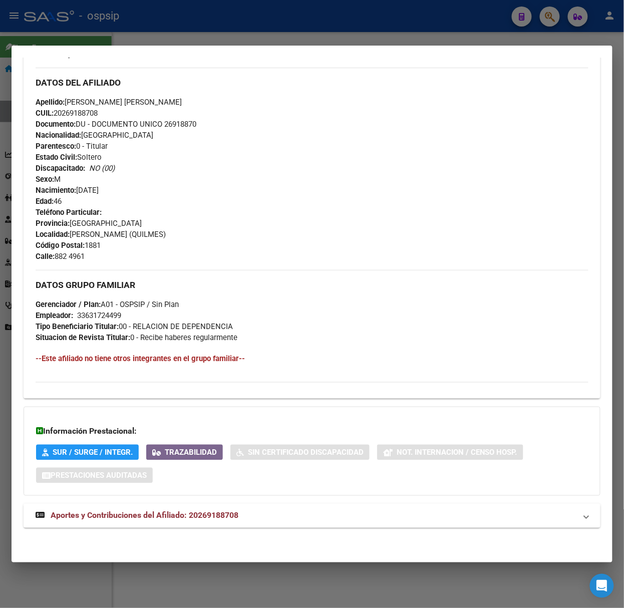
click at [227, 504] on mat-expansion-panel-header "Aportes y Contribuciones del Afiliado: 20269188708" at bounding box center [312, 516] width 577 height 24
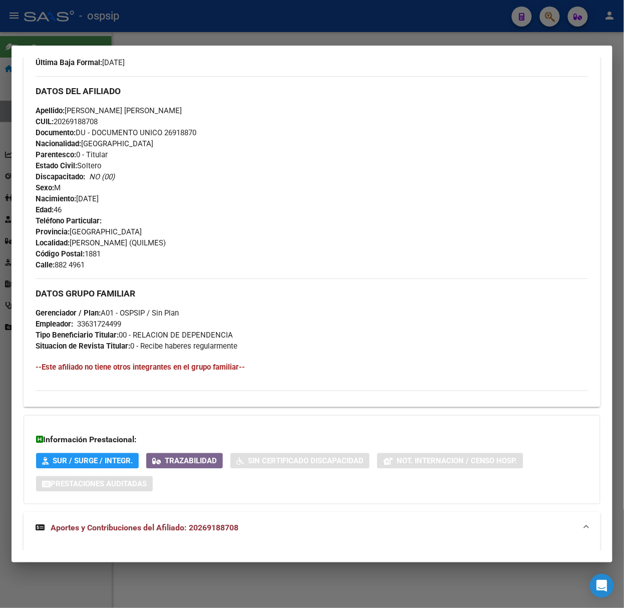
scroll to position [185, 0]
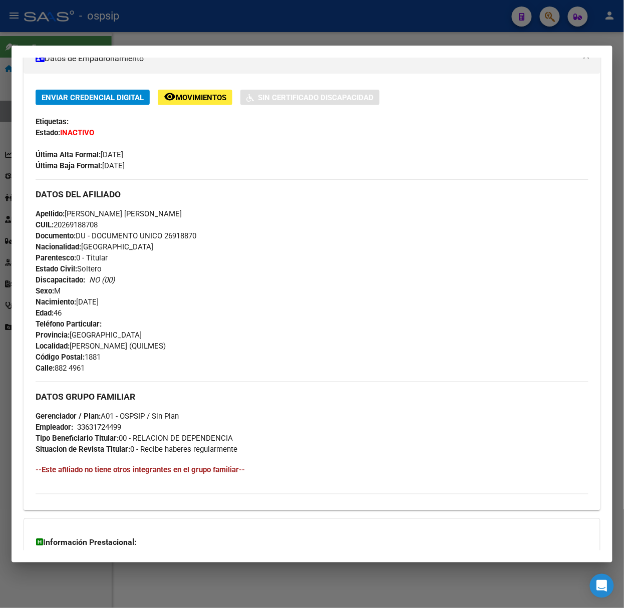
click at [75, 42] on div at bounding box center [312, 304] width 624 height 608
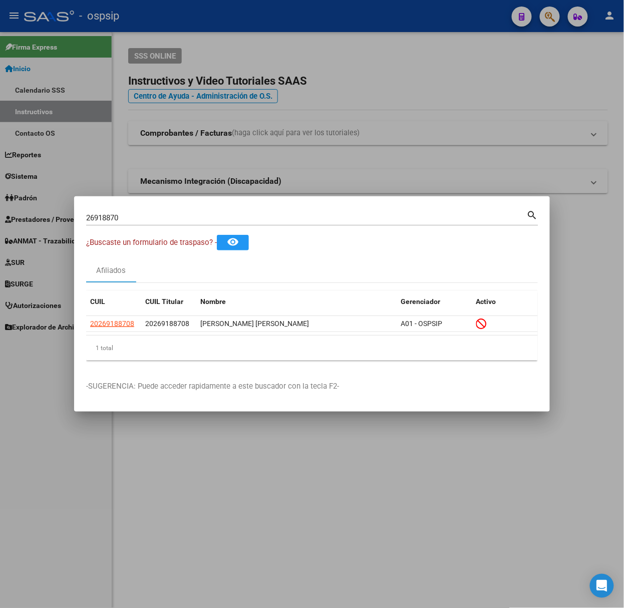
click at [153, 221] on input "26918870" at bounding box center [306, 217] width 441 height 9
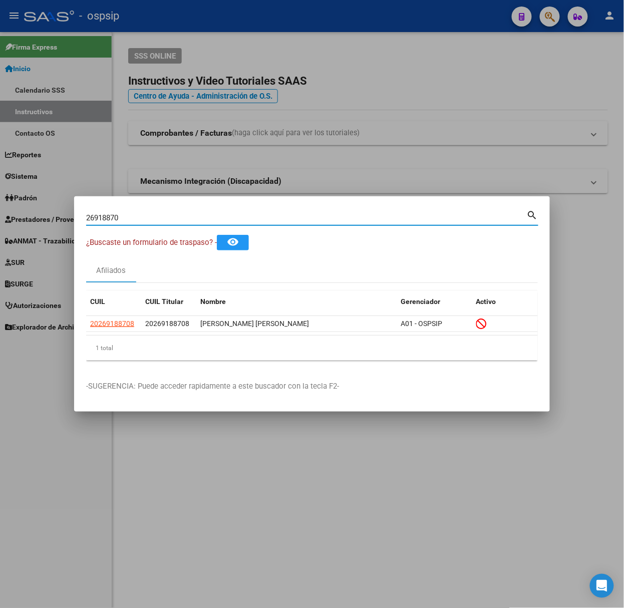
click at [153, 221] on input "26918870" at bounding box center [306, 217] width 441 height 9
type input "49530599"
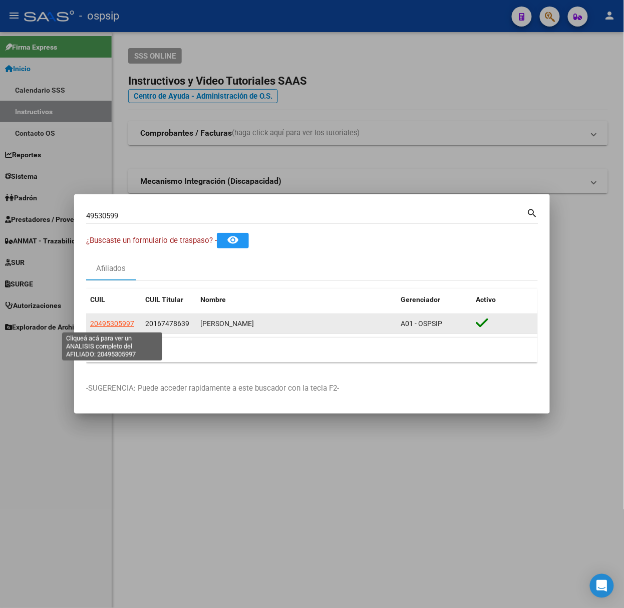
click at [125, 323] on span "20495305997" at bounding box center [112, 324] width 44 height 8
type textarea "20495305997"
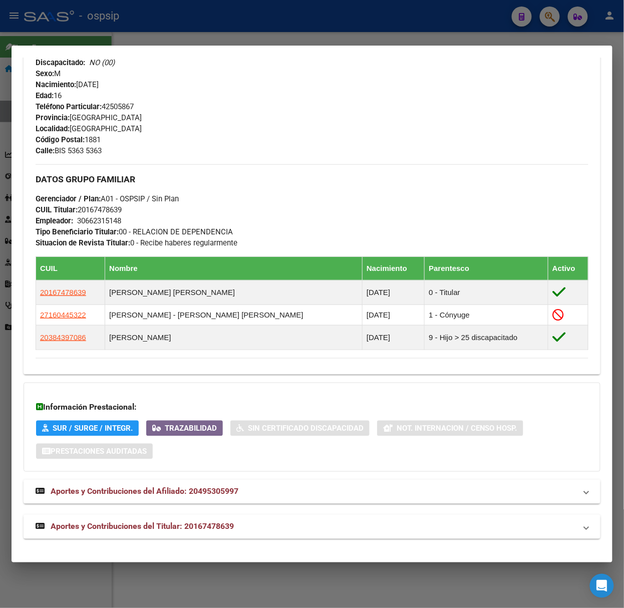
click at [208, 531] on span "Aportes y Contribuciones del Titular: 20167478639" at bounding box center [142, 527] width 183 height 10
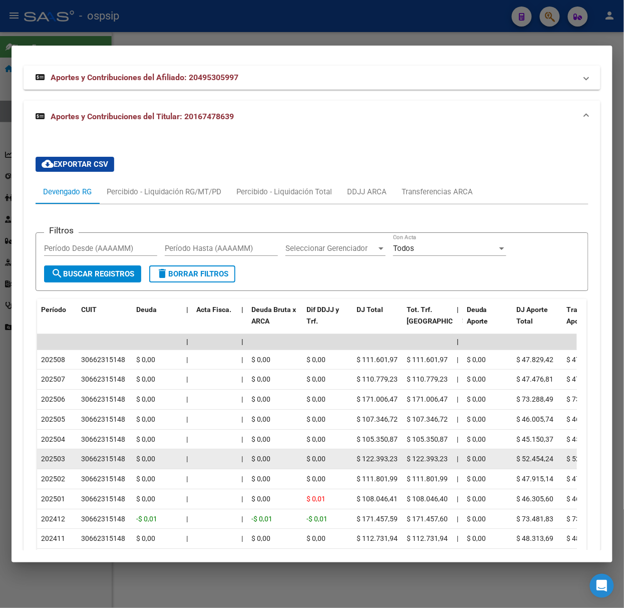
scroll to position [881, 0]
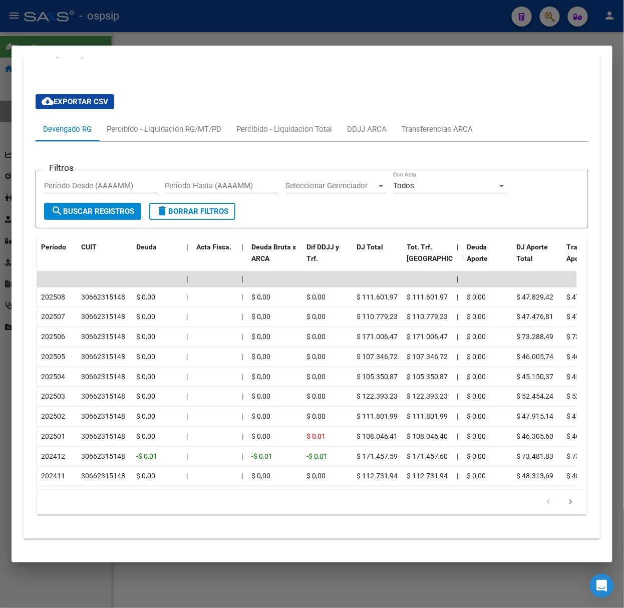
click at [565, 506] on icon "go to next page" at bounding box center [571, 504] width 13 height 12
click at [321, 24] on div at bounding box center [312, 304] width 624 height 608
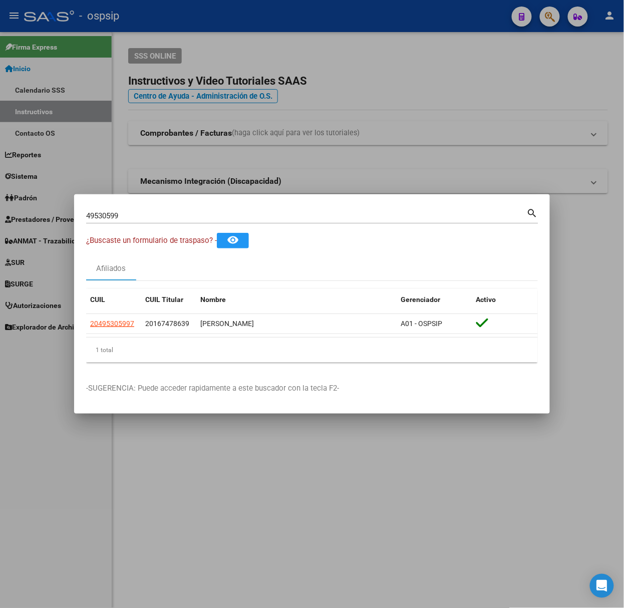
click at [262, 225] on div "49530599 Buscar (apellido, dni, [PERSON_NAME], [PERSON_NAME], cuit, obra social…" at bounding box center [312, 219] width 453 height 27
click at [268, 206] on div "49530599 Buscar (apellido, dni, [PERSON_NAME], [PERSON_NAME], cuit, obra social…" at bounding box center [312, 214] width 453 height 17
click at [266, 215] on input "49530599" at bounding box center [306, 215] width 441 height 9
type input "32319078"
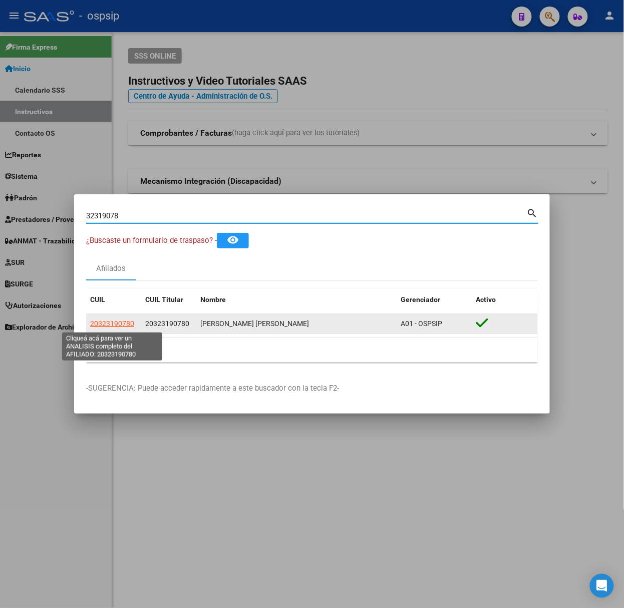
click at [105, 321] on span "20323190780" at bounding box center [112, 324] width 44 height 8
type textarea "20323190780"
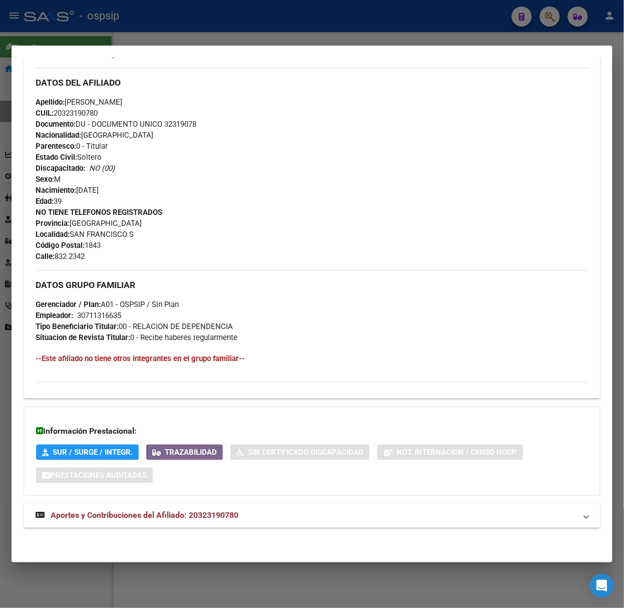
click at [223, 506] on mat-expansion-panel-header "Aportes y Contribuciones del Afiliado: 20323190780" at bounding box center [312, 516] width 577 height 24
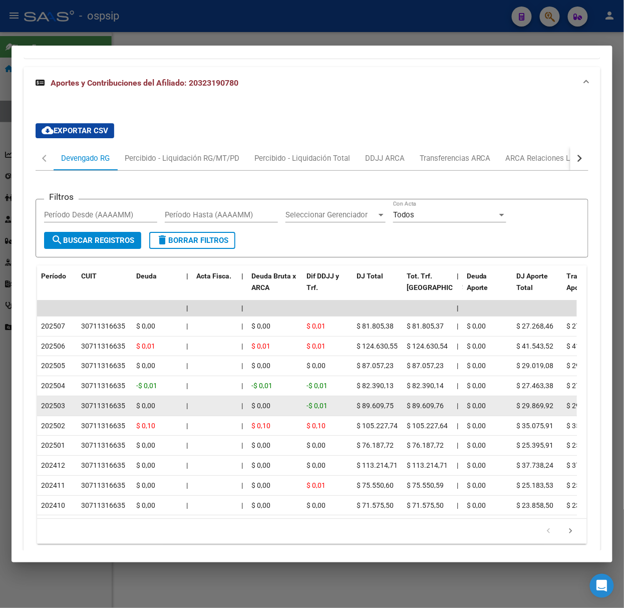
scroll to position [817, 0]
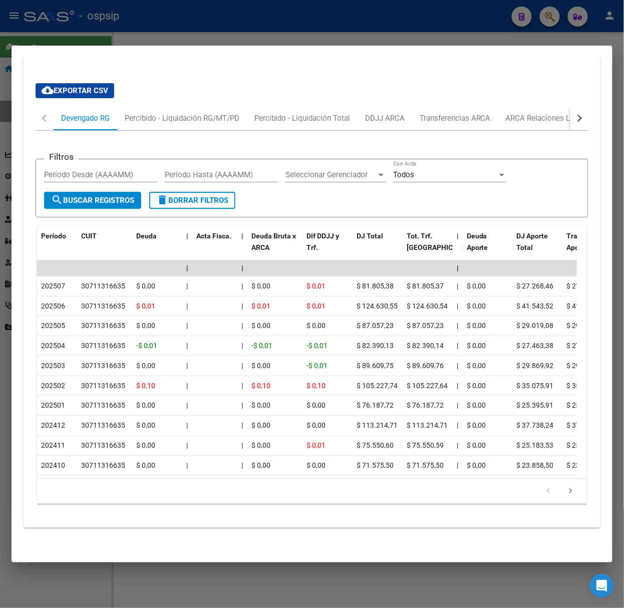
click at [561, 484] on li at bounding box center [571, 491] width 22 height 17
click at [565, 491] on icon "go to next page" at bounding box center [571, 493] width 13 height 12
click at [279, 38] on div at bounding box center [312, 304] width 624 height 608
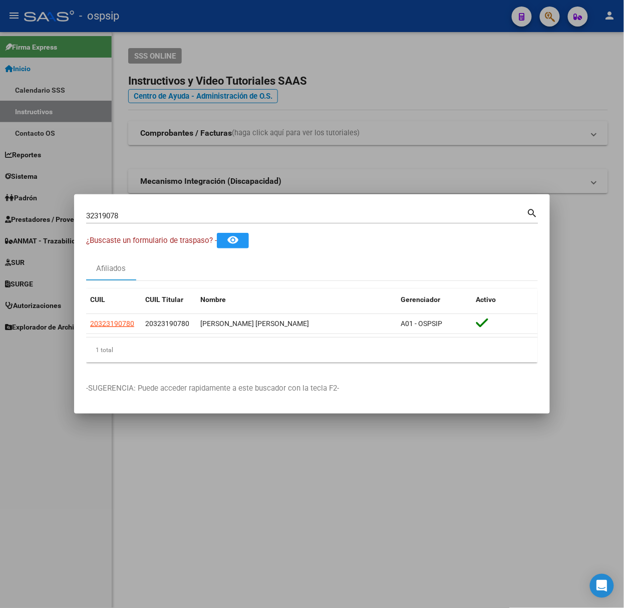
click at [225, 216] on input "32319078" at bounding box center [306, 215] width 441 height 9
type input "32323643"
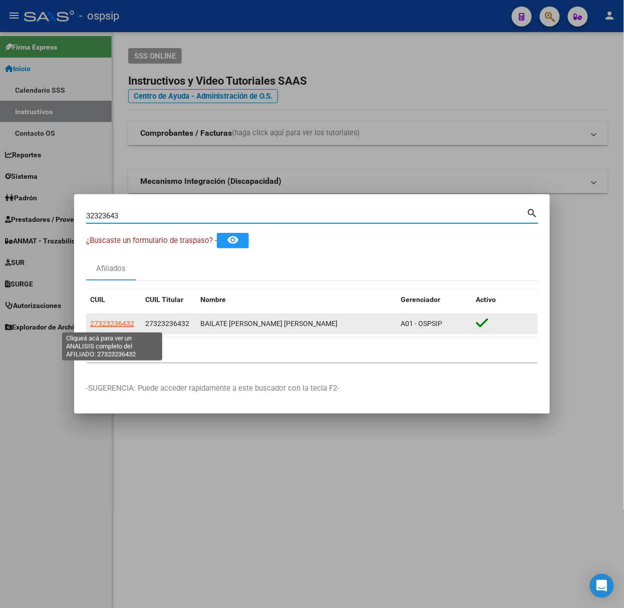
click at [114, 328] on span "27323236432" at bounding box center [112, 324] width 44 height 8
type textarea "27323236432"
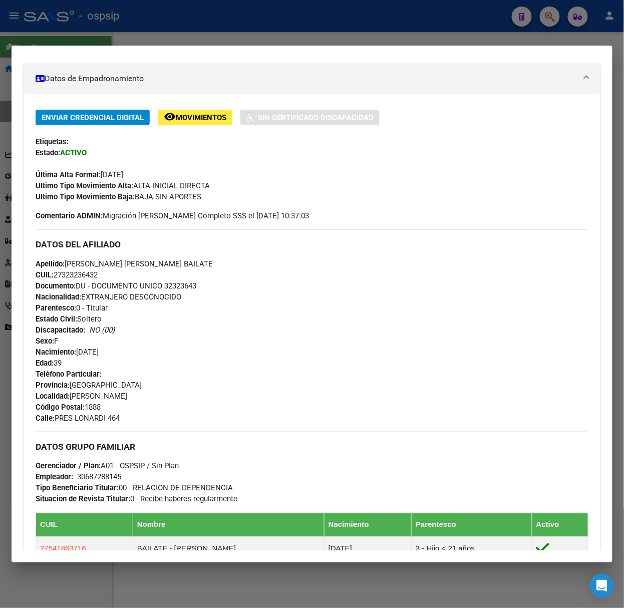
scroll to position [354, 0]
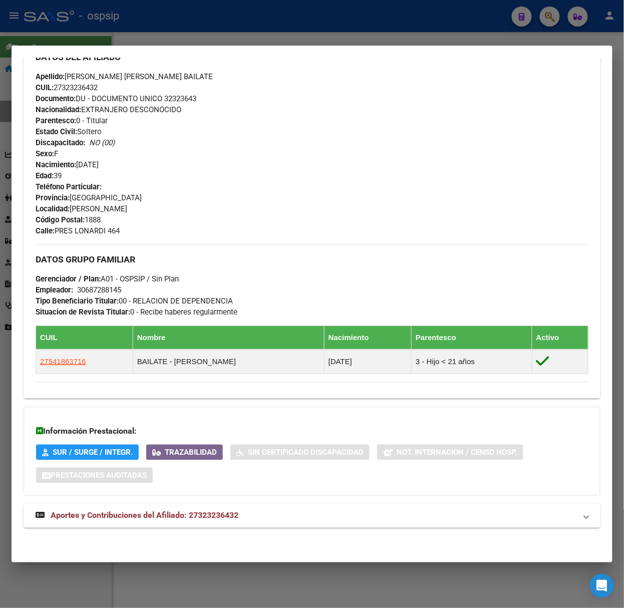
click at [170, 507] on mat-expansion-panel-header "Aportes y Contribuciones del Afiliado: 27323236432" at bounding box center [312, 516] width 577 height 24
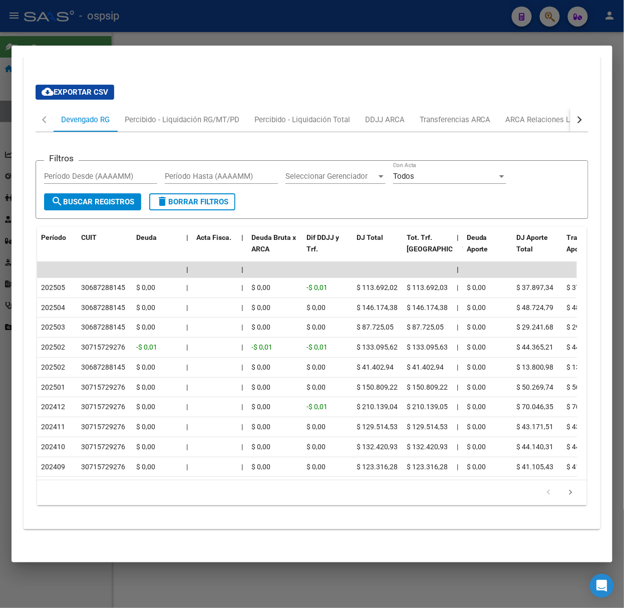
scroll to position [842, 0]
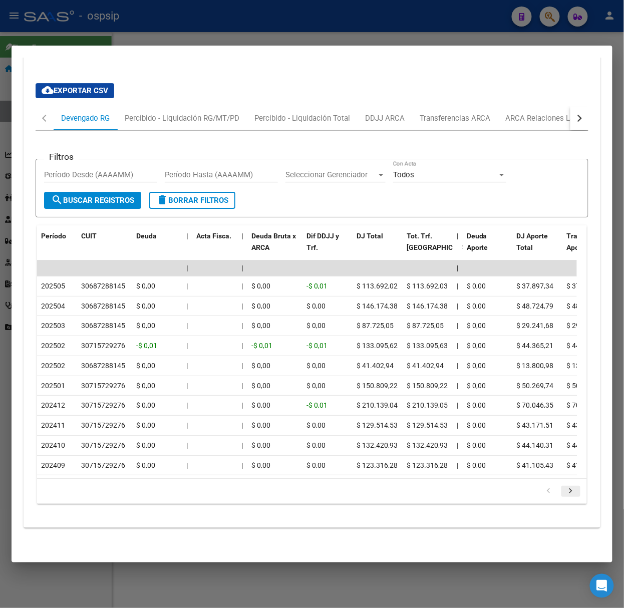
click at [562, 487] on link "go to next page" at bounding box center [571, 491] width 19 height 11
click at [565, 490] on icon "go to next page" at bounding box center [571, 493] width 13 height 12
click at [91, 25] on div at bounding box center [312, 304] width 624 height 608
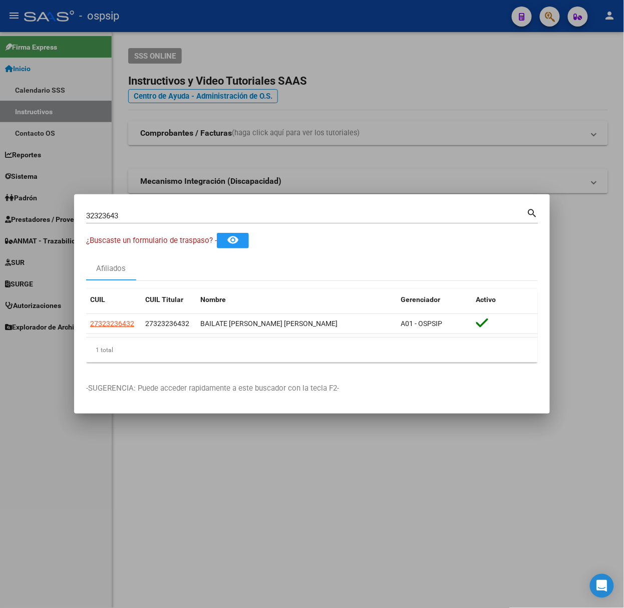
click at [150, 217] on input "32323643" at bounding box center [306, 215] width 441 height 9
type input "35792481"
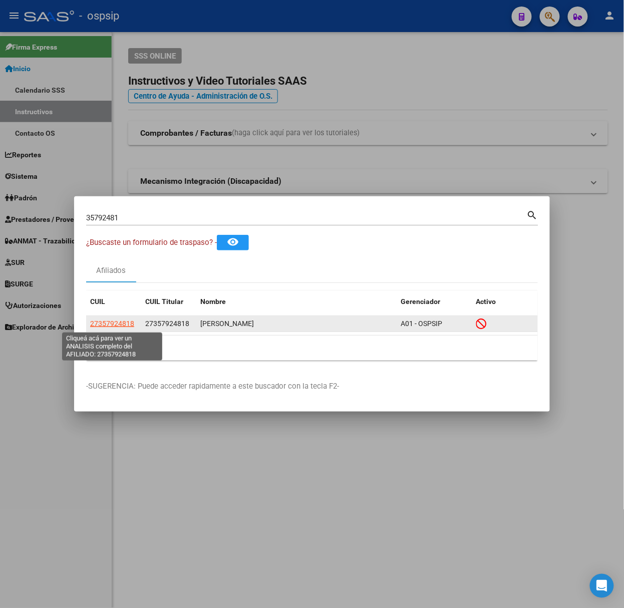
click at [106, 325] on span "27357924818" at bounding box center [112, 324] width 44 height 8
type textarea "27357924818"
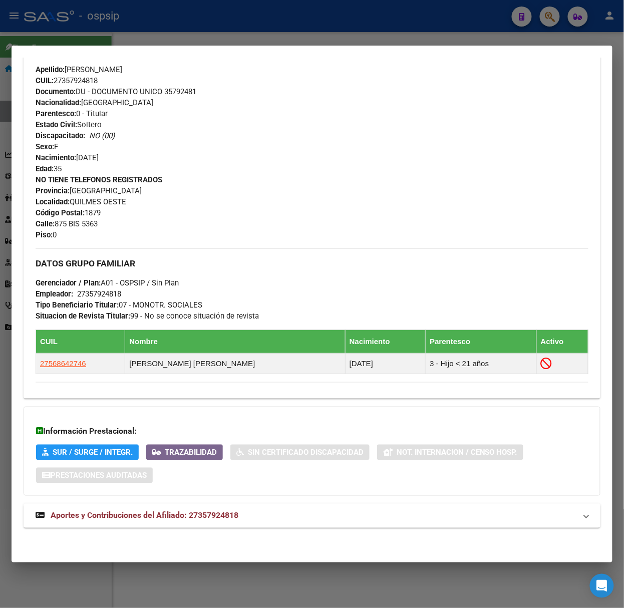
click at [197, 516] on span "Aportes y Contribuciones del Afiliado: 27357924818" at bounding box center [145, 516] width 188 height 10
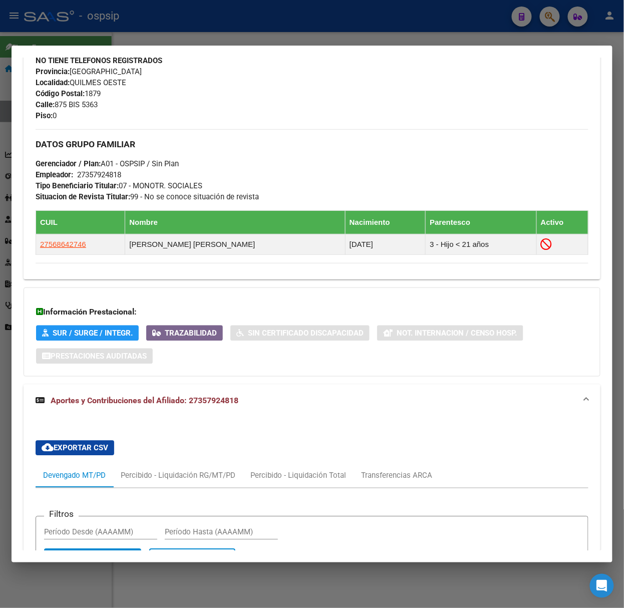
scroll to position [442, 0]
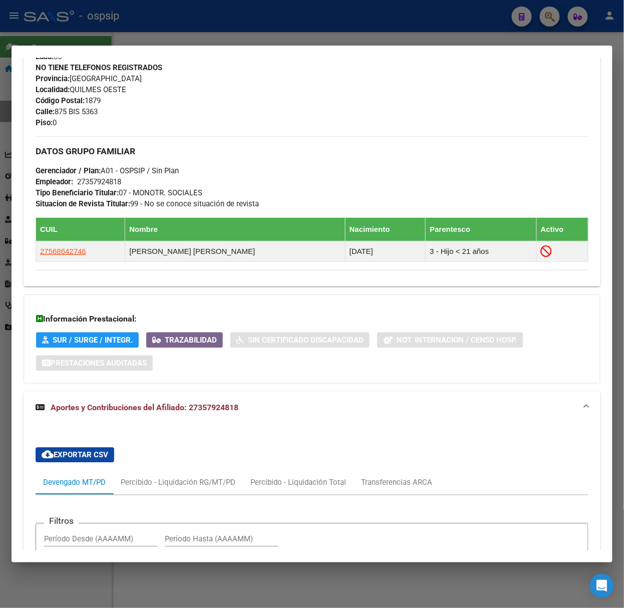
click at [111, 35] on div at bounding box center [312, 304] width 624 height 608
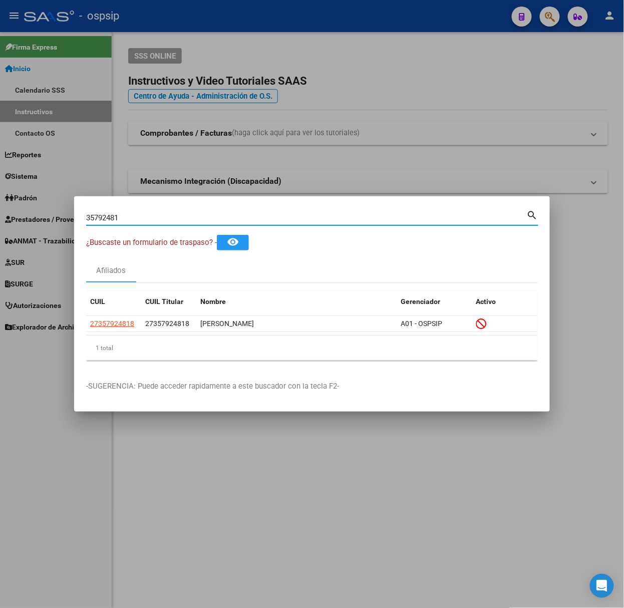
click at [151, 214] on input "35792481" at bounding box center [306, 217] width 441 height 9
type input "42396991"
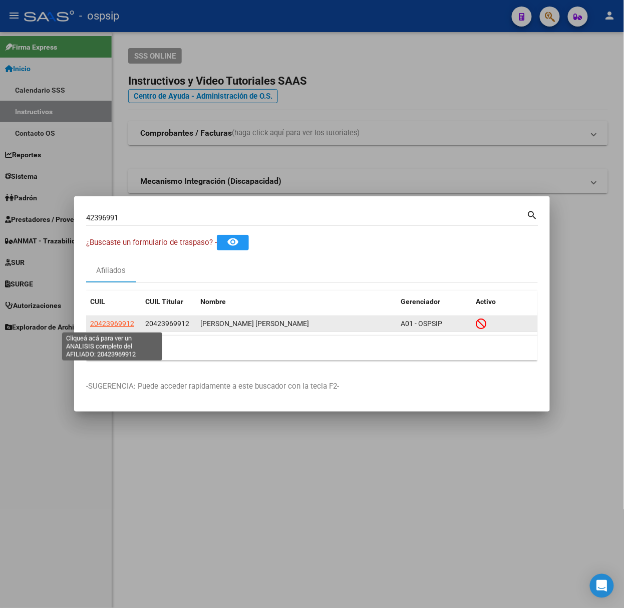
click at [128, 324] on span "20423969912" at bounding box center [112, 324] width 44 height 8
type textarea "20423969912"
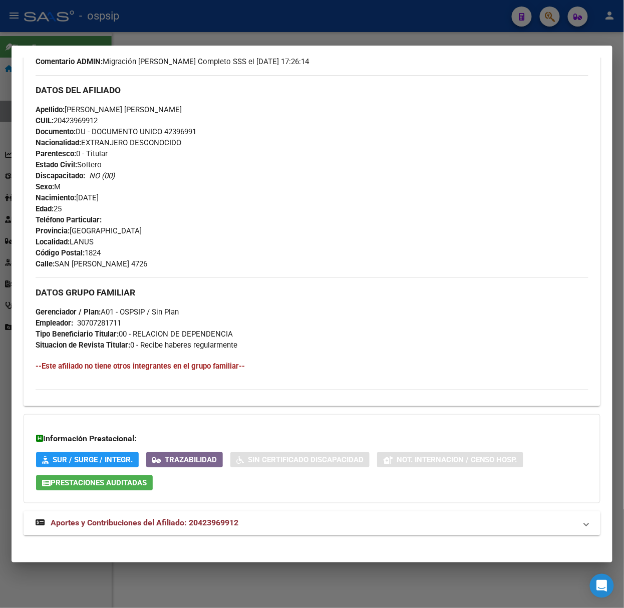
click at [225, 520] on span "Aportes y Contribuciones del Afiliado: 20423969912" at bounding box center [145, 524] width 188 height 10
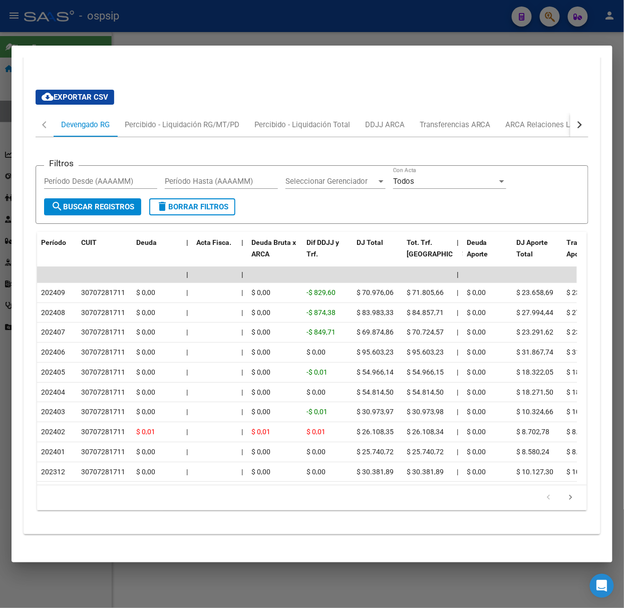
scroll to position [828, 0]
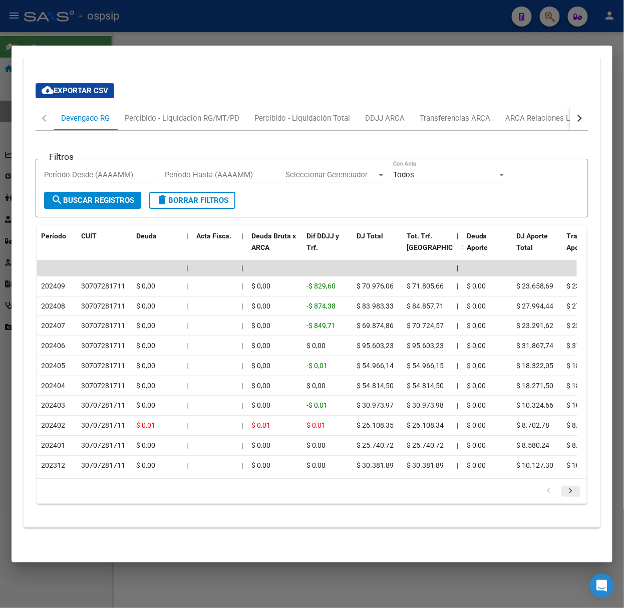
click at [565, 494] on icon "go to next page" at bounding box center [571, 493] width 13 height 12
click at [117, 47] on mat-dialog-container "Análisis Afiliado - CUIL: 20423969912 DATOS [PERSON_NAME] ÁGIL: [PERSON_NAME] […" at bounding box center [312, 304] width 601 height 517
click at [115, 37] on div at bounding box center [312, 304] width 624 height 608
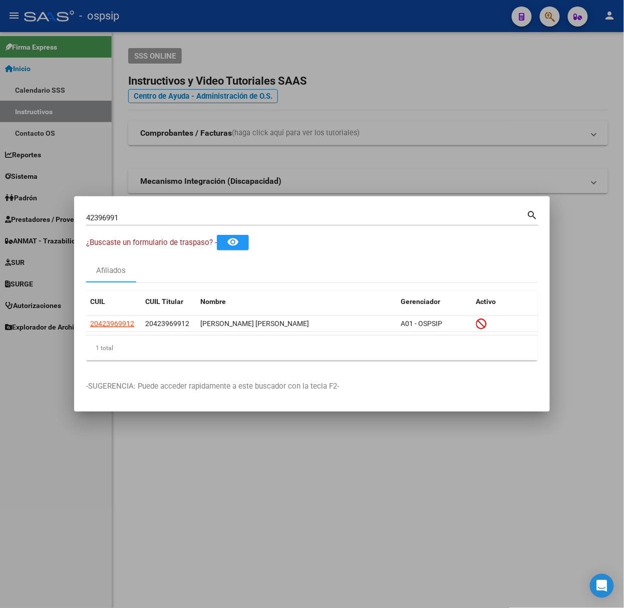
click at [115, 212] on div "42396991 Buscar (apellido, dni, [PERSON_NAME], nro traspaso, cuit, obra social)" at bounding box center [306, 217] width 441 height 15
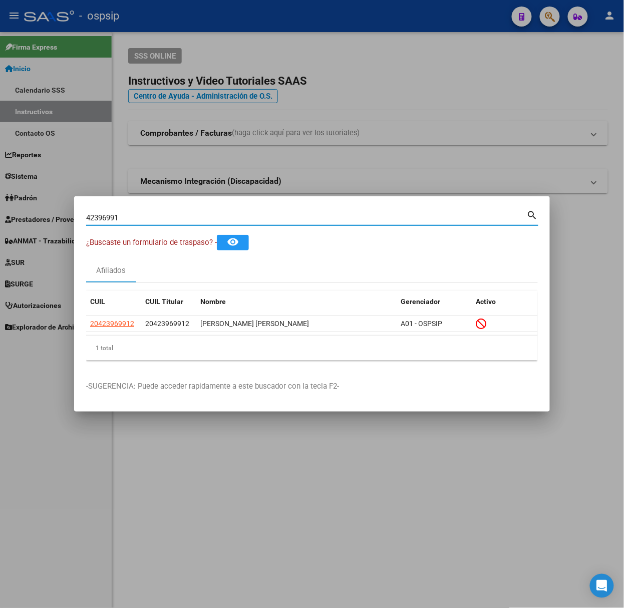
click at [124, 217] on input "42396991" at bounding box center [306, 217] width 441 height 9
type input "95467111"
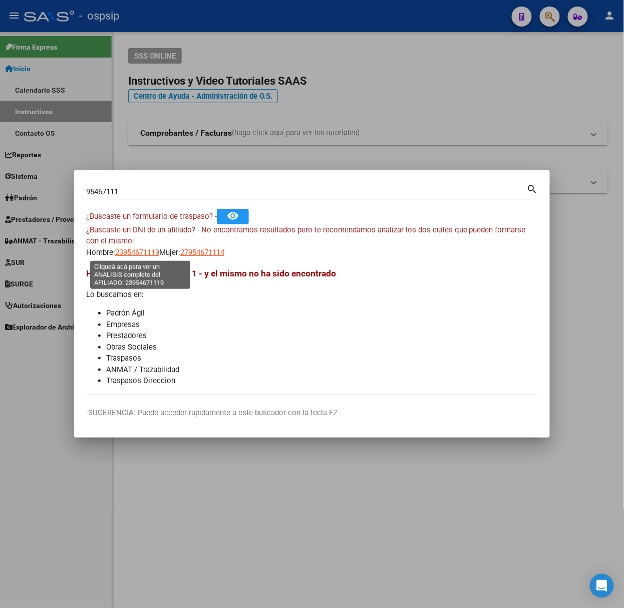
click at [138, 251] on span "23954671119" at bounding box center [137, 252] width 44 height 9
type textarea "23954671119"
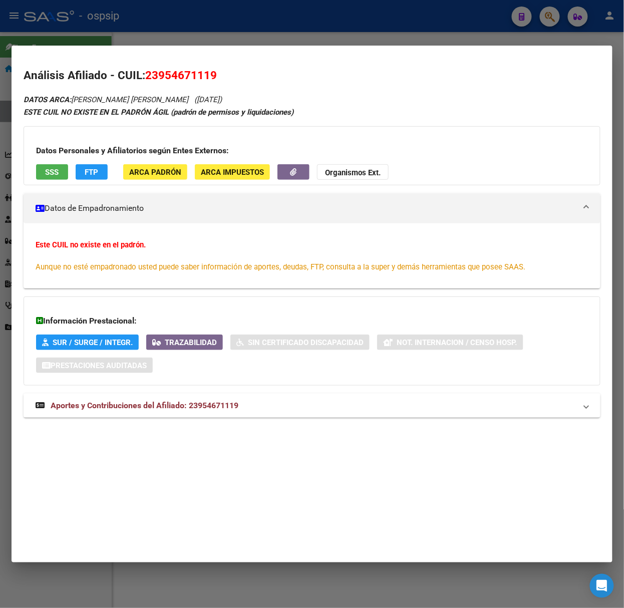
click at [197, 409] on span "Aportes y Contribuciones del Afiliado: 23954671119" at bounding box center [145, 406] width 188 height 10
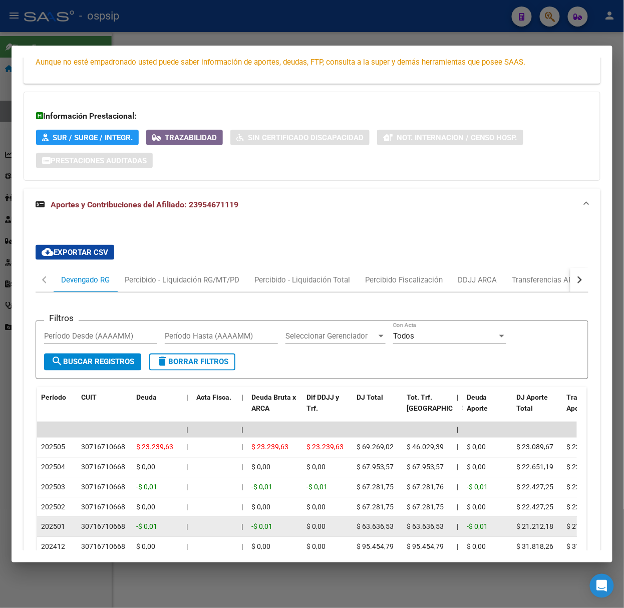
scroll to position [379, 0]
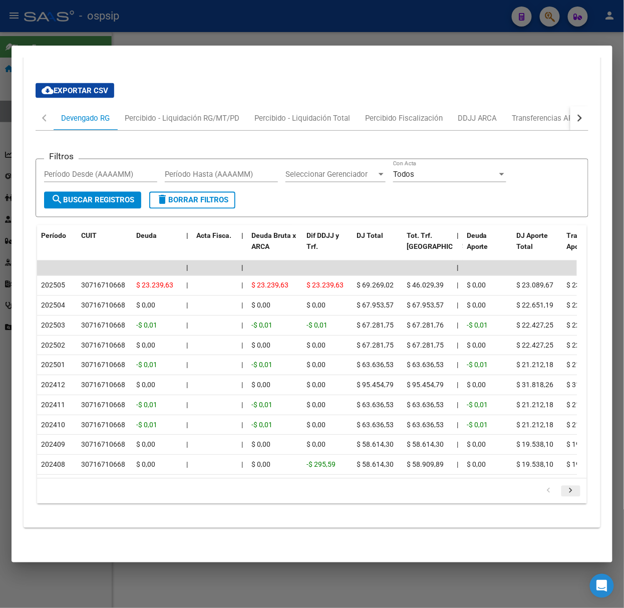
click at [565, 489] on icon "go to next page" at bounding box center [571, 493] width 13 height 12
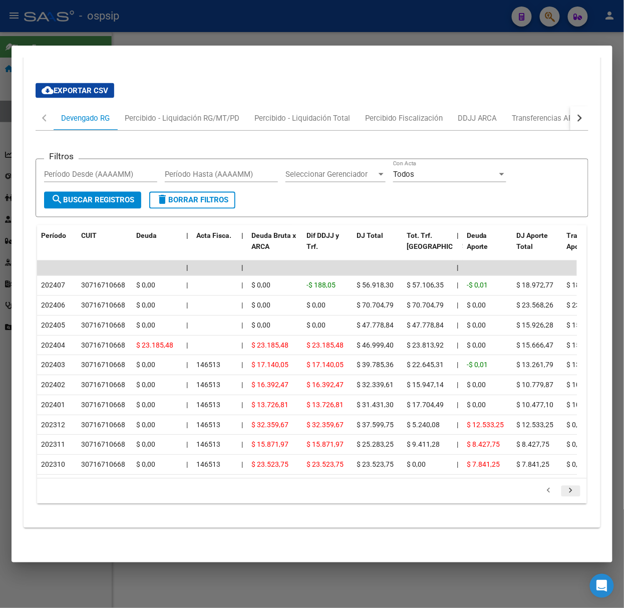
click at [565, 489] on icon "go to next page" at bounding box center [571, 493] width 13 height 12
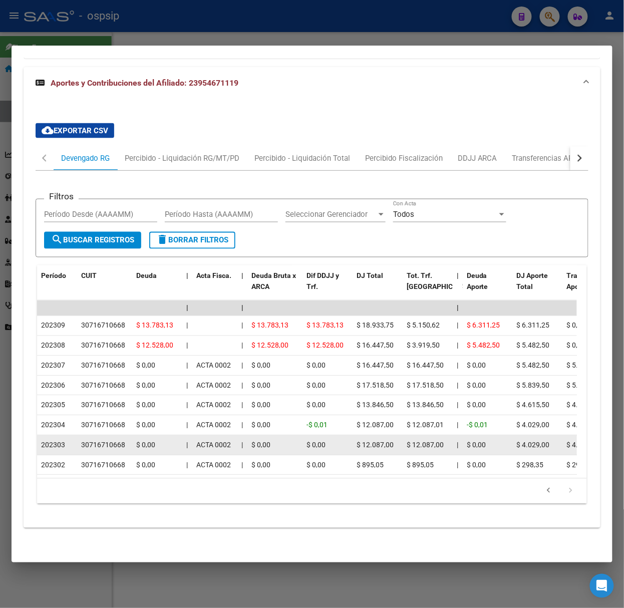
scroll to position [339, 0]
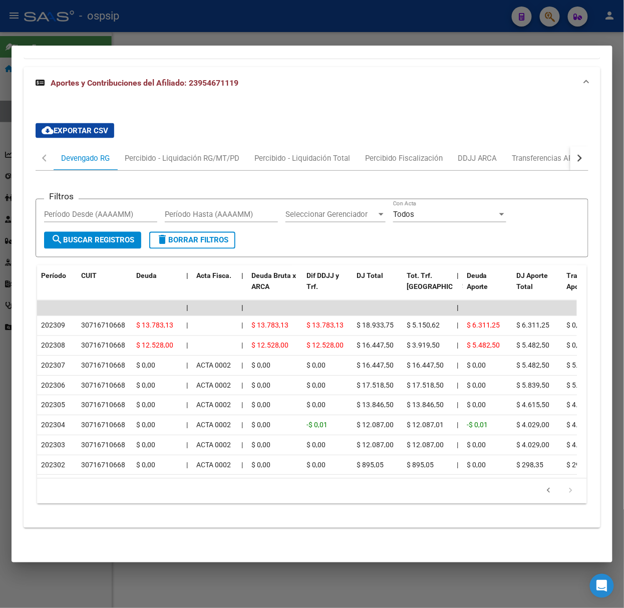
click at [127, 30] on div at bounding box center [312, 304] width 624 height 608
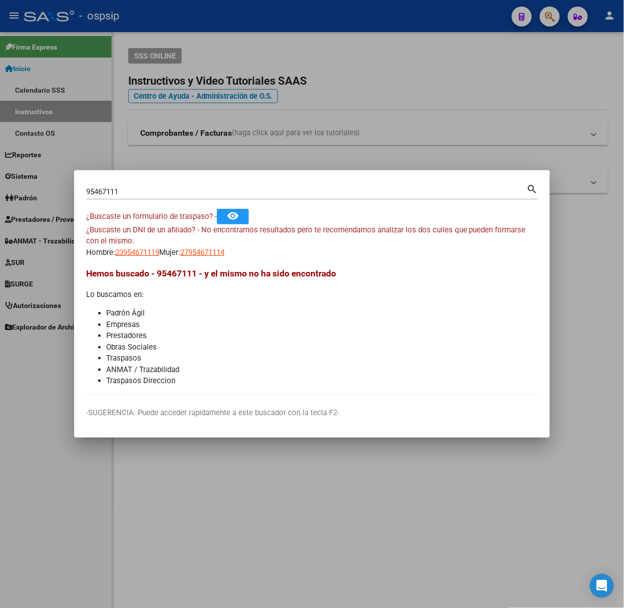
click at [129, 193] on input "95467111" at bounding box center [306, 191] width 441 height 9
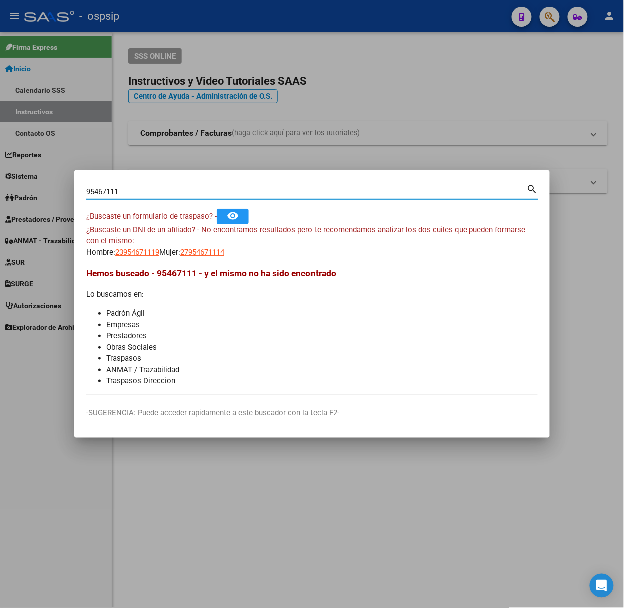
click at [129, 193] on input "95467111" at bounding box center [306, 191] width 441 height 9
type input "35948983"
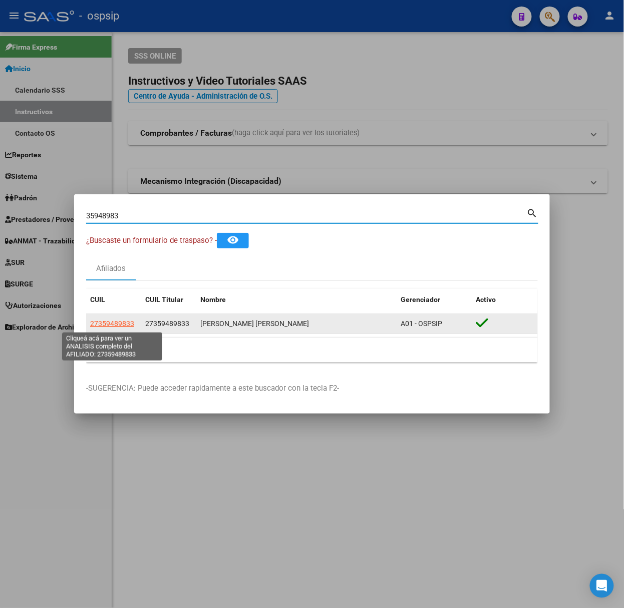
click at [123, 327] on span "27359489833" at bounding box center [112, 324] width 44 height 8
type textarea "27359489833"
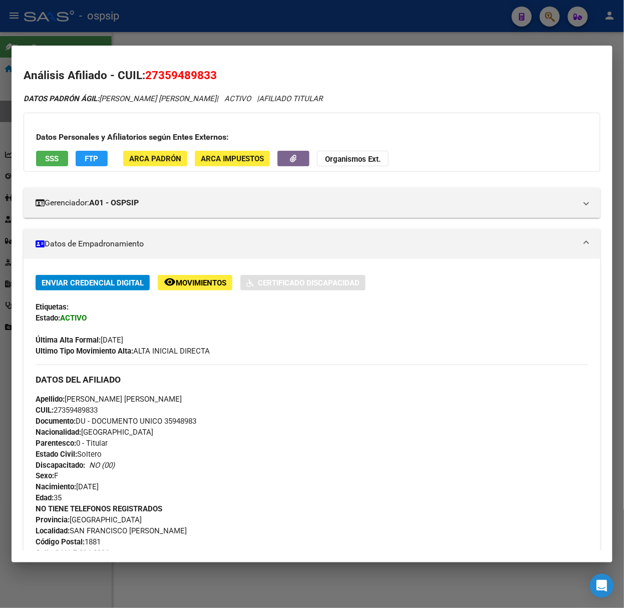
scroll to position [289, 0]
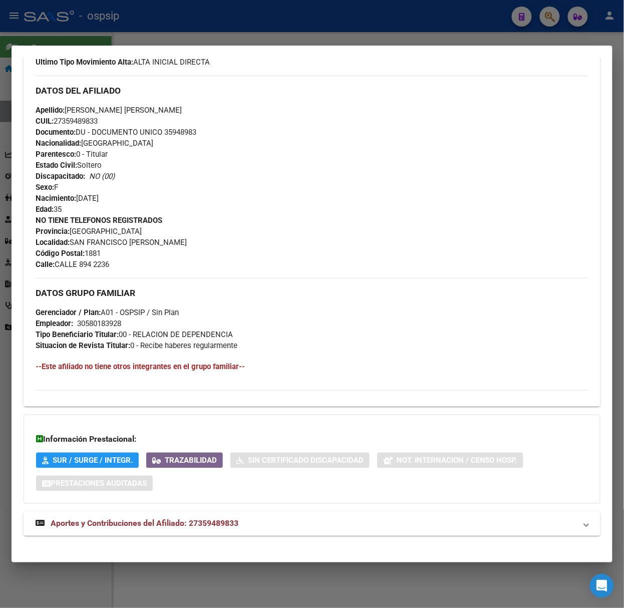
click at [208, 526] on span "Aportes y Contribuciones del Afiliado: 27359489833" at bounding box center [145, 524] width 188 height 10
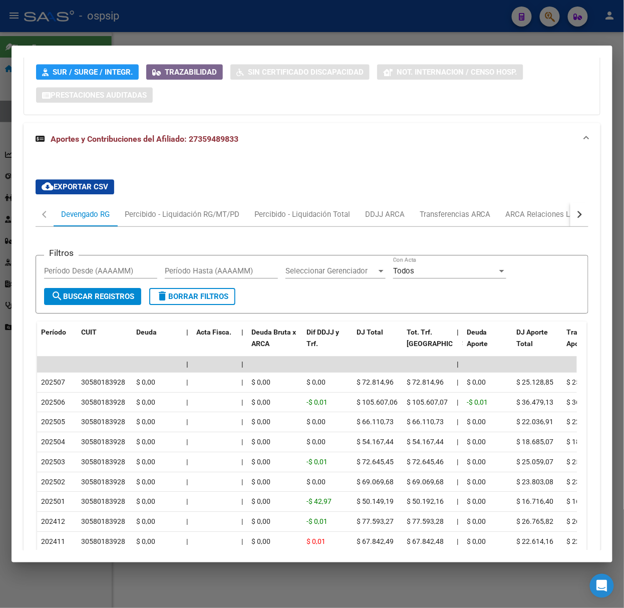
scroll to position [787, 0]
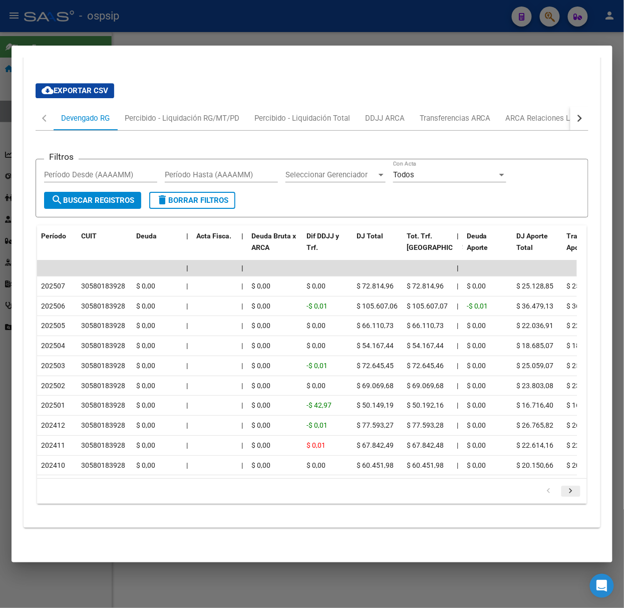
click at [565, 492] on icon "go to next page" at bounding box center [571, 493] width 13 height 12
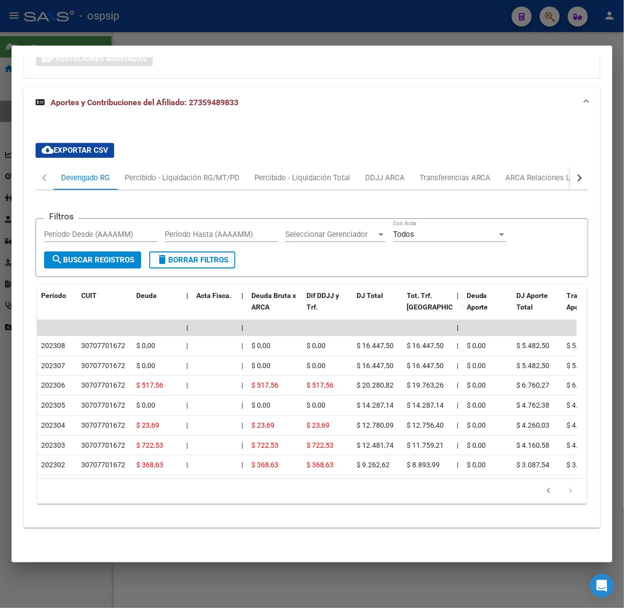
scroll to position [727, 0]
click at [124, 34] on div at bounding box center [312, 304] width 624 height 608
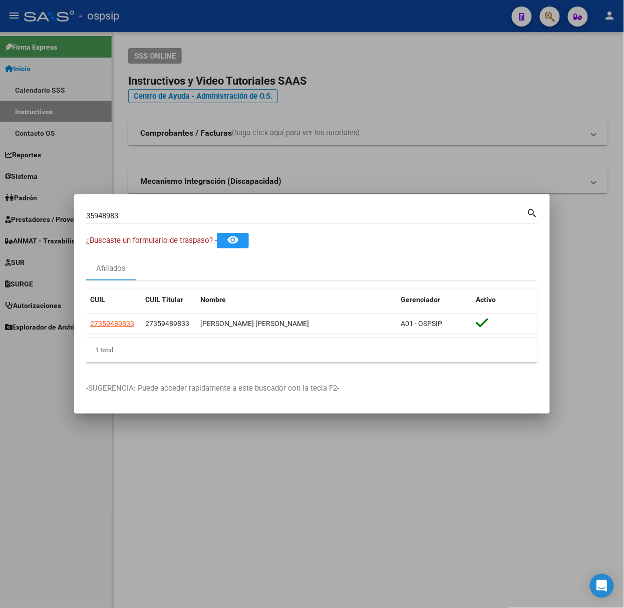
click at [142, 221] on input "35948983" at bounding box center [306, 215] width 441 height 9
type input "16965447"
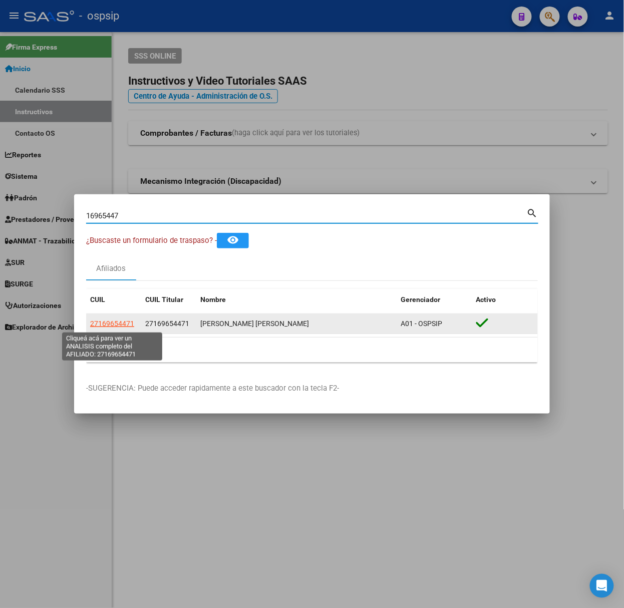
click at [109, 325] on span "27169654471" at bounding box center [112, 324] width 44 height 8
type textarea "27169654471"
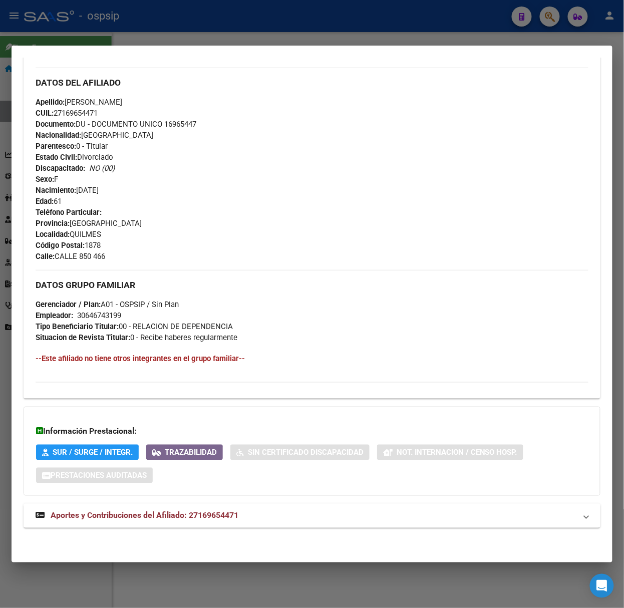
click at [267, 504] on mat-expansion-panel-header "Aportes y Contribuciones del Afiliado: 27169654471" at bounding box center [312, 516] width 577 height 24
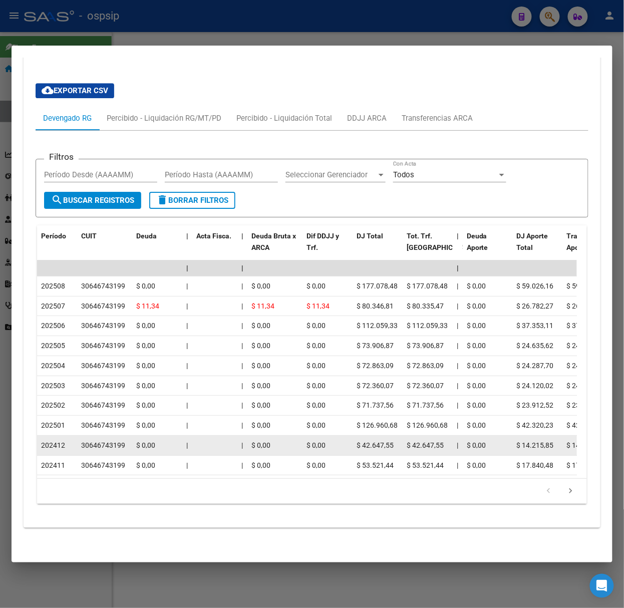
scroll to position [776, 0]
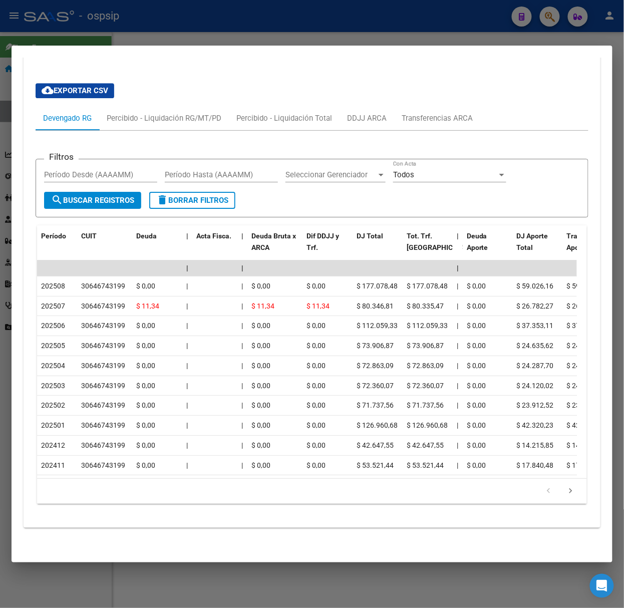
click at [555, 482] on div "179,769,313,486,231,570,000,000,000,000,000,000,000,000,000,000,000,000,000,000…" at bounding box center [312, 491] width 550 height 25
click at [565, 494] on icon "go to next page" at bounding box center [571, 493] width 13 height 12
click at [278, 19] on div at bounding box center [312, 304] width 624 height 608
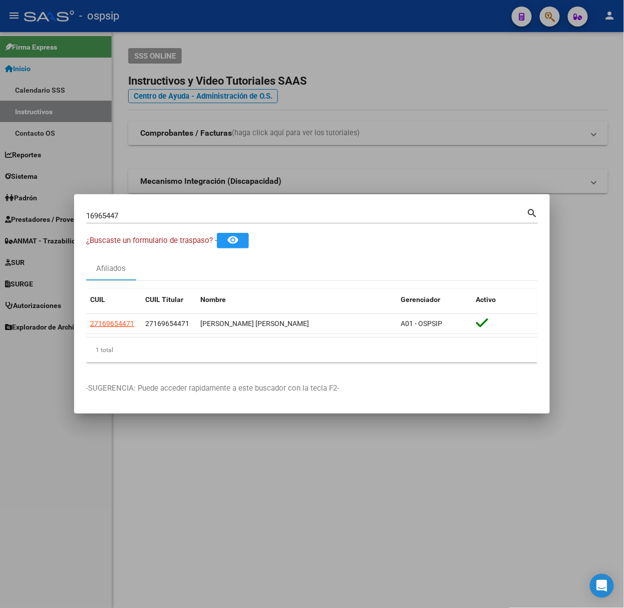
click at [177, 211] on input "16965447" at bounding box center [306, 215] width 441 height 9
type input "25051486"
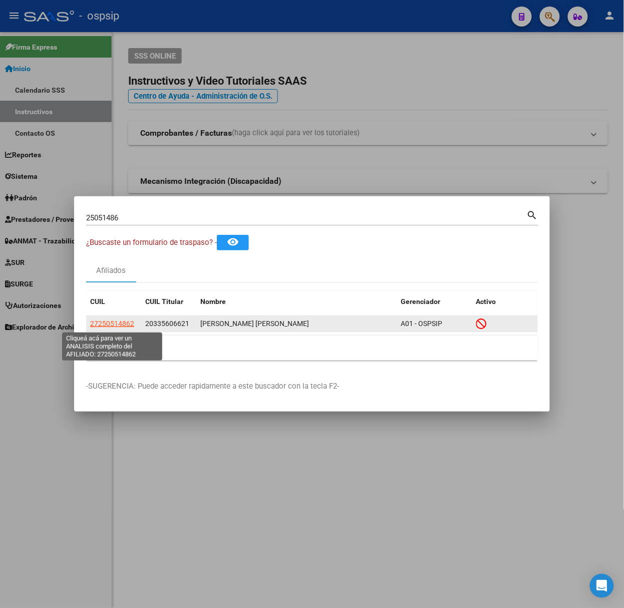
click at [123, 323] on span "27250514862" at bounding box center [112, 324] width 44 height 8
type textarea "27250514862"
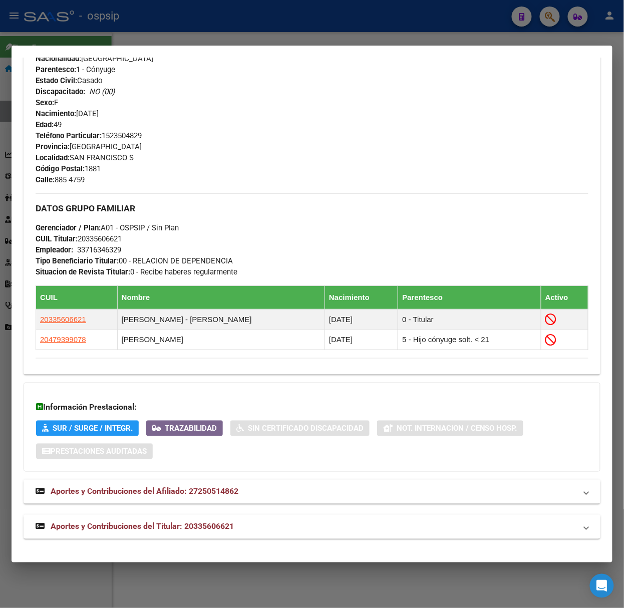
click at [231, 533] on strong "Aportes y Contribuciones del Titular: 20335606621" at bounding box center [135, 527] width 198 height 12
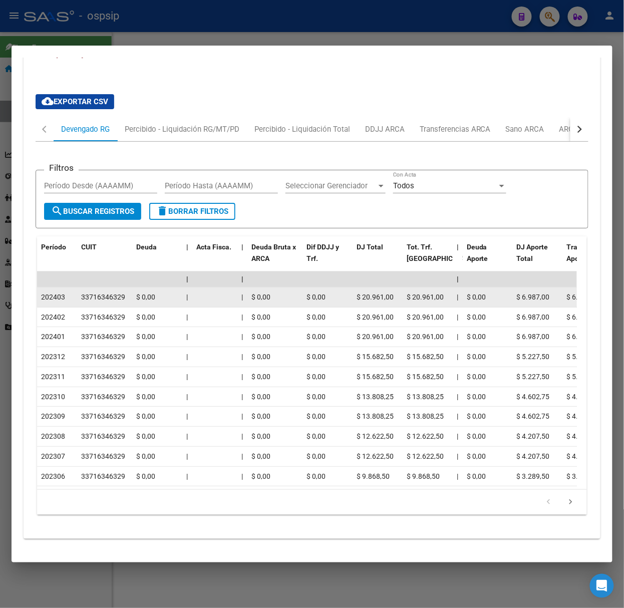
scroll to position [875, 0]
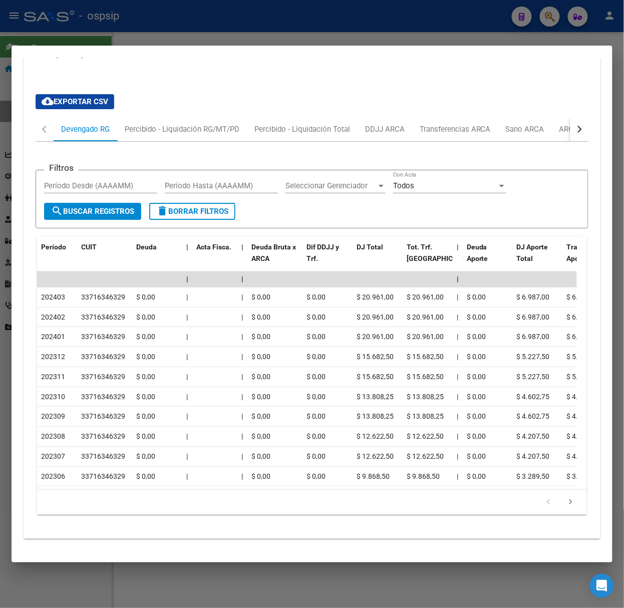
click at [178, 27] on div at bounding box center [312, 304] width 624 height 608
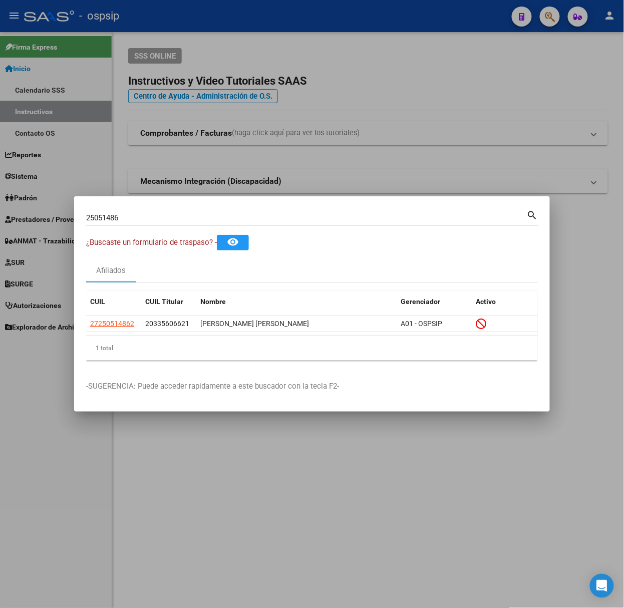
click at [169, 223] on div "25051486 Buscar (apellido, dni, [PERSON_NAME], [PERSON_NAME], cuit, obra social)" at bounding box center [306, 217] width 441 height 15
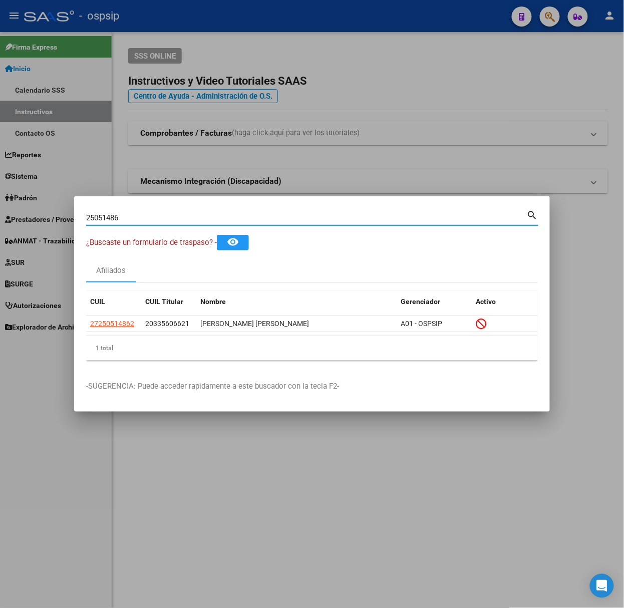
click at [163, 221] on input "25051486" at bounding box center [306, 217] width 441 height 9
type input "17488179"
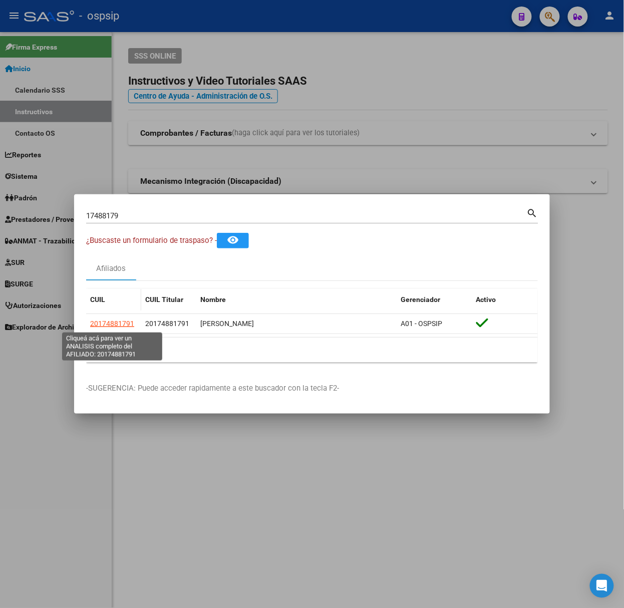
click at [121, 320] on span "20174881791" at bounding box center [112, 324] width 44 height 8
type textarea "20174881791"
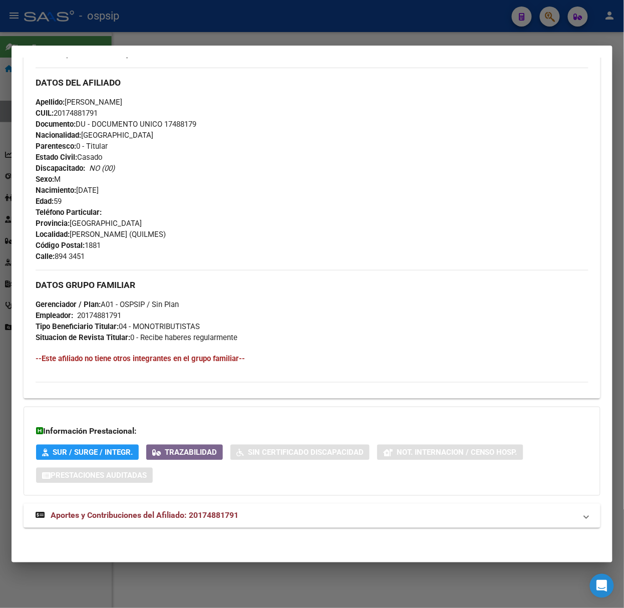
click at [227, 517] on span "Aportes y Contribuciones del Afiliado: 20174881791" at bounding box center [145, 516] width 188 height 10
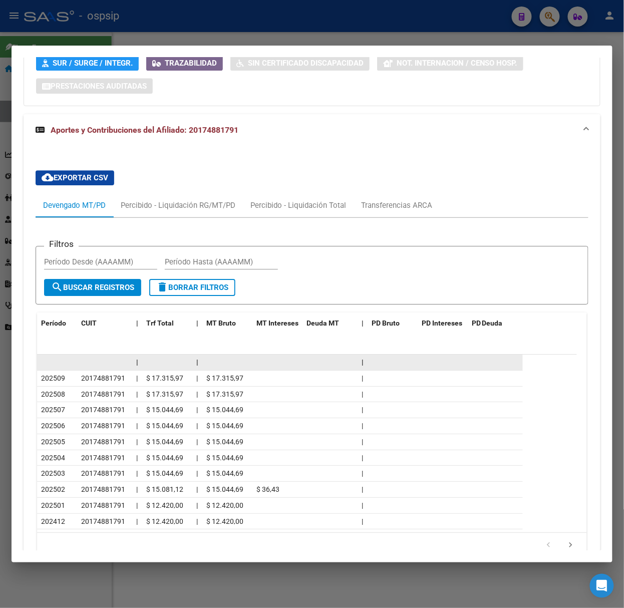
scroll to position [755, 0]
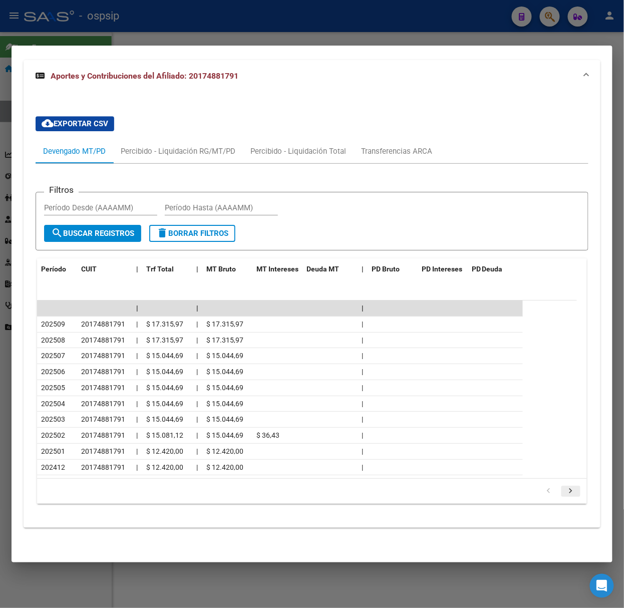
click at [565, 496] on icon "go to next page" at bounding box center [571, 493] width 13 height 12
click at [127, 28] on div at bounding box center [312, 304] width 624 height 608
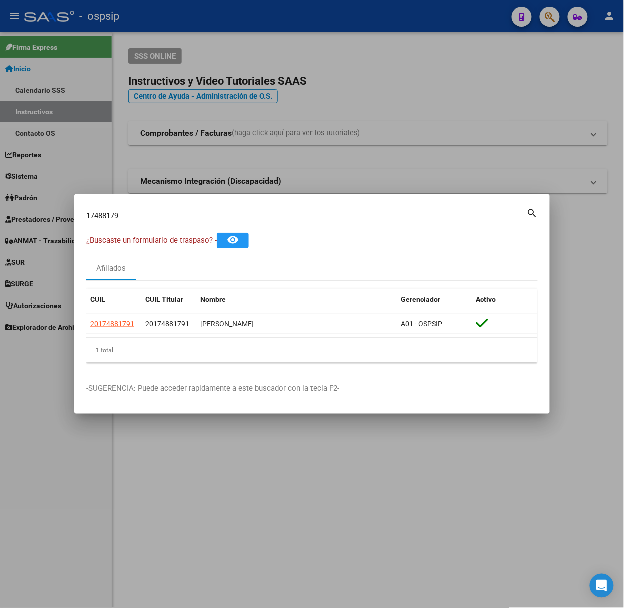
click at [205, 218] on input "17488179" at bounding box center [306, 215] width 441 height 9
type input "29854034"
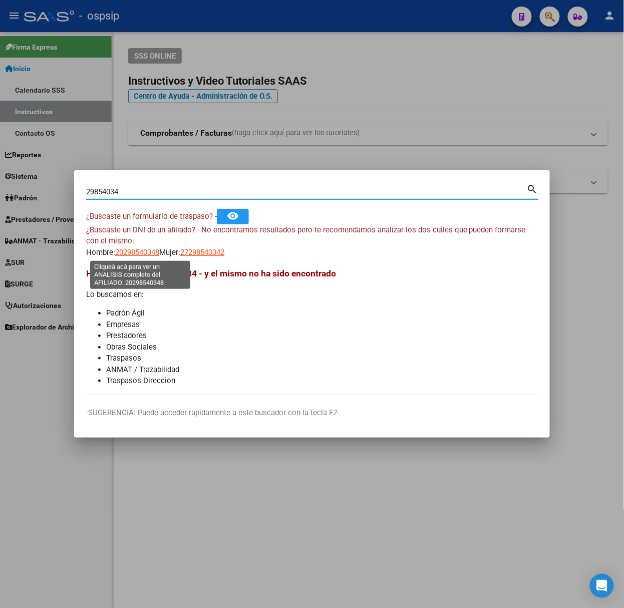
click at [134, 250] on span "20298540348" at bounding box center [137, 252] width 44 height 9
type textarea "20298540348"
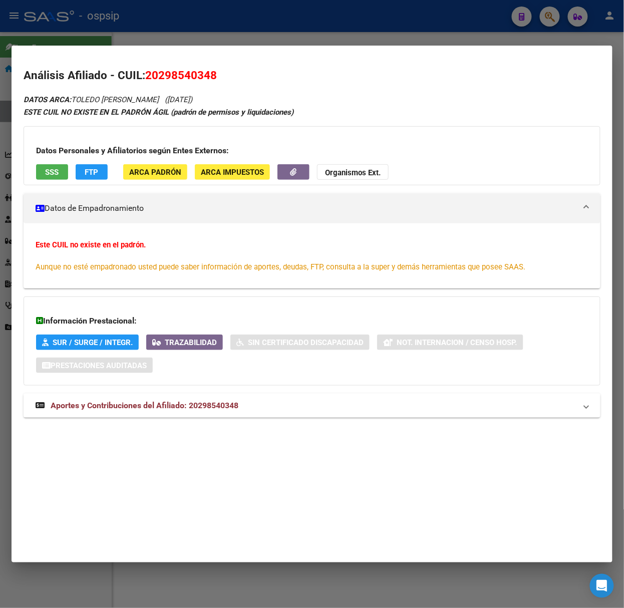
click at [315, 405] on mat-panel-title "Aportes y Contribuciones del Afiliado: 20298540348" at bounding box center [306, 406] width 541 height 12
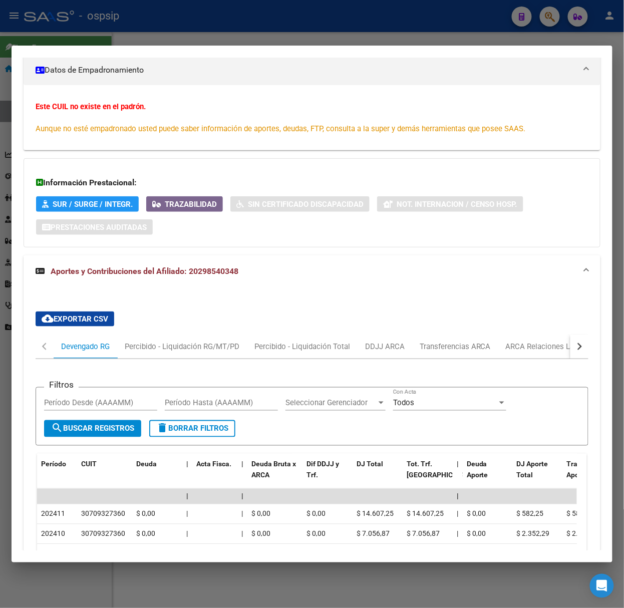
scroll to position [379, 0]
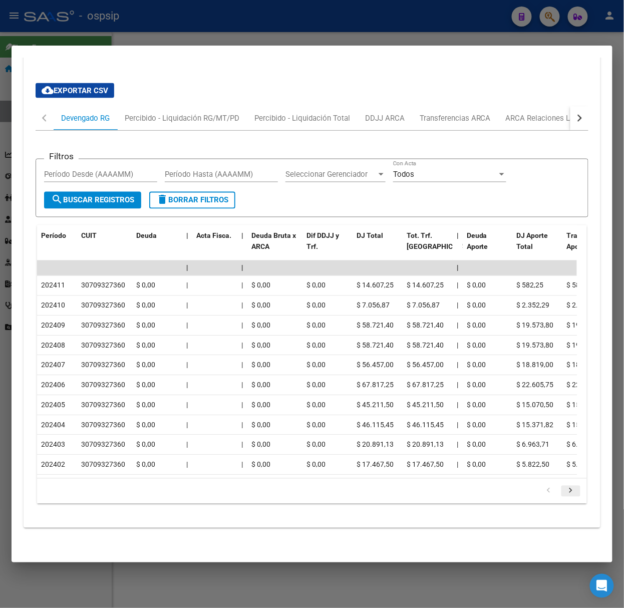
click at [565, 488] on icon "go to next page" at bounding box center [571, 493] width 13 height 12
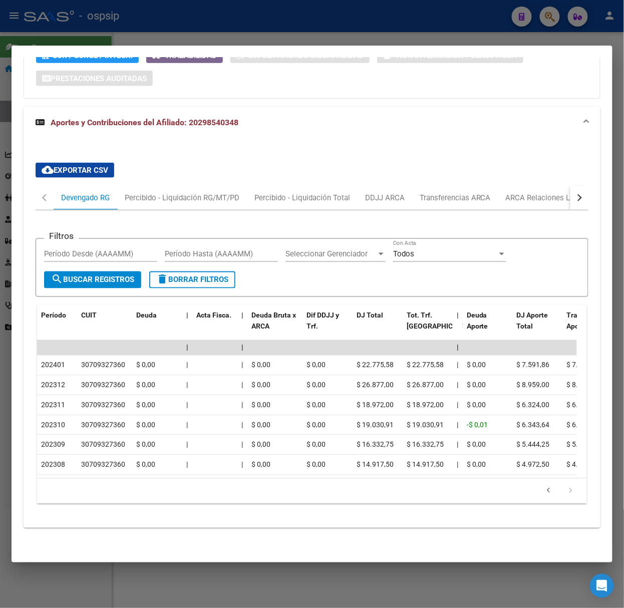
scroll to position [299, 0]
click at [309, 35] on div at bounding box center [312, 304] width 624 height 608
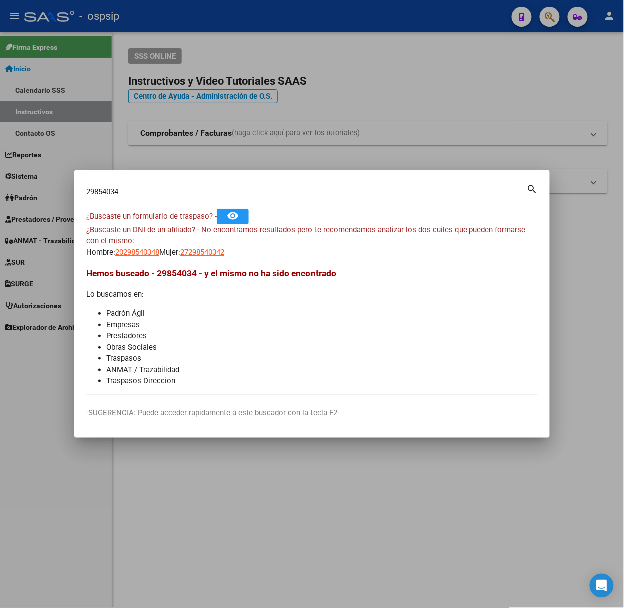
click at [281, 186] on div "29854034 Buscar (apellido, dni, [PERSON_NAME], [PERSON_NAME], cuit, obra social)" at bounding box center [306, 191] width 441 height 15
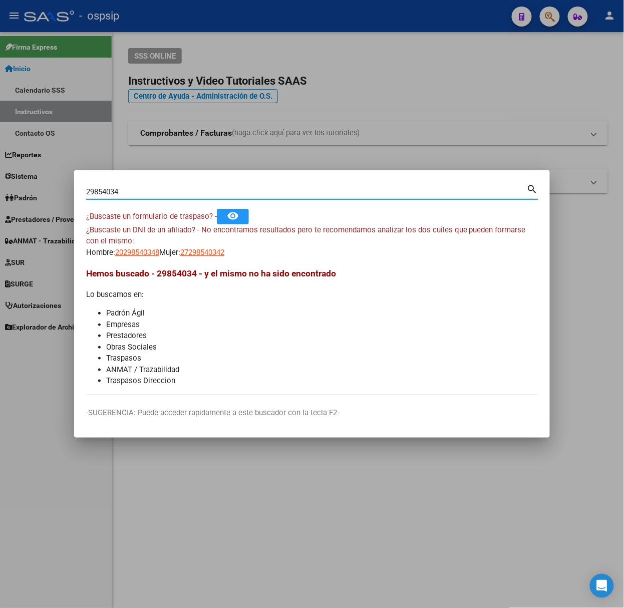
click at [283, 188] on input "29854034" at bounding box center [306, 191] width 441 height 9
type input "42902554"
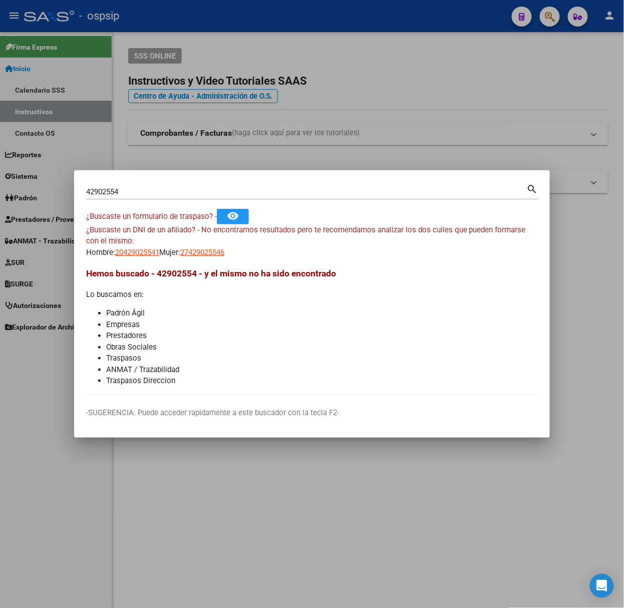
click at [198, 247] on app-link-go-to "27429025546" at bounding box center [202, 253] width 44 height 12
click at [202, 253] on span "27429025546" at bounding box center [202, 252] width 44 height 9
type textarea "27429025546"
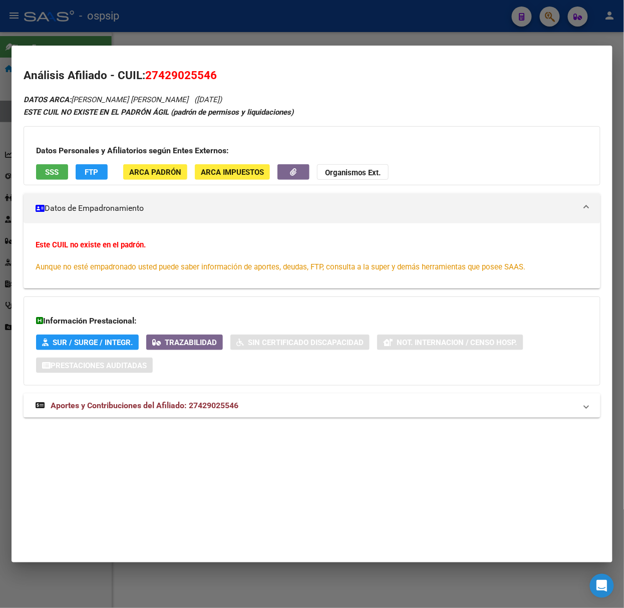
click at [211, 413] on mat-expansion-panel-header "Aportes y Contribuciones del Afiliado: 27429025546" at bounding box center [312, 406] width 577 height 24
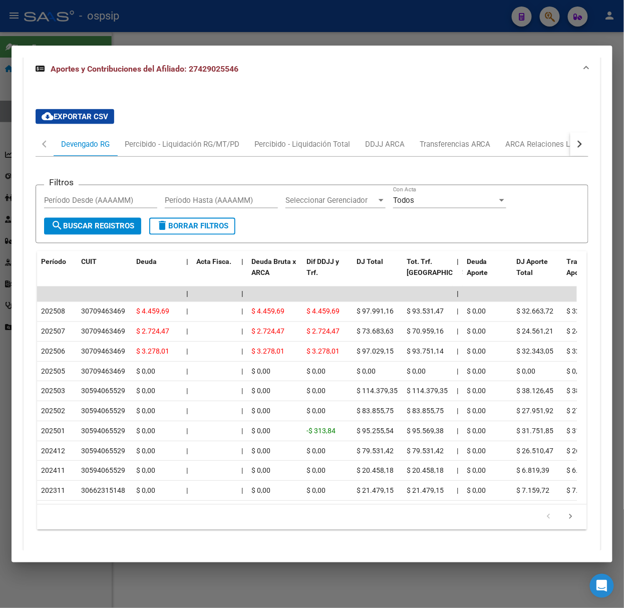
scroll to position [379, 0]
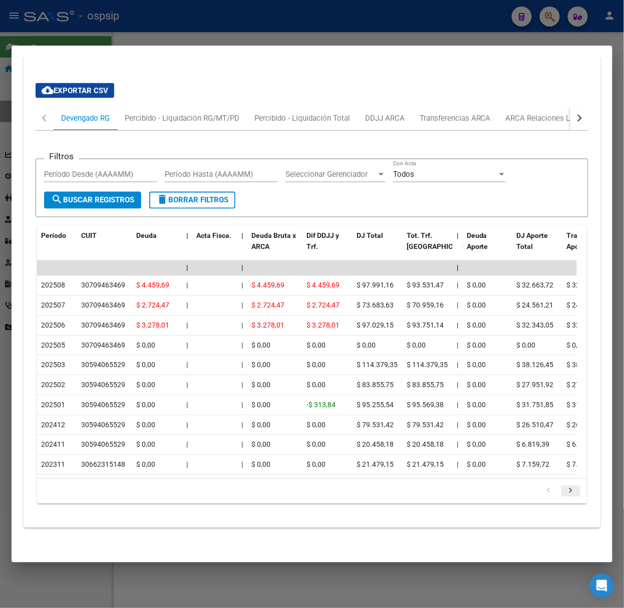
click at [567, 487] on icon "go to next page" at bounding box center [571, 493] width 13 height 12
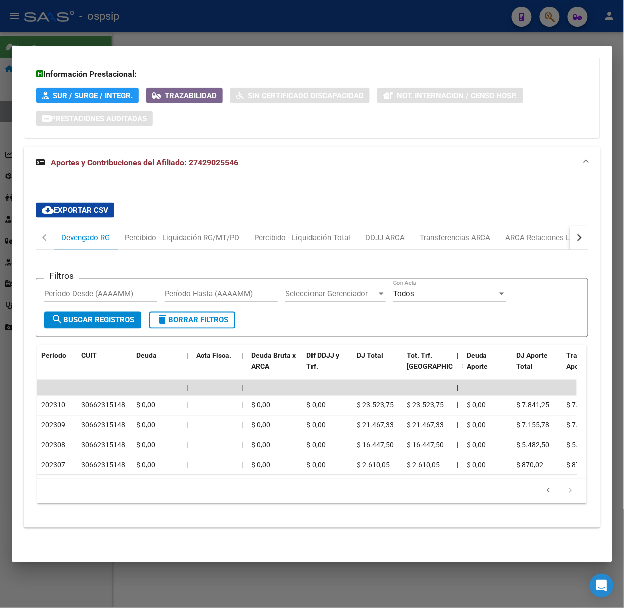
scroll to position [259, 0]
click at [241, 35] on div at bounding box center [312, 304] width 624 height 608
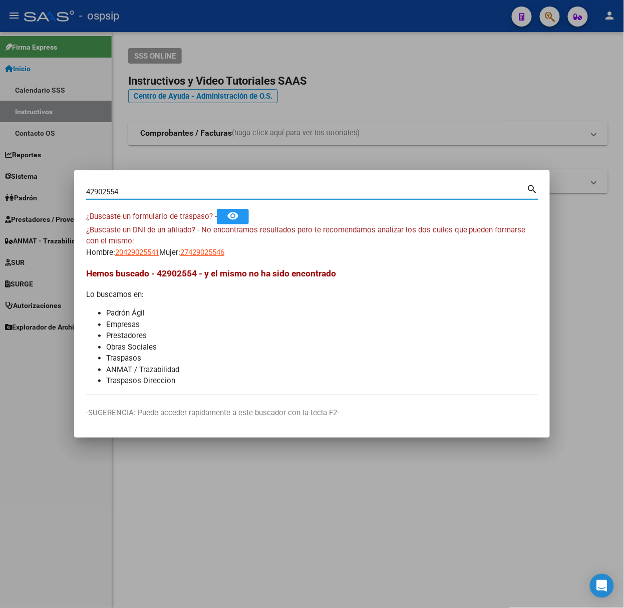
click at [191, 195] on input "42902554" at bounding box center [306, 191] width 441 height 9
type input "37362565"
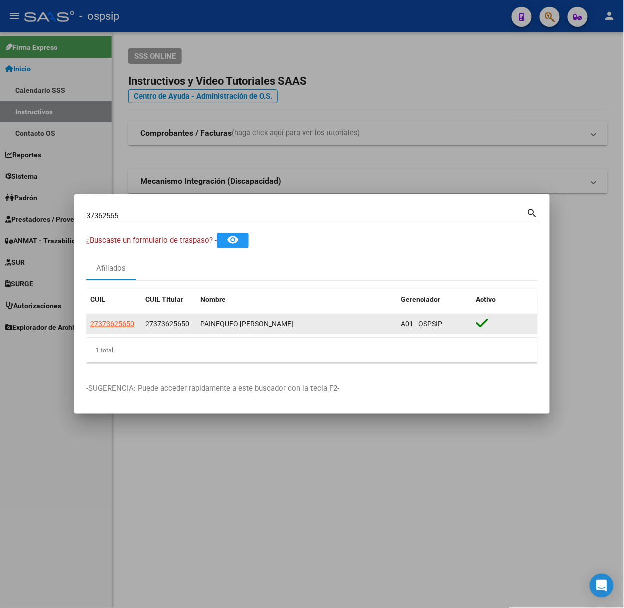
click at [134, 322] on div "27373625650" at bounding box center [113, 324] width 47 height 12
click at [129, 325] on span "27373625650" at bounding box center [112, 324] width 44 height 8
type textarea "27373625650"
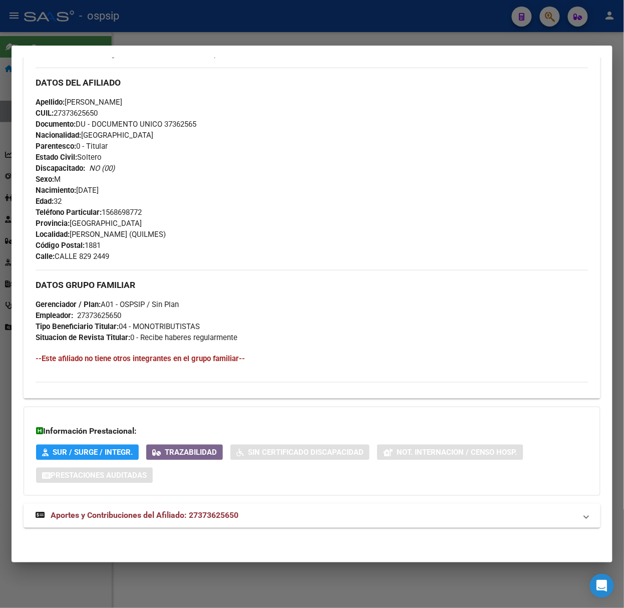
click at [204, 520] on span "Aportes y Contribuciones del Afiliado: 27373625650" at bounding box center [145, 516] width 188 height 10
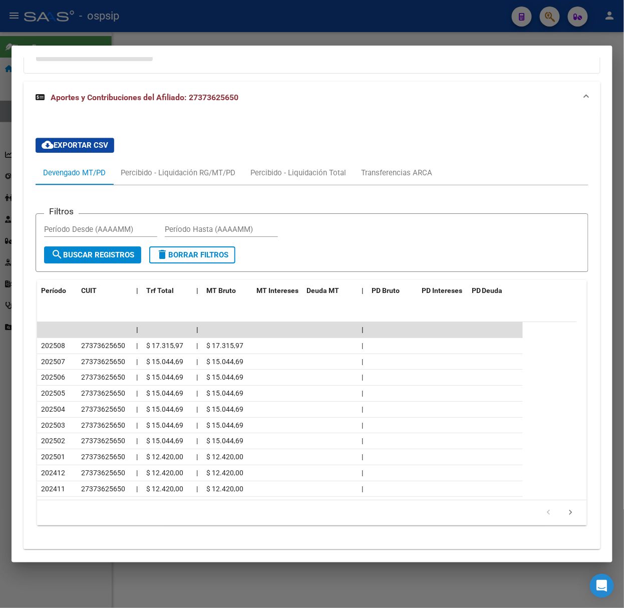
scroll to position [763, 0]
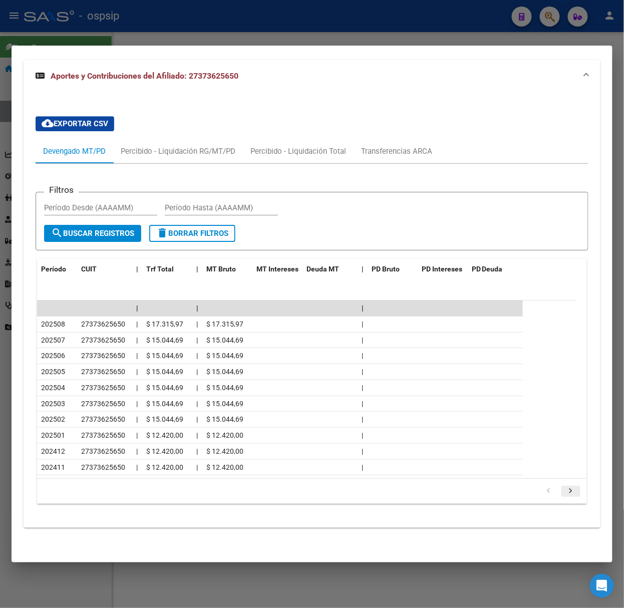
click at [568, 490] on link "go to next page" at bounding box center [571, 491] width 19 height 11
click at [566, 497] on icon "go to next page" at bounding box center [571, 493] width 13 height 12
click at [169, 45] on div at bounding box center [312, 304] width 624 height 608
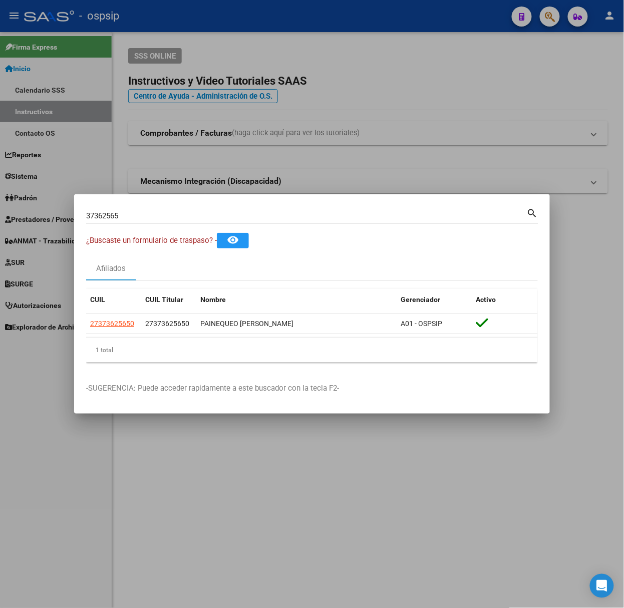
click at [209, 213] on input "37362565" at bounding box center [306, 215] width 441 height 9
type input "49530599"
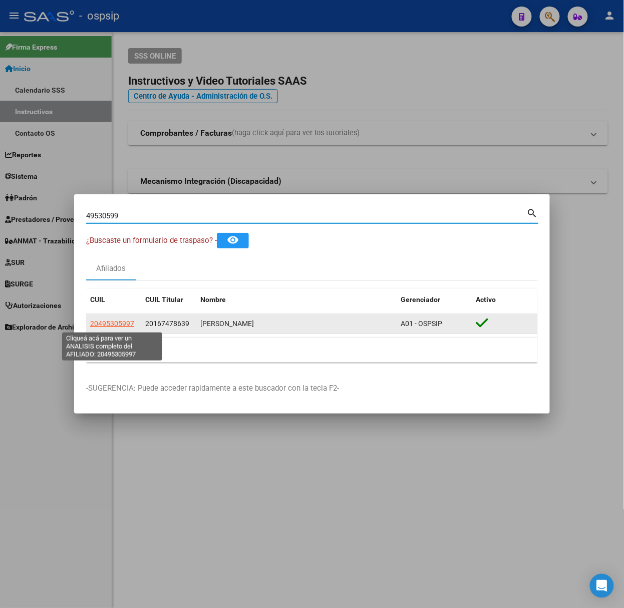
click at [119, 324] on span "20495305997" at bounding box center [112, 324] width 44 height 8
type textarea "20495305997"
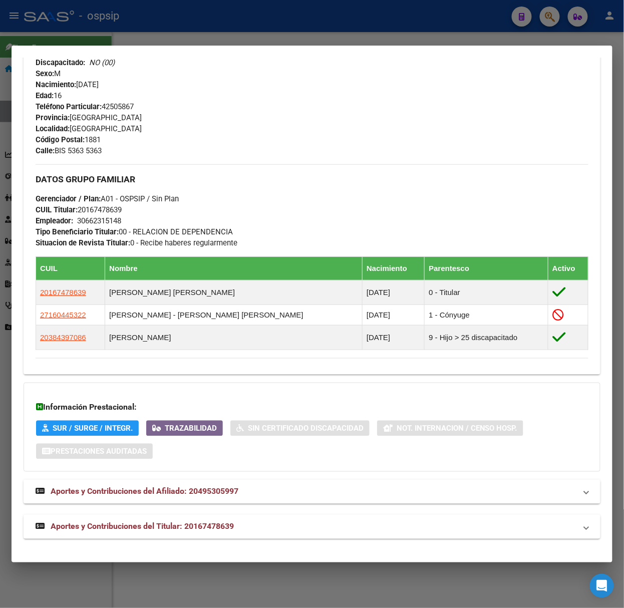
click at [221, 520] on mat-expansion-panel-header "Aportes y Contribuciones del Titular: 20167478639" at bounding box center [312, 527] width 577 height 24
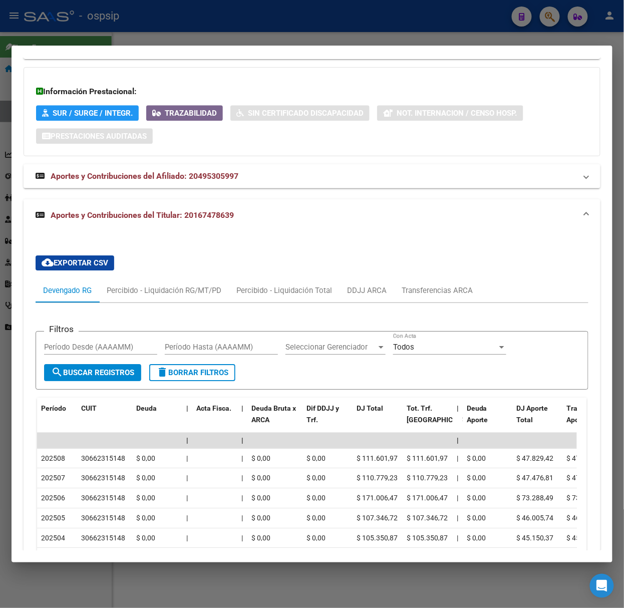
scroll to position [881, 0]
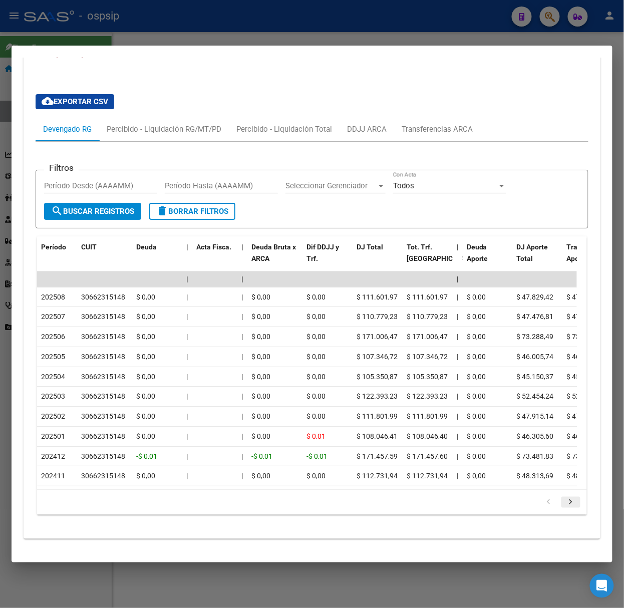
click at [565, 500] on icon "go to next page" at bounding box center [571, 504] width 13 height 12
click at [69, 21] on div at bounding box center [312, 304] width 624 height 608
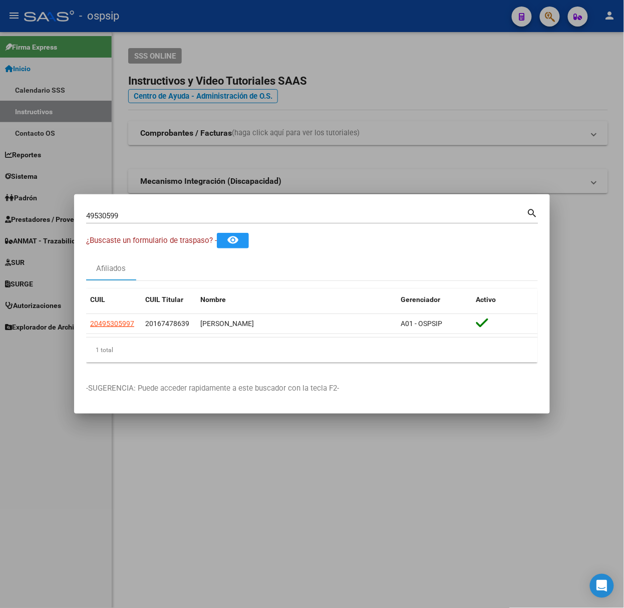
click at [143, 224] on div "49530599 Buscar (apellido, dni, [PERSON_NAME], [PERSON_NAME], cuit, obra social…" at bounding box center [312, 219] width 453 height 27
click at [137, 218] on input "49530599" at bounding box center [306, 215] width 441 height 9
type input "39155183"
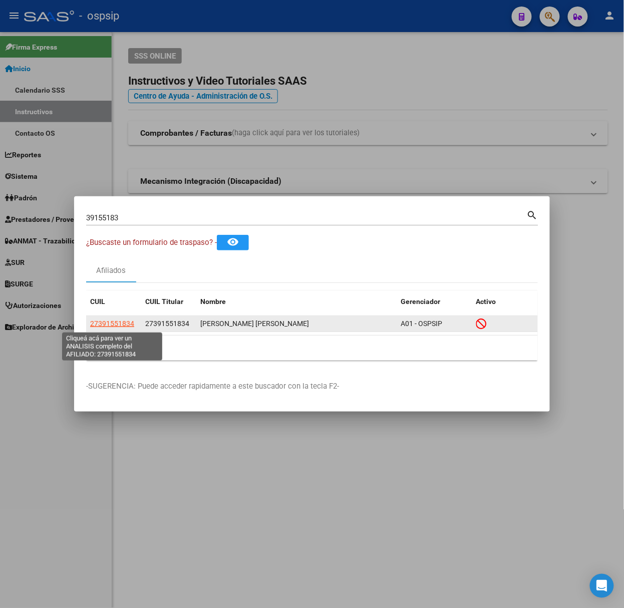
click at [108, 324] on span "27391551834" at bounding box center [112, 324] width 44 height 8
type textarea "27391551834"
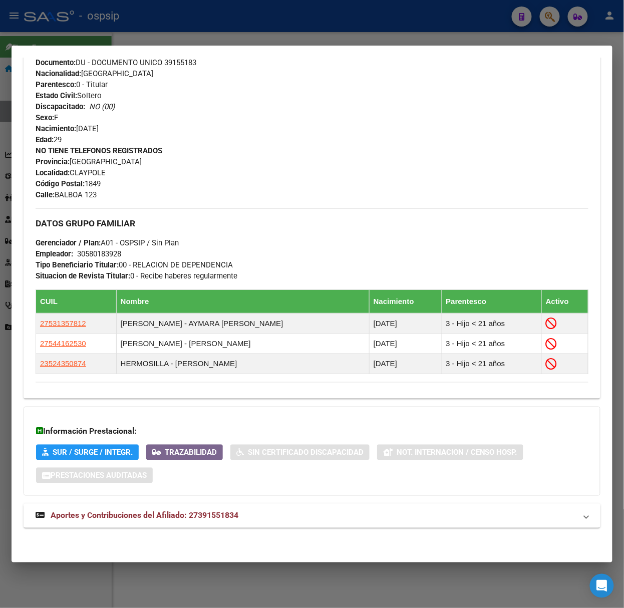
click at [219, 514] on span "Aportes y Contribuciones del Afiliado: 27391551834" at bounding box center [145, 516] width 188 height 10
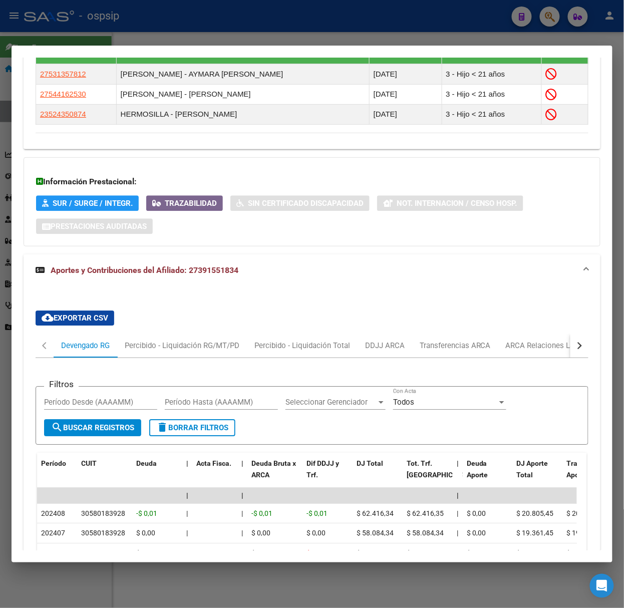
scroll to position [849, 0]
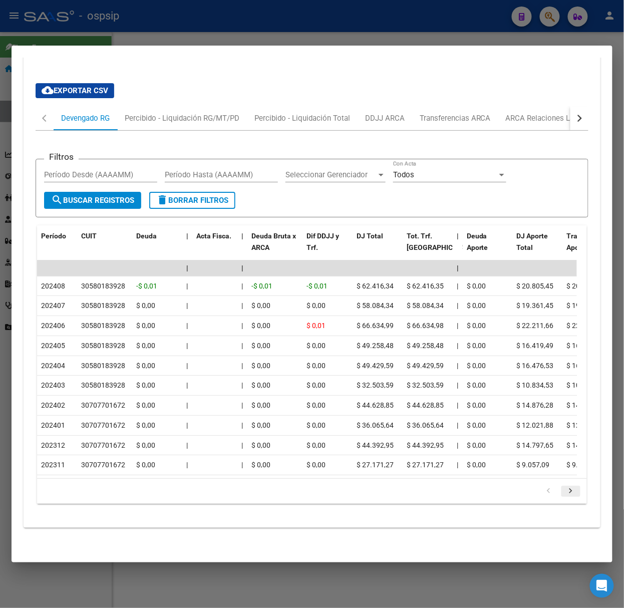
click at [568, 487] on link "go to next page" at bounding box center [571, 491] width 19 height 11
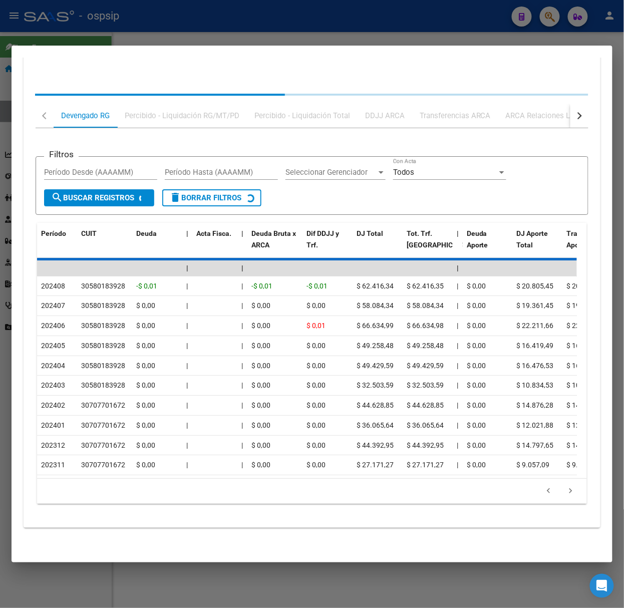
scroll to position [830, 0]
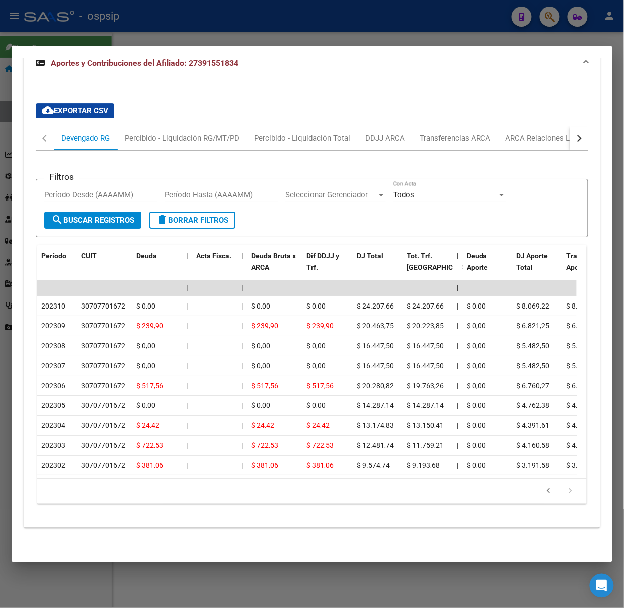
click at [255, 30] on div at bounding box center [312, 304] width 624 height 608
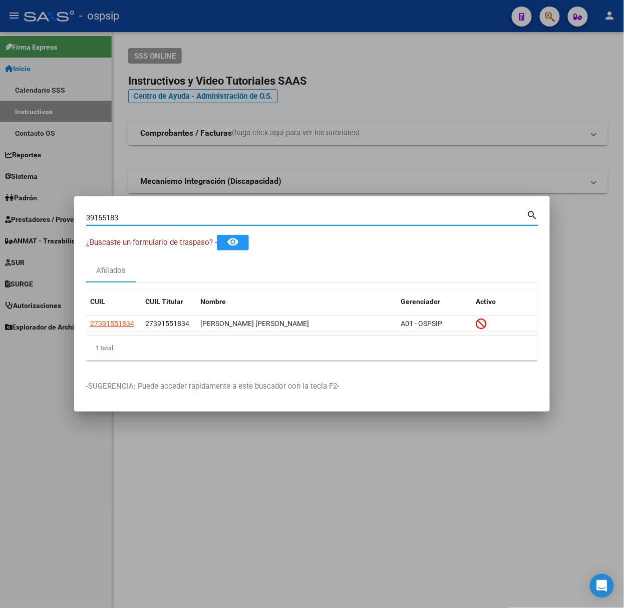
click at [149, 217] on input "39155183" at bounding box center [306, 217] width 441 height 9
type input "44965037"
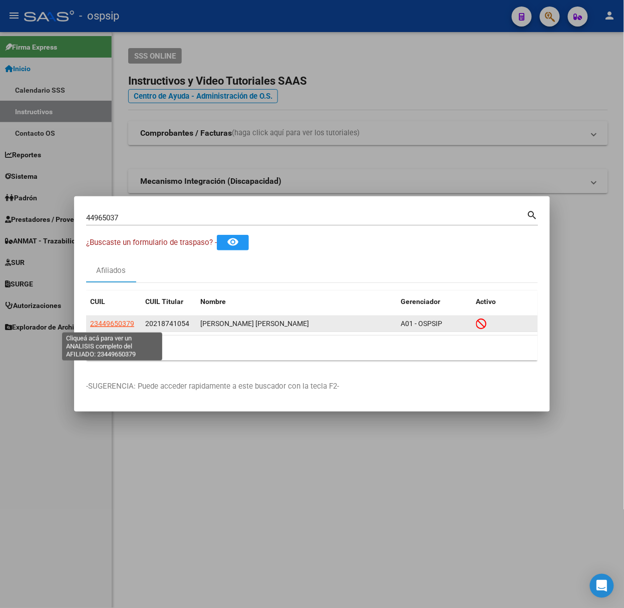
click at [117, 326] on span "23449650379" at bounding box center [112, 324] width 44 height 8
type textarea "23449650379"
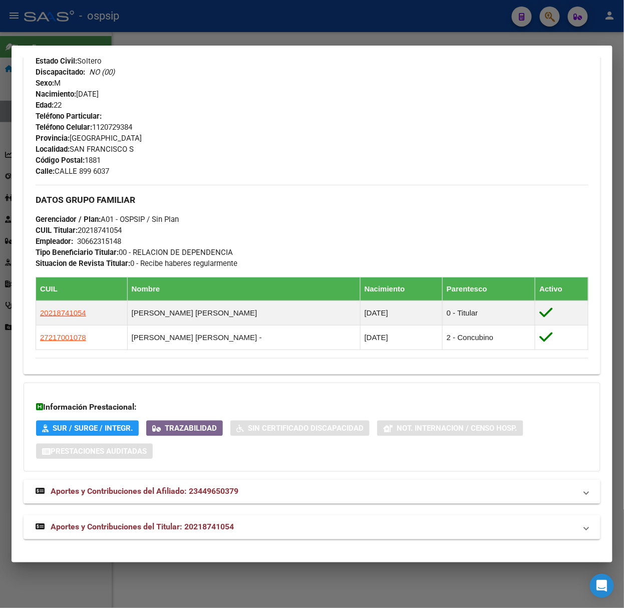
click at [232, 518] on mat-expansion-panel-header "Aportes y Contribuciones del Titular: 20218741054" at bounding box center [312, 528] width 577 height 24
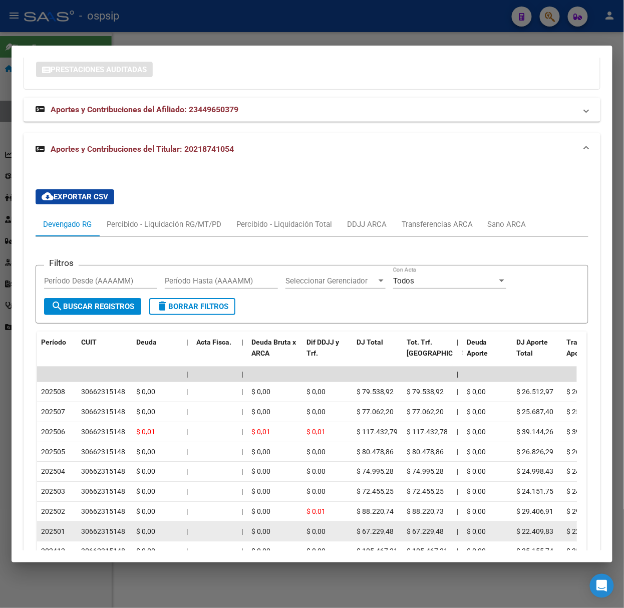
scroll to position [913, 0]
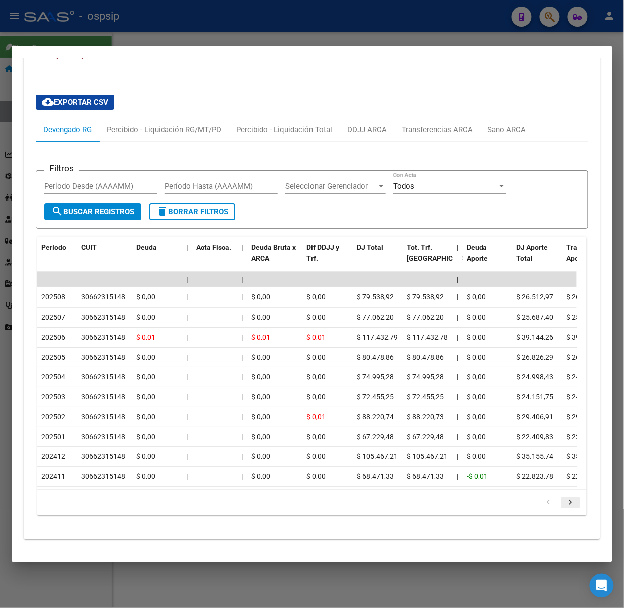
click at [566, 498] on icon "go to next page" at bounding box center [571, 504] width 13 height 12
click at [287, 41] on div at bounding box center [312, 304] width 624 height 608
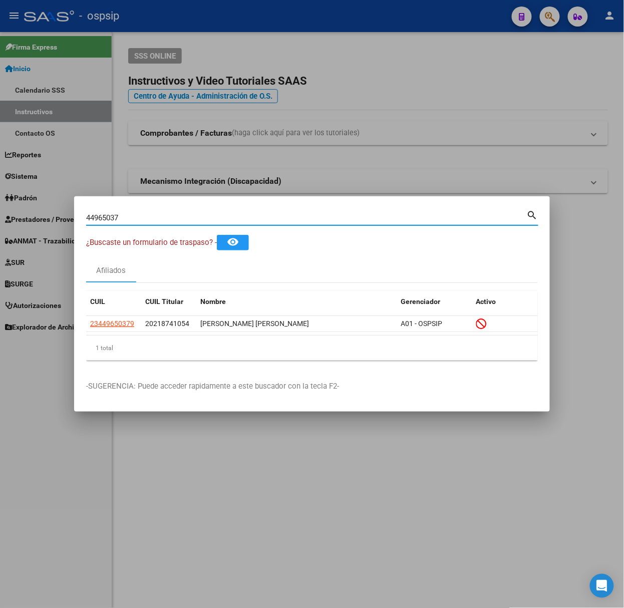
click at [184, 220] on input "44965037" at bounding box center [306, 217] width 441 height 9
type input "17026746"
click at [116, 323] on span "27170267465" at bounding box center [112, 324] width 44 height 8
type textarea "27170267465"
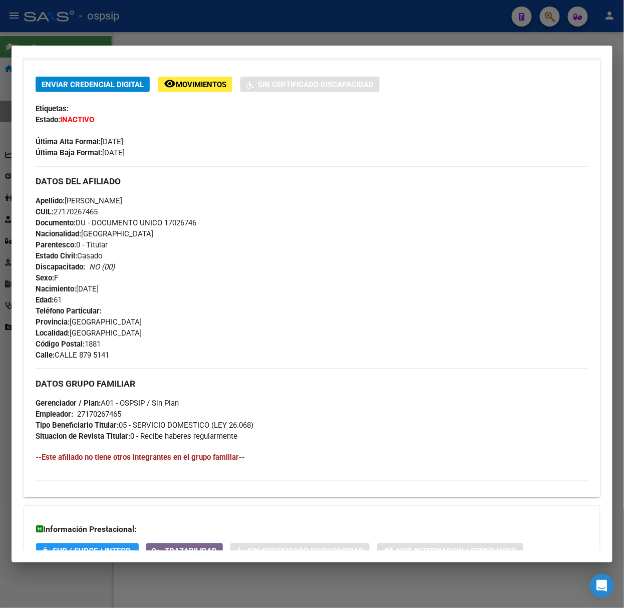
scroll to position [298, 0]
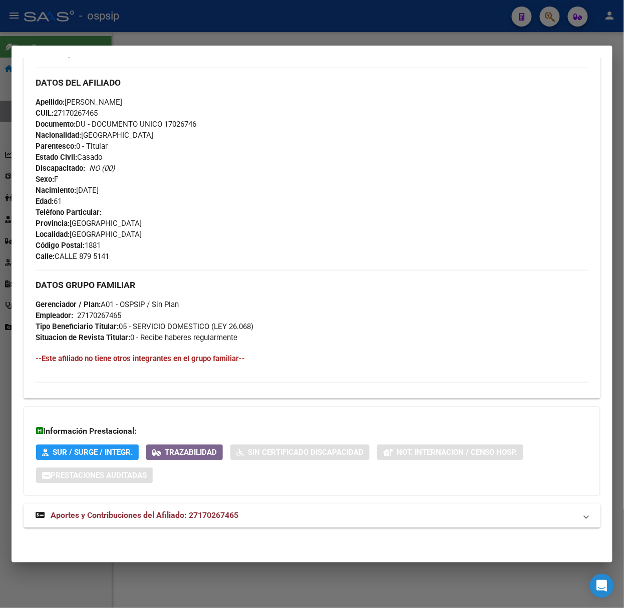
click at [208, 502] on div "DATOS [PERSON_NAME] ÁGIL: [PERSON_NAME] | INACTIVO | AFILIADO TITULAR Datos Per…" at bounding box center [312, 168] width 577 height 744
click at [213, 502] on div "DATOS [PERSON_NAME] ÁGIL: [PERSON_NAME] | INACTIVO | AFILIADO TITULAR Datos Per…" at bounding box center [312, 168] width 577 height 744
click at [224, 513] on span "Aportes y Contribuciones del Afiliado: 27170267465" at bounding box center [145, 516] width 188 height 10
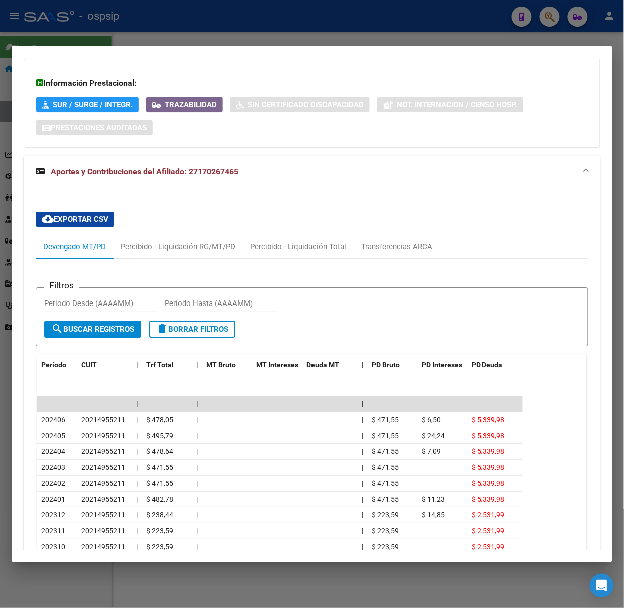
scroll to position [744, 0]
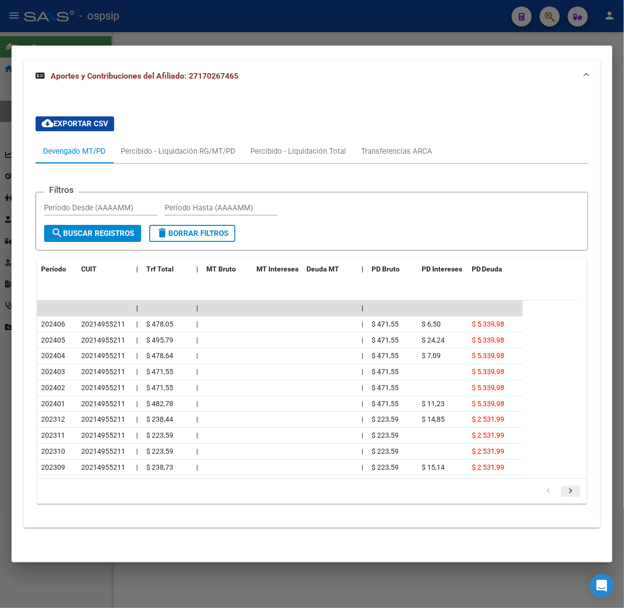
click at [565, 496] on icon "go to next page" at bounding box center [571, 493] width 13 height 12
click at [185, 41] on div at bounding box center [312, 304] width 624 height 608
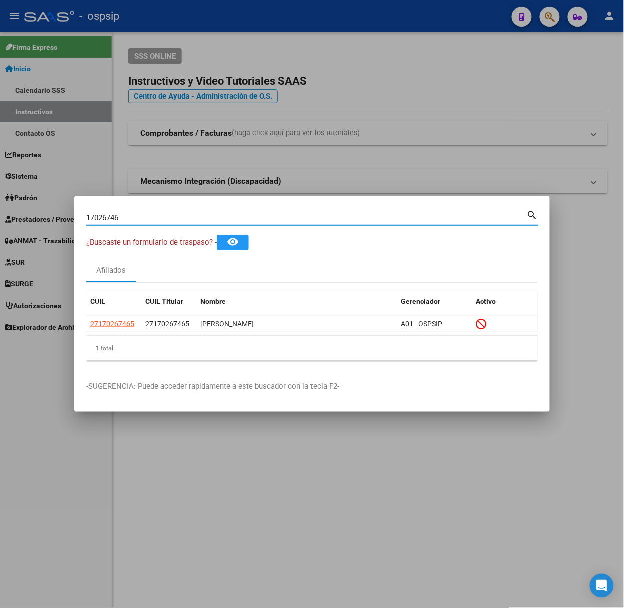
click at [176, 221] on input "17026746" at bounding box center [306, 217] width 441 height 9
type input "27816492"
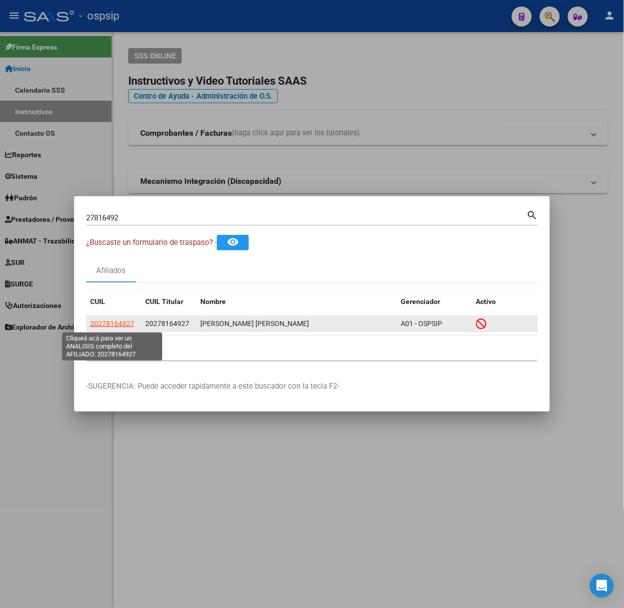
click at [115, 325] on span "20278164927" at bounding box center [112, 324] width 44 height 8
type textarea "20278164927"
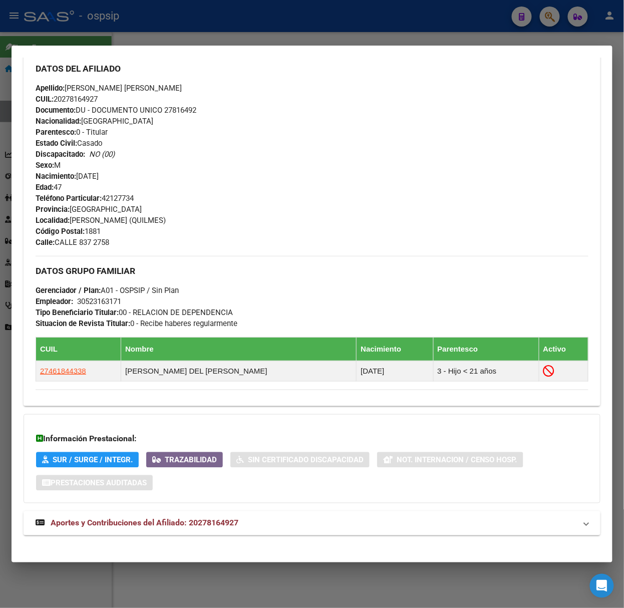
click at [229, 522] on span "Aportes y Contribuciones del Afiliado: 20278164927" at bounding box center [145, 524] width 188 height 10
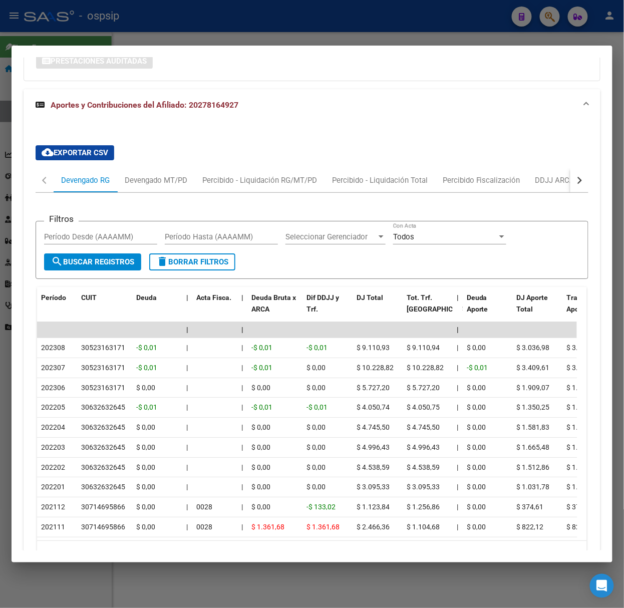
scroll to position [798, 0]
